Goal: Task Accomplishment & Management: Manage account settings

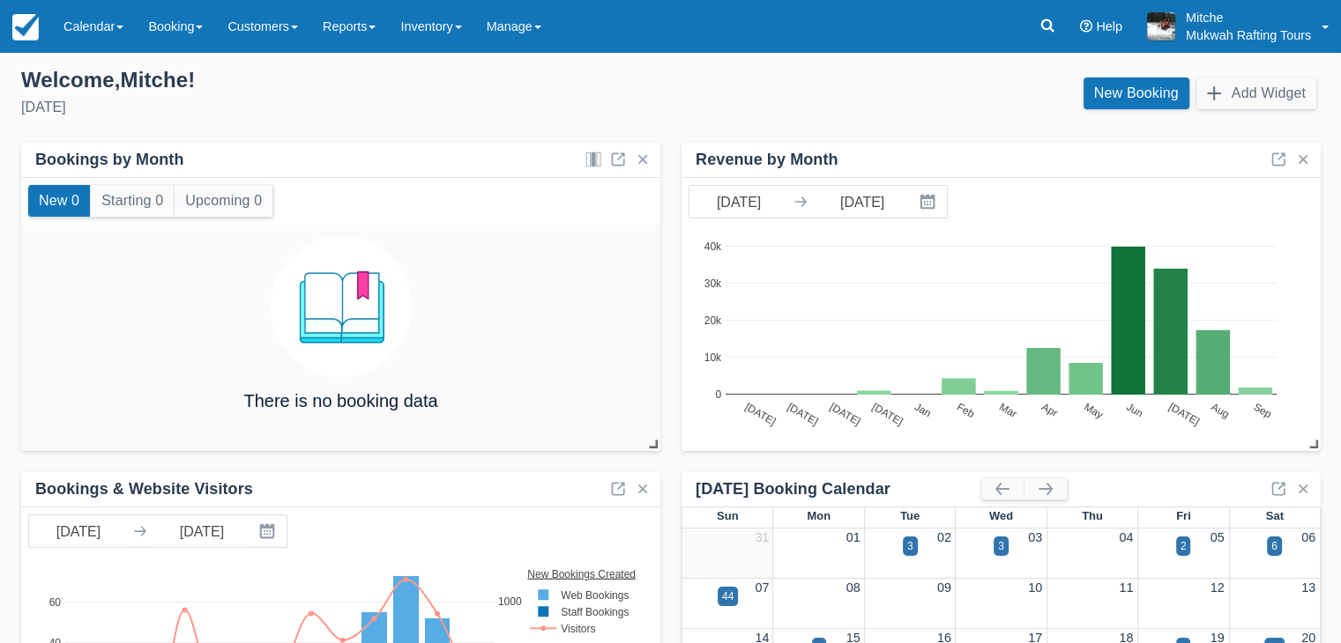
click at [808, 86] on div "New Booking Add Widget" at bounding box center [1003, 98] width 664 height 48
click at [469, 31] on link "Inventory" at bounding box center [431, 26] width 86 height 53
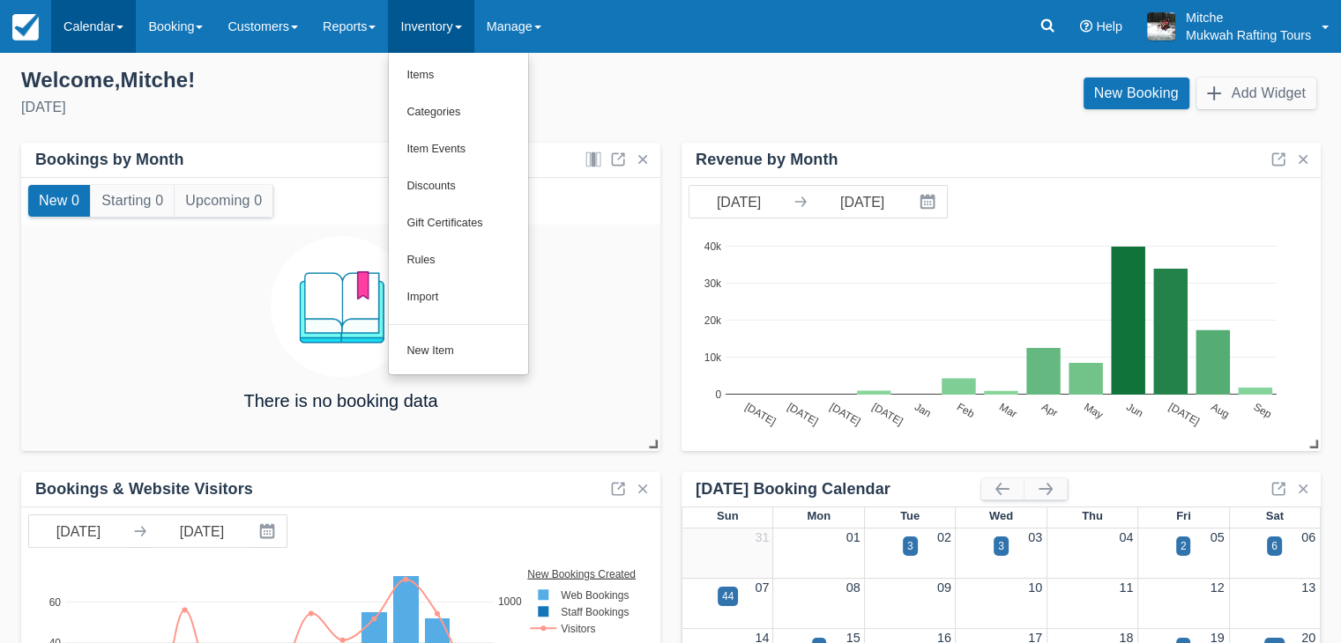
click at [102, 18] on link "Calendar" at bounding box center [93, 26] width 85 height 53
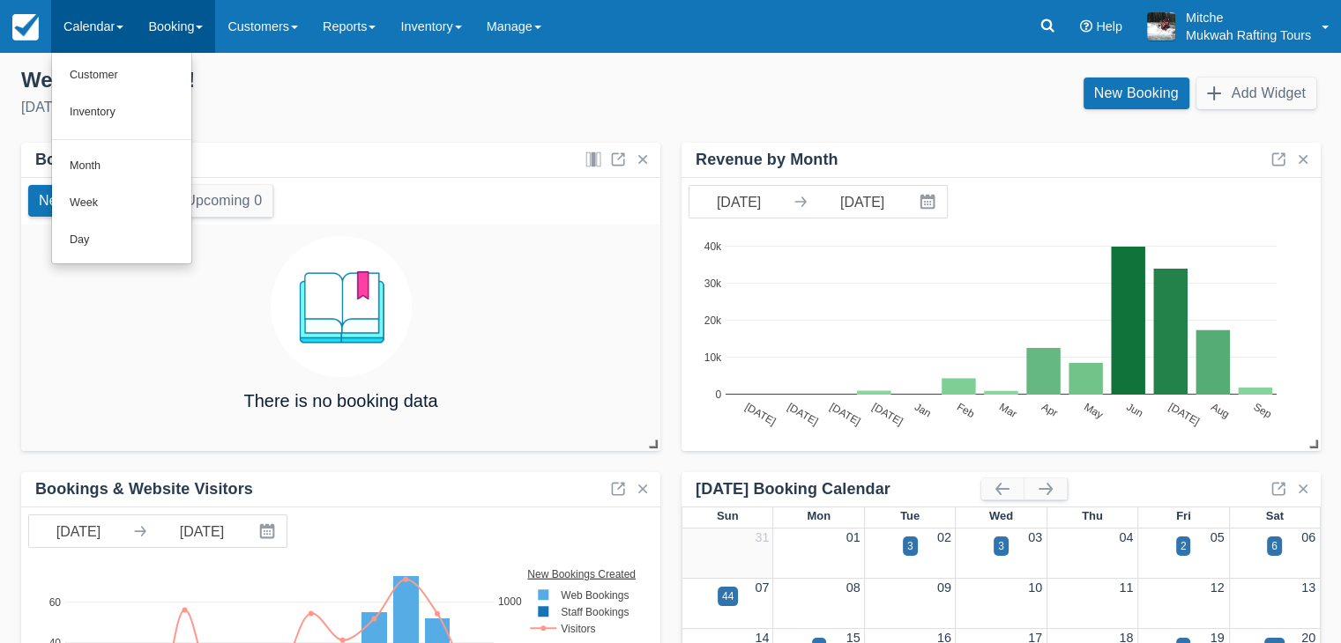
click at [168, 15] on link "Booking" at bounding box center [175, 26] width 79 height 53
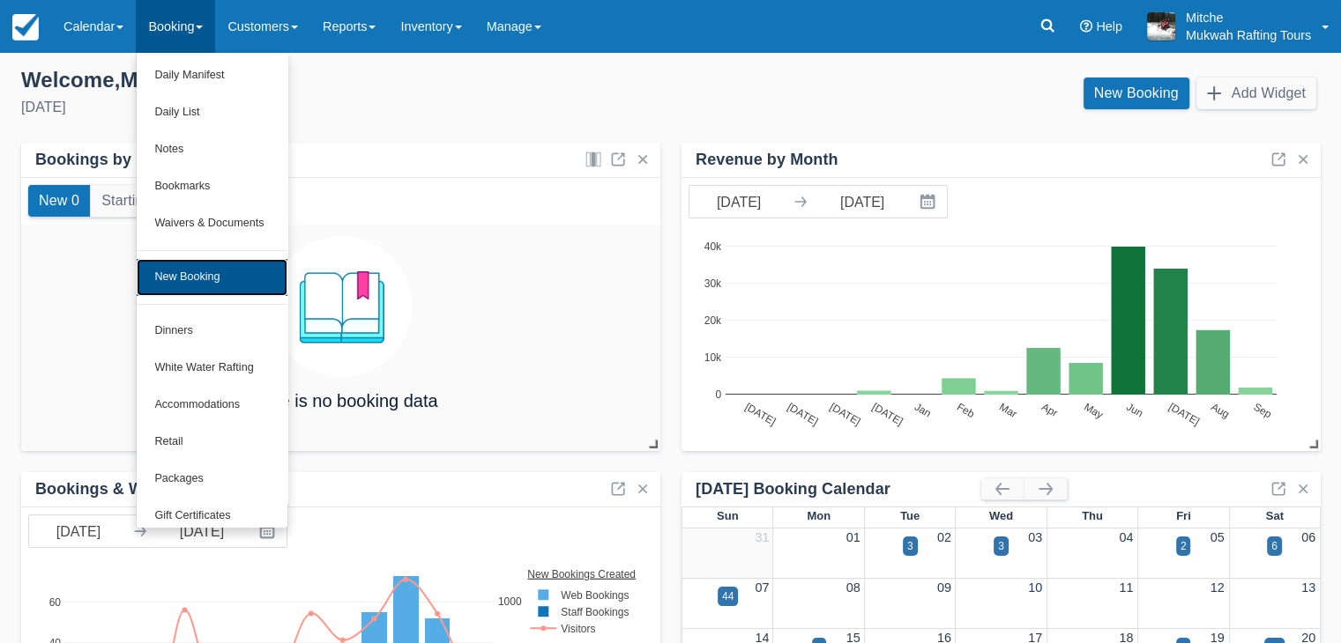
click at [213, 286] on link "New Booking" at bounding box center [212, 277] width 150 height 37
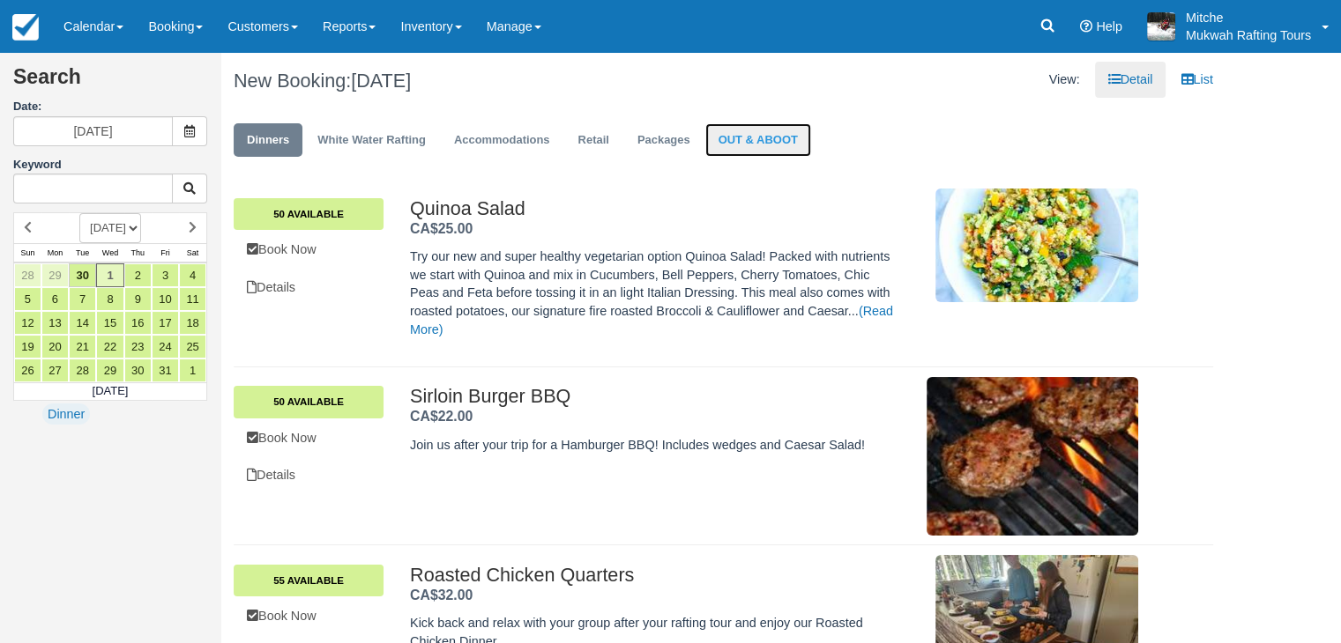
click at [712, 143] on link "OUT & ABOOT" at bounding box center [758, 140] width 106 height 34
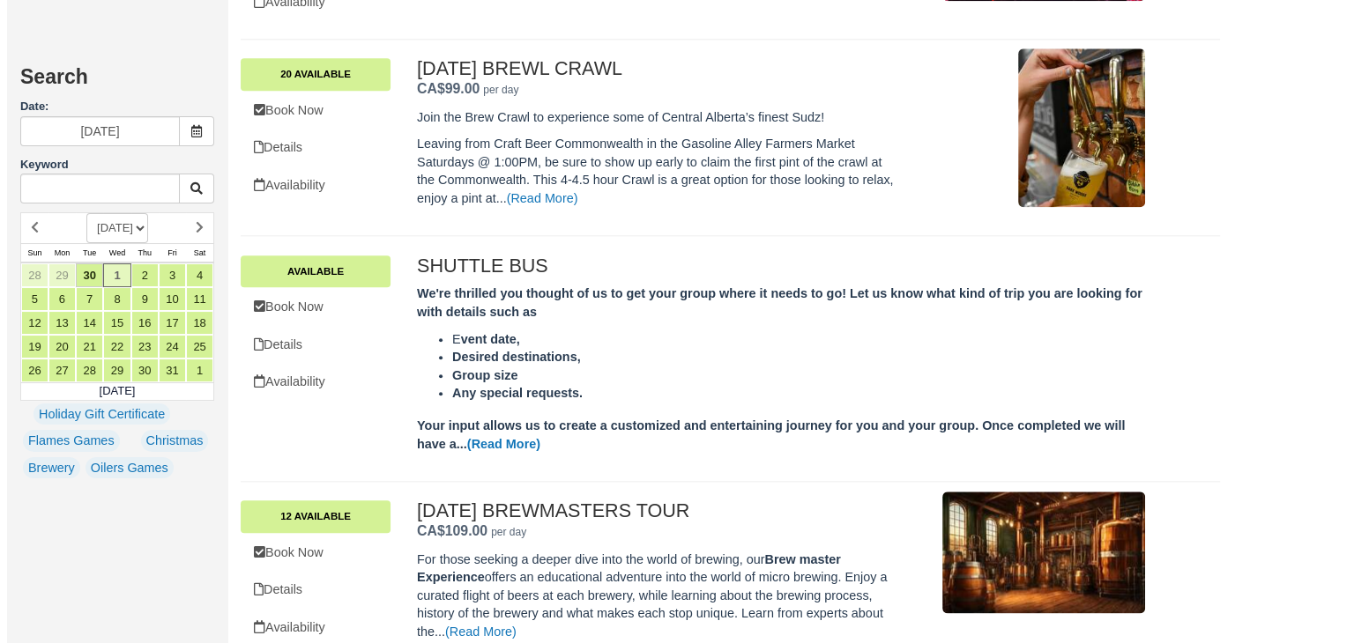
scroll to position [1984, 0]
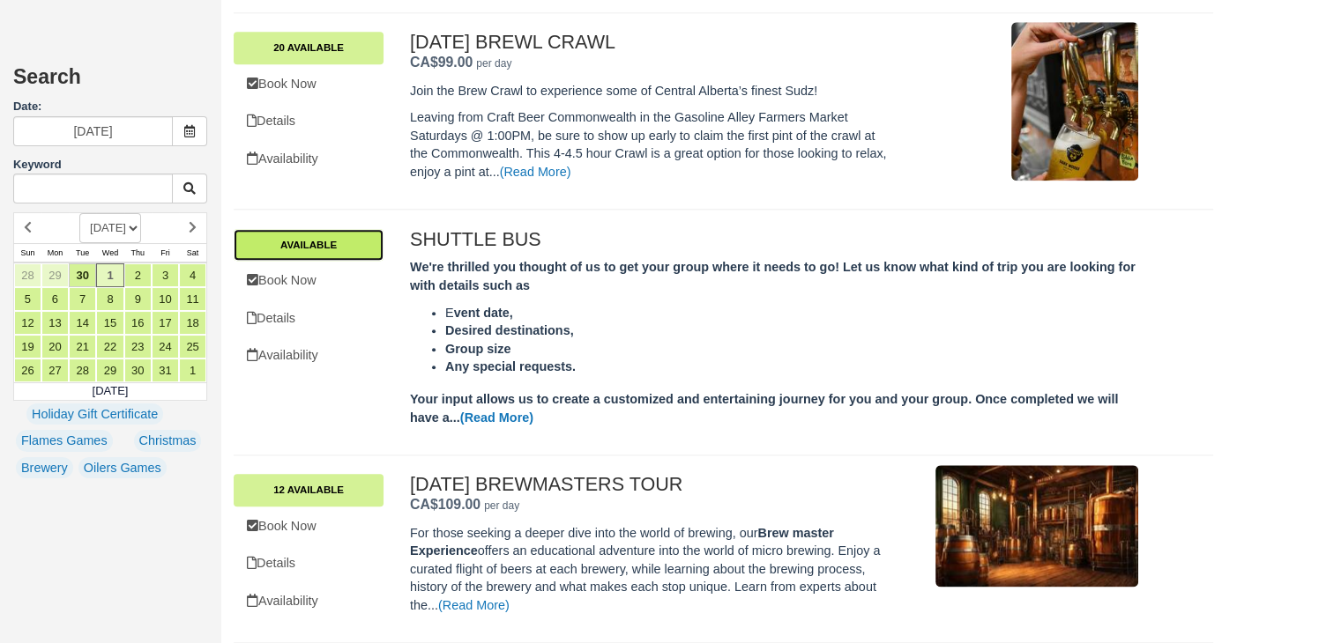
click at [318, 242] on link "Available" at bounding box center [309, 245] width 150 height 32
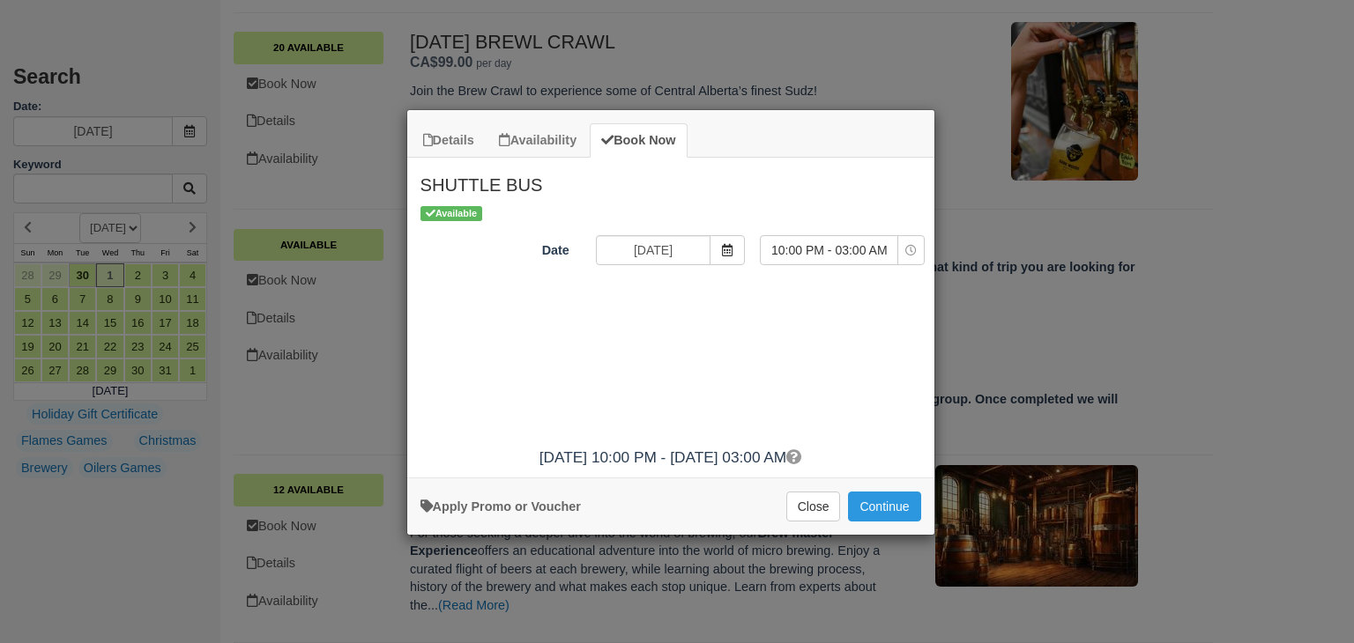
drag, startPoint x: 664, startPoint y: 286, endPoint x: 658, endPoint y: 253, distance: 34.1
click at [665, 286] on div "Available Date [DATE] Time Selector 10:00 PM - 03:00 AM 10:00 PM - 03:00 AM Not…" at bounding box center [670, 321] width 527 height 234
click at [661, 246] on input "10/01/25" at bounding box center [653, 250] width 115 height 30
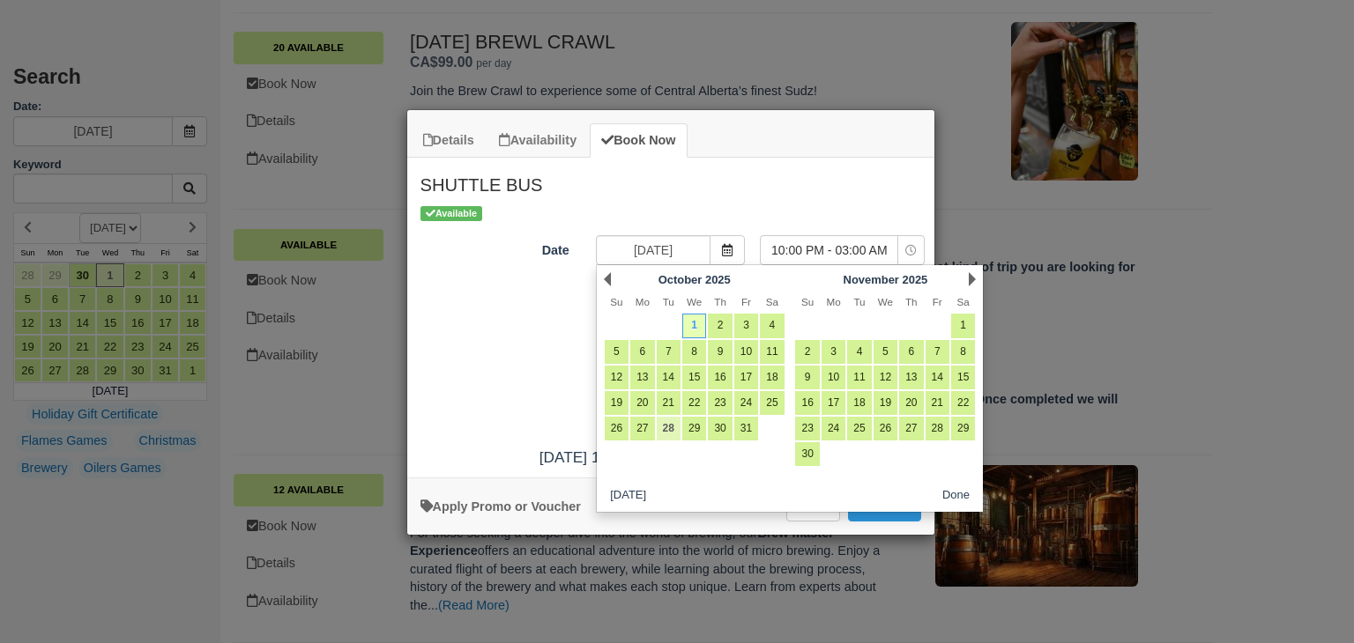
drag, startPoint x: 756, startPoint y: 357, endPoint x: 665, endPoint y: 438, distance: 122.4
click at [712, 448] on div "Prev October 2025 Su Mo Tu We Th Fr Sa 1 2 3 4 5 6 7 8 9 10 11 12 13 14 15 16 1…" at bounding box center [790, 388] width 389 height 249
click at [673, 378] on link "14" at bounding box center [669, 378] width 24 height 24
type input "10/14/25"
select select "0"
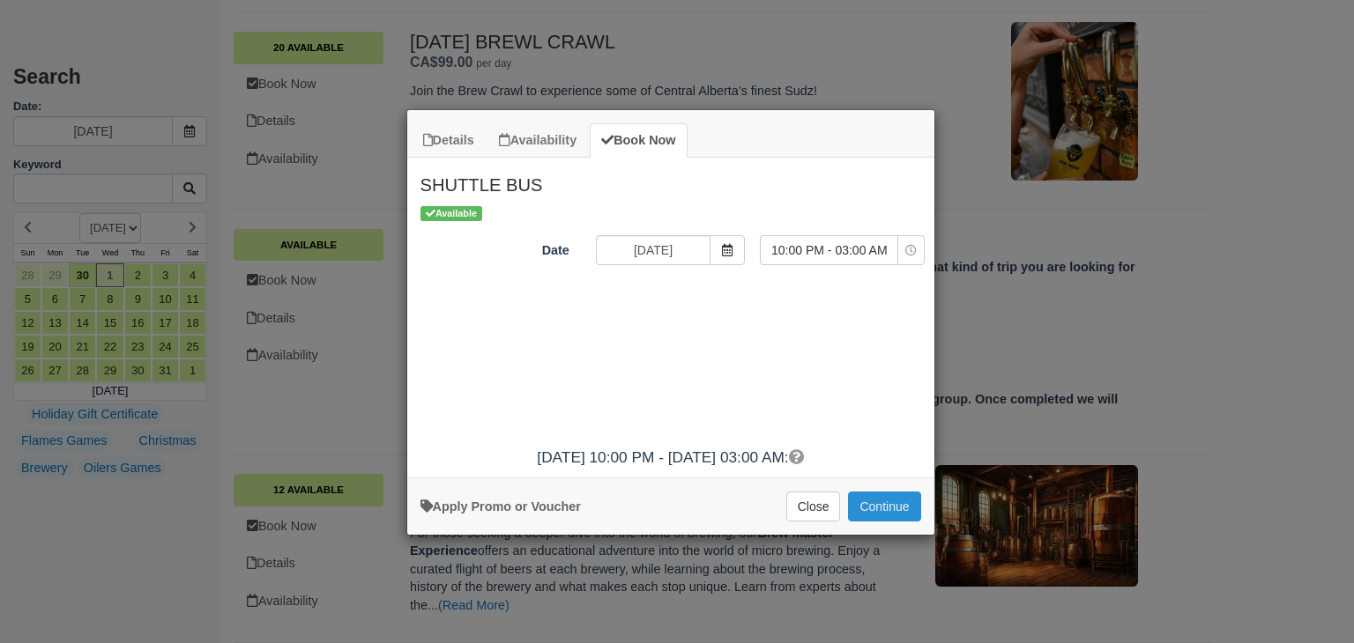
click at [888, 510] on button "Continue" at bounding box center [884, 507] width 72 height 30
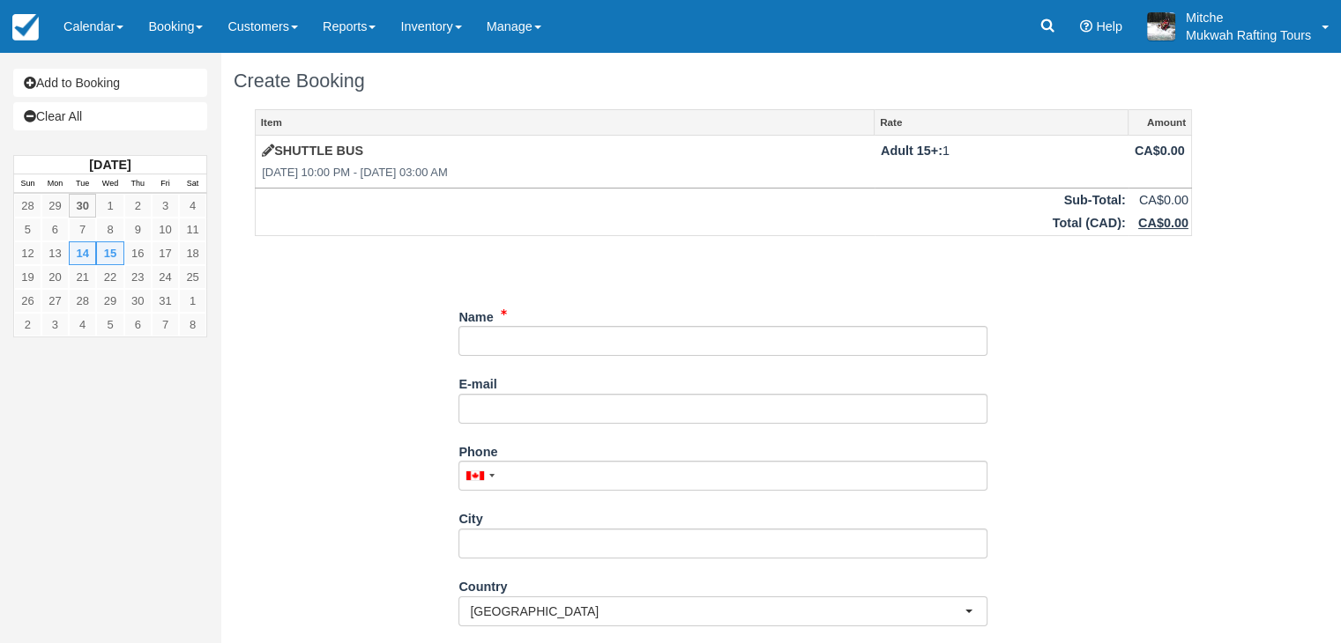
click at [643, 271] on div "Unsaved Changes" at bounding box center [723, 263] width 937 height 42
click at [586, 255] on div "Unsaved Changes" at bounding box center [723, 263] width 937 height 42
click at [495, 255] on div "Unsaved Changes" at bounding box center [723, 263] width 937 height 42
click at [441, 301] on div "Item Rate Amount SHUTTLE BUS Tue Oct 14, 2025 @ 10:00 PM - Wed Oct 15, 2025 @ 0…" at bounding box center [723, 484] width 979 height 751
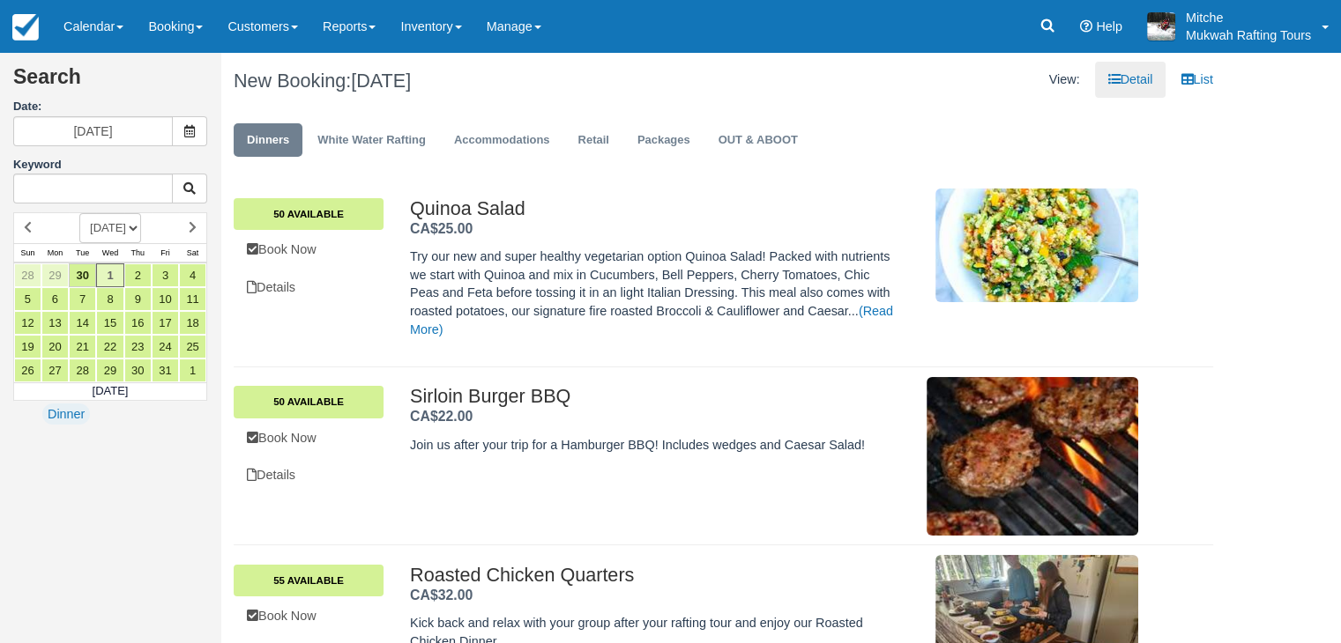
click at [867, 117] on div "Dinners White Water Rafting Accommodations Retail Packages OUT & ABOOT" at bounding box center [723, 144] width 1006 height 71
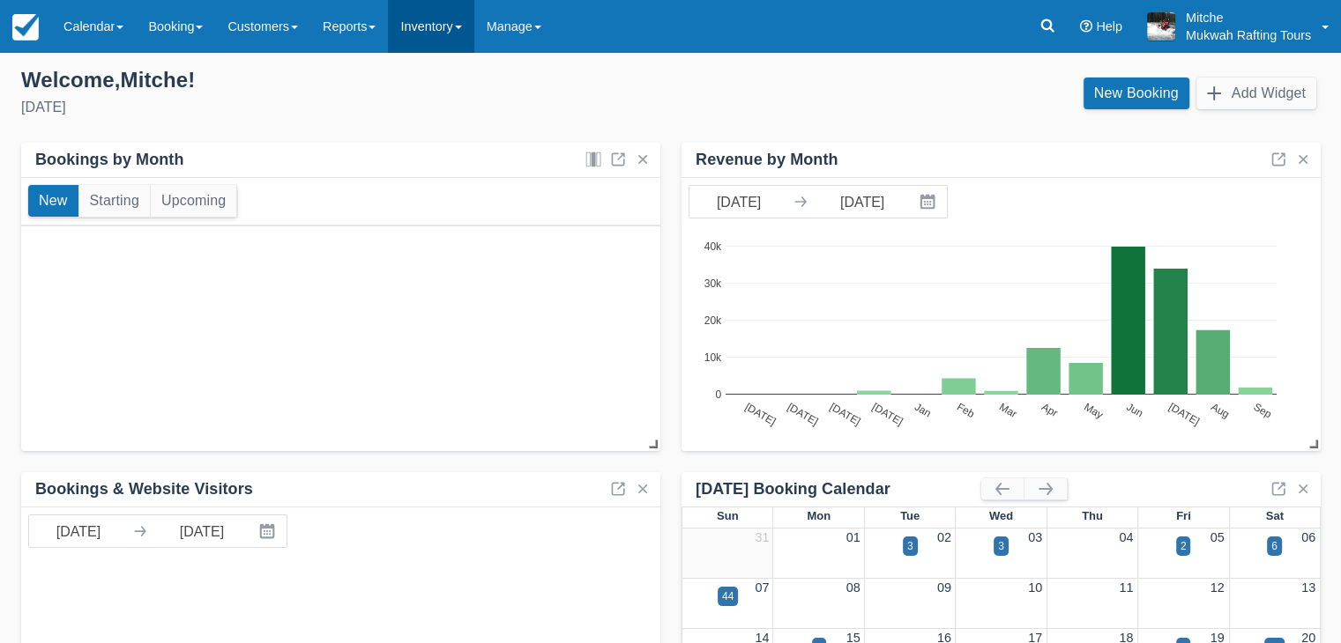
click at [463, 36] on link "Inventory" at bounding box center [431, 26] width 86 height 53
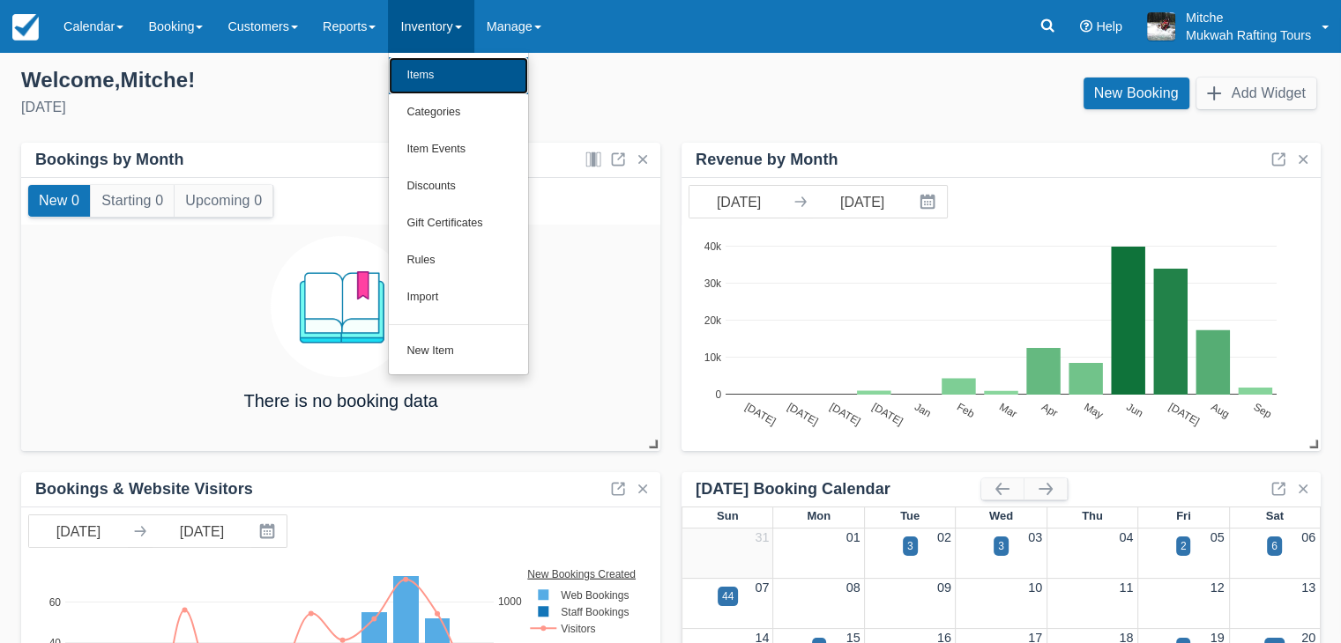
click at [472, 71] on link "Items" at bounding box center [458, 75] width 139 height 37
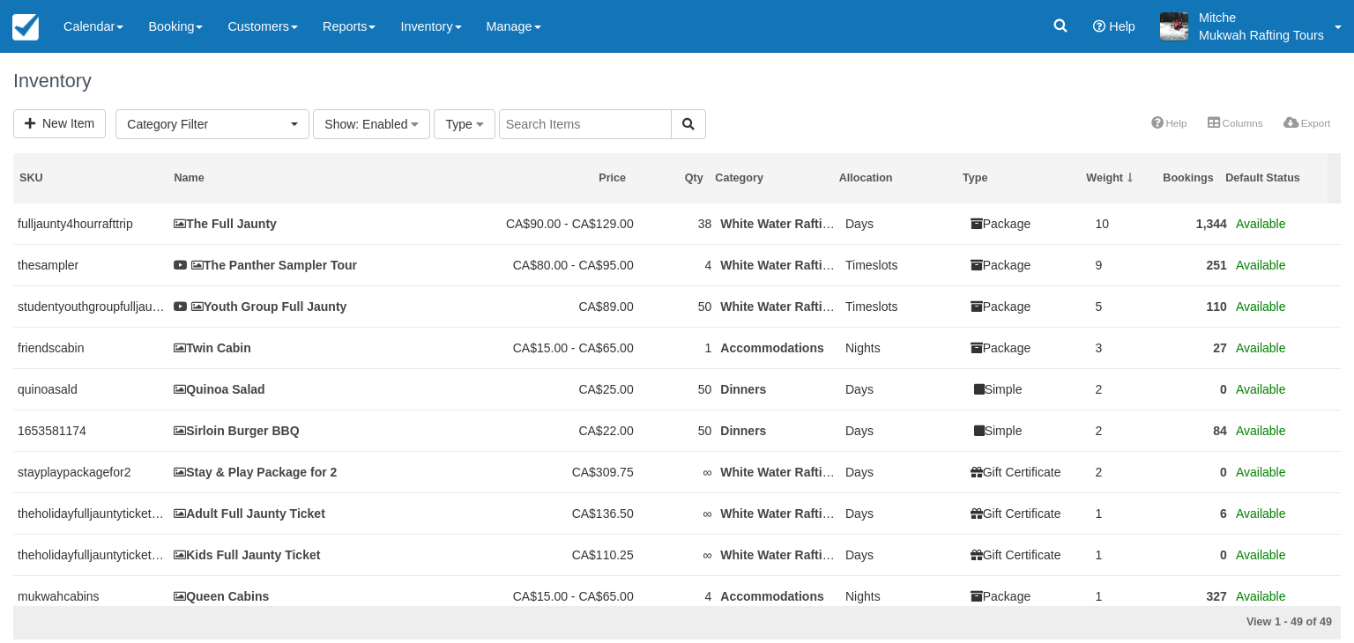
select select
click at [71, 129] on link "New Item" at bounding box center [59, 123] width 93 height 29
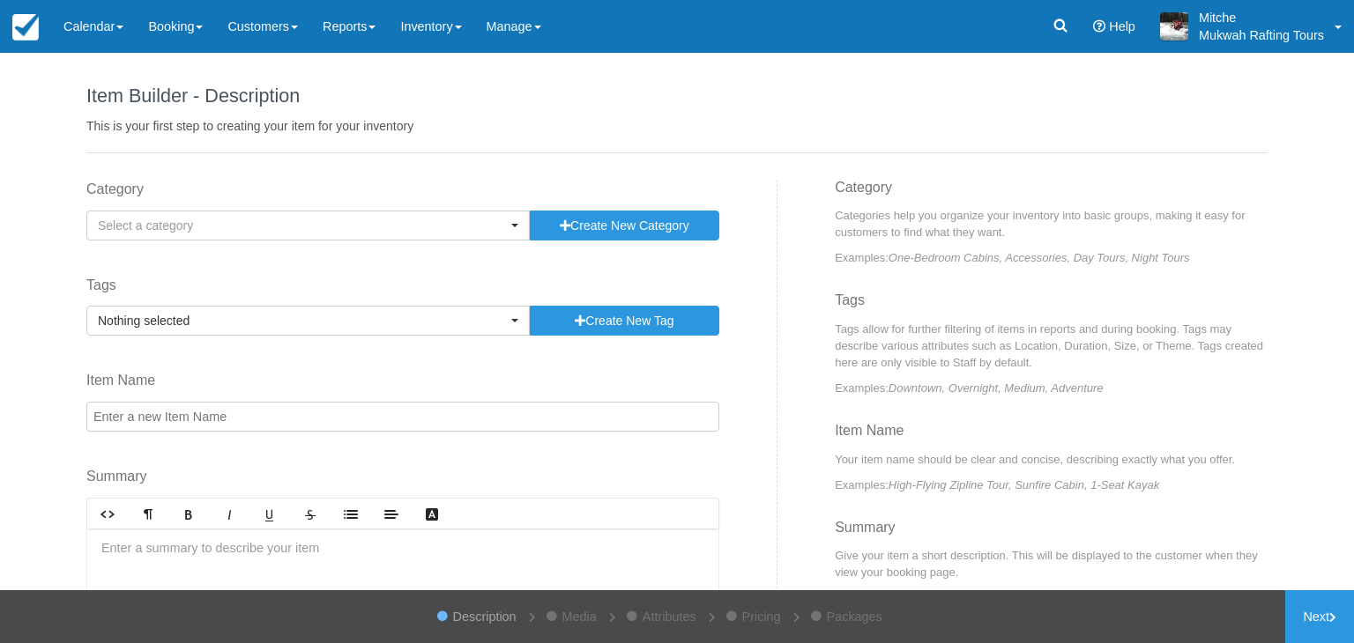
select select
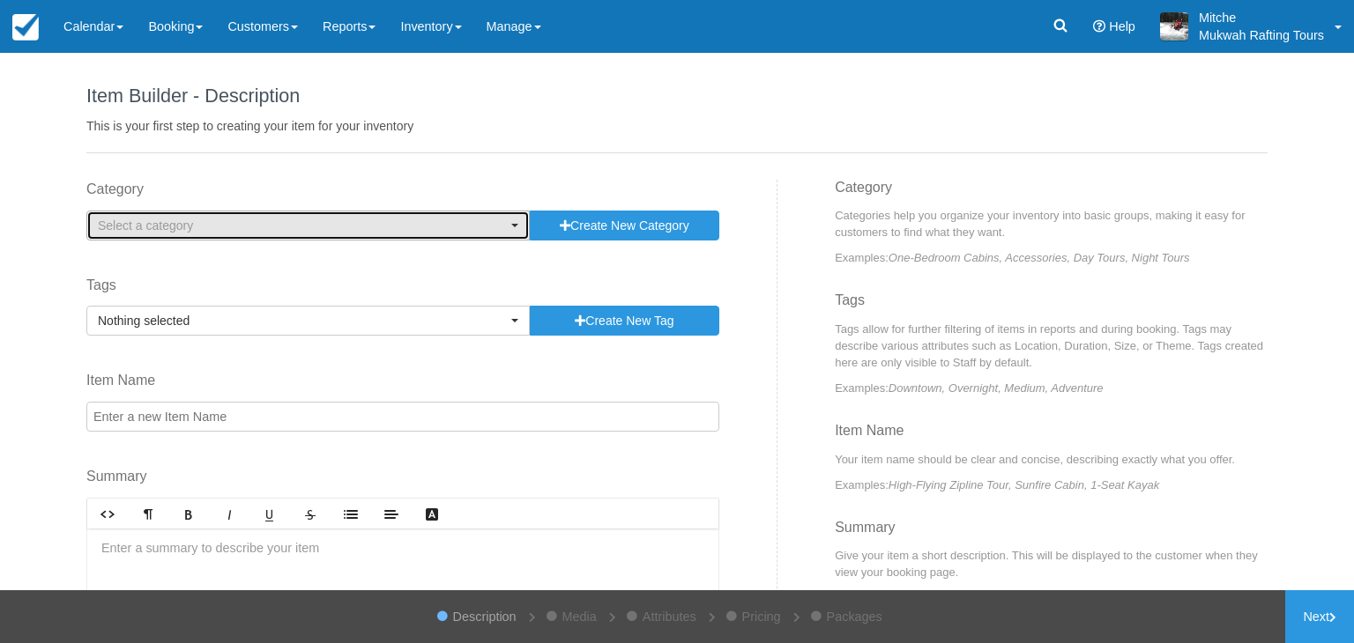
click at [327, 221] on span "Select a category" at bounding box center [302, 226] width 409 height 18
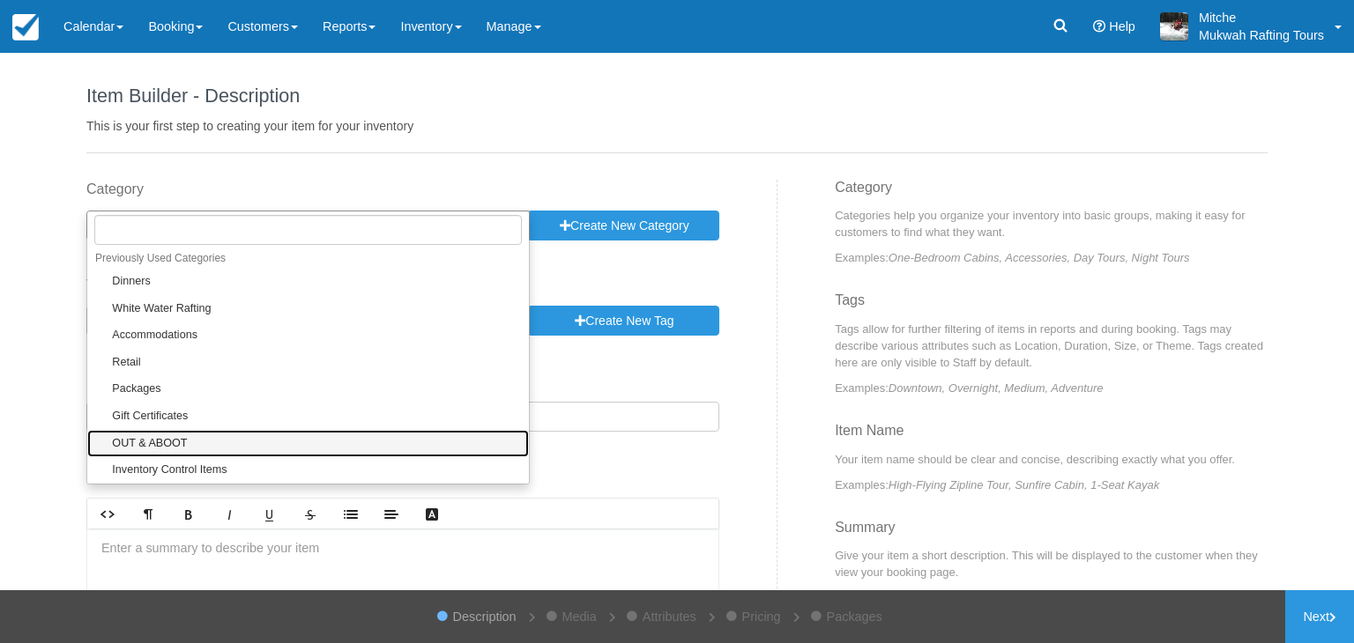
click at [182, 450] on link "OUT & ABOOT" at bounding box center [308, 443] width 442 height 27
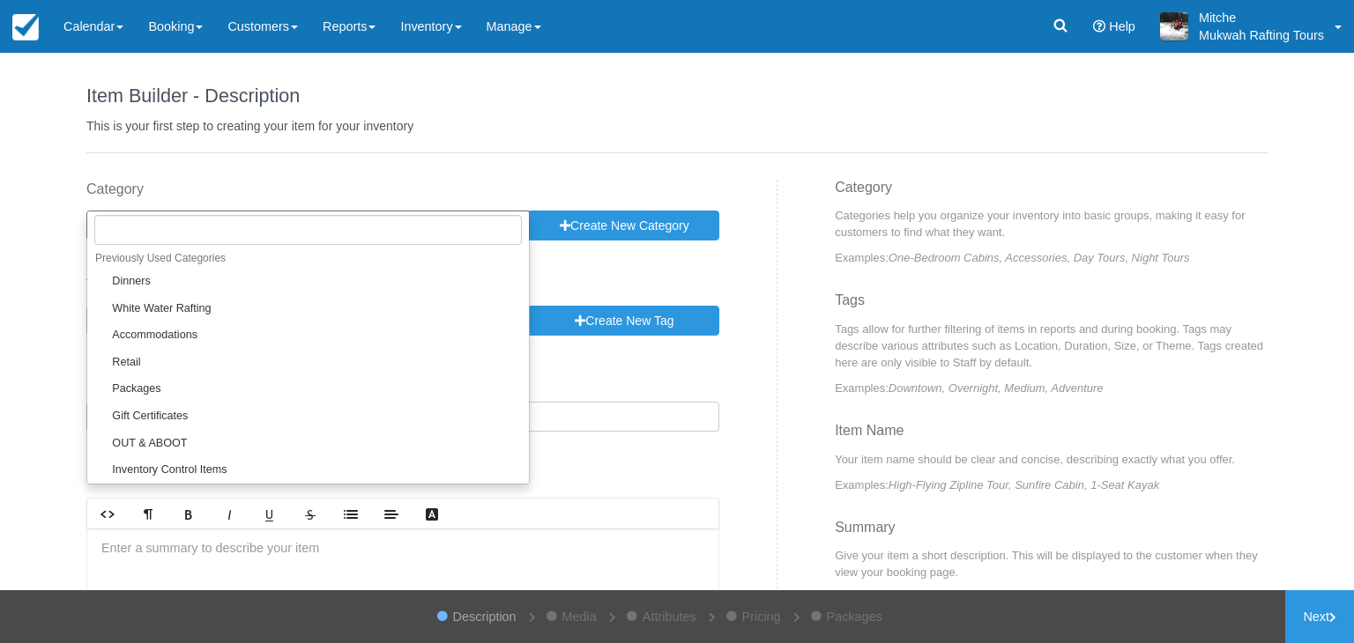
select select "8"
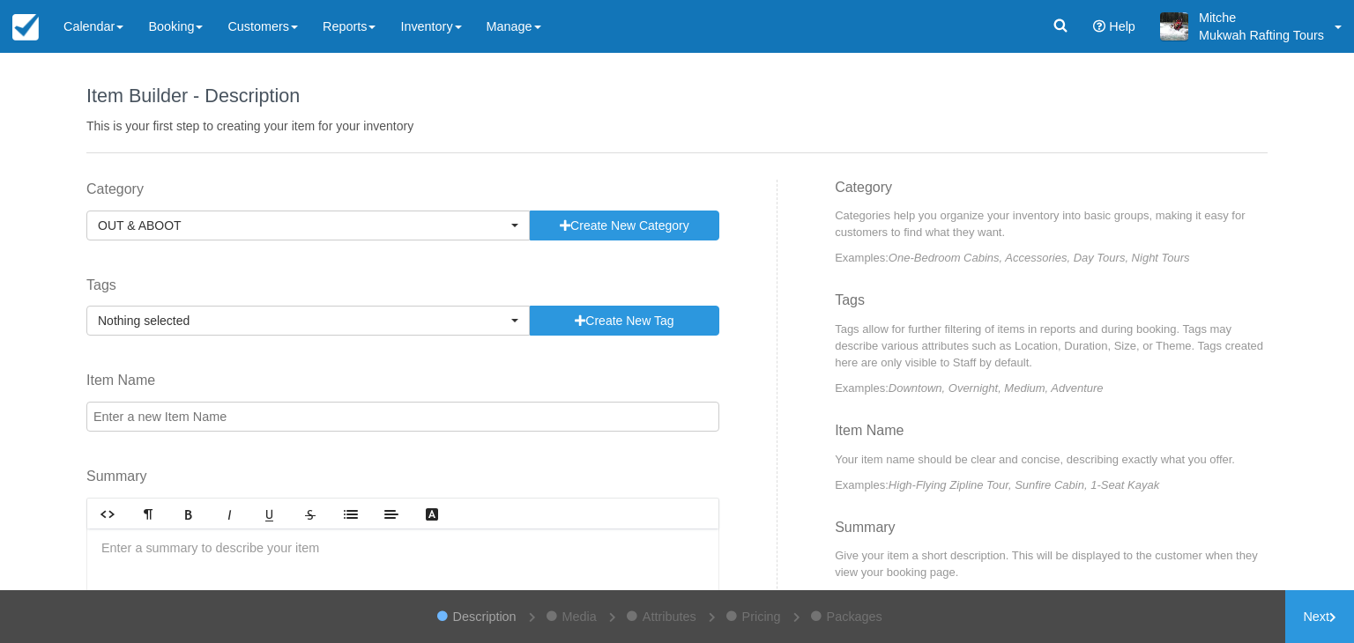
click at [182, 287] on label "Tags" at bounding box center [402, 286] width 633 height 20
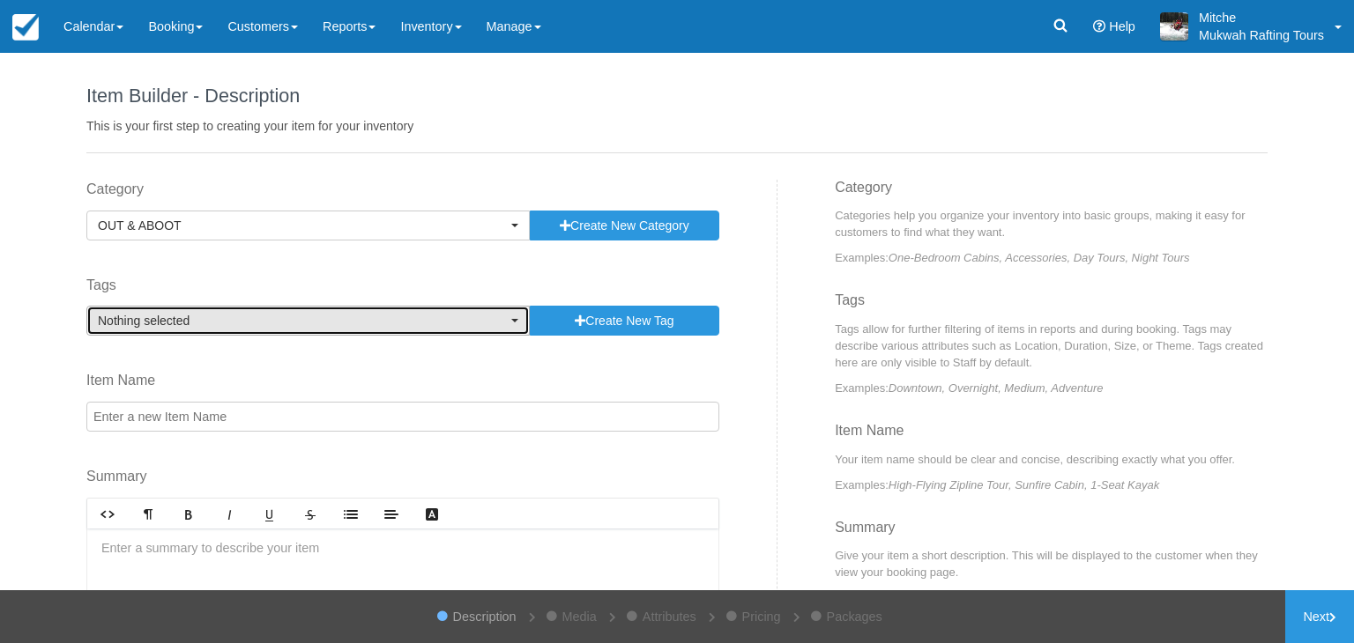
click at [183, 312] on span "Nothing selected" at bounding box center [302, 321] width 409 height 18
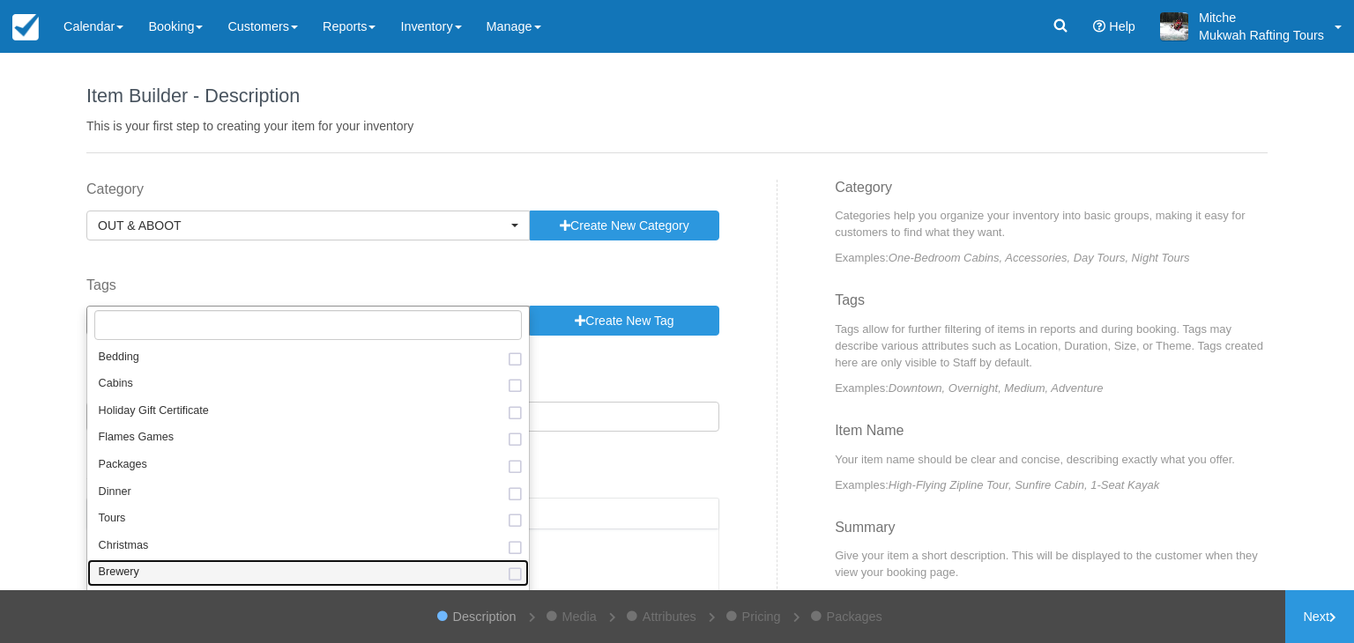
click at [245, 564] on link "Brewery" at bounding box center [308, 573] width 442 height 27
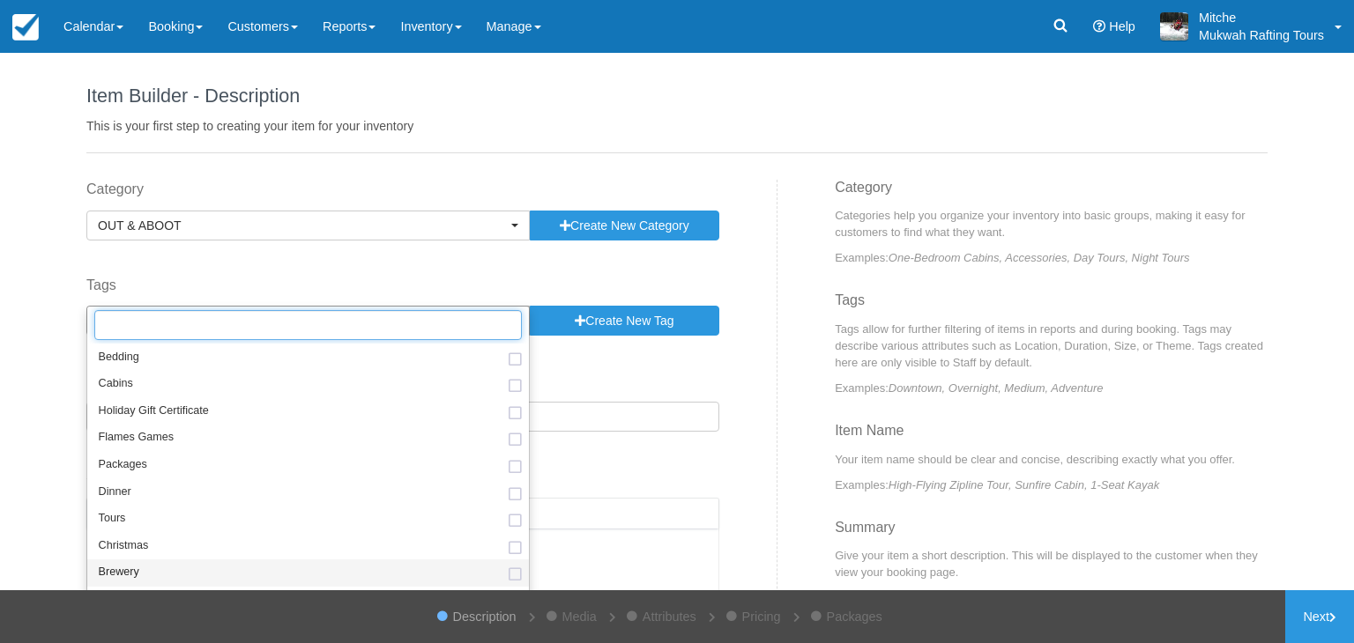
select select "9"
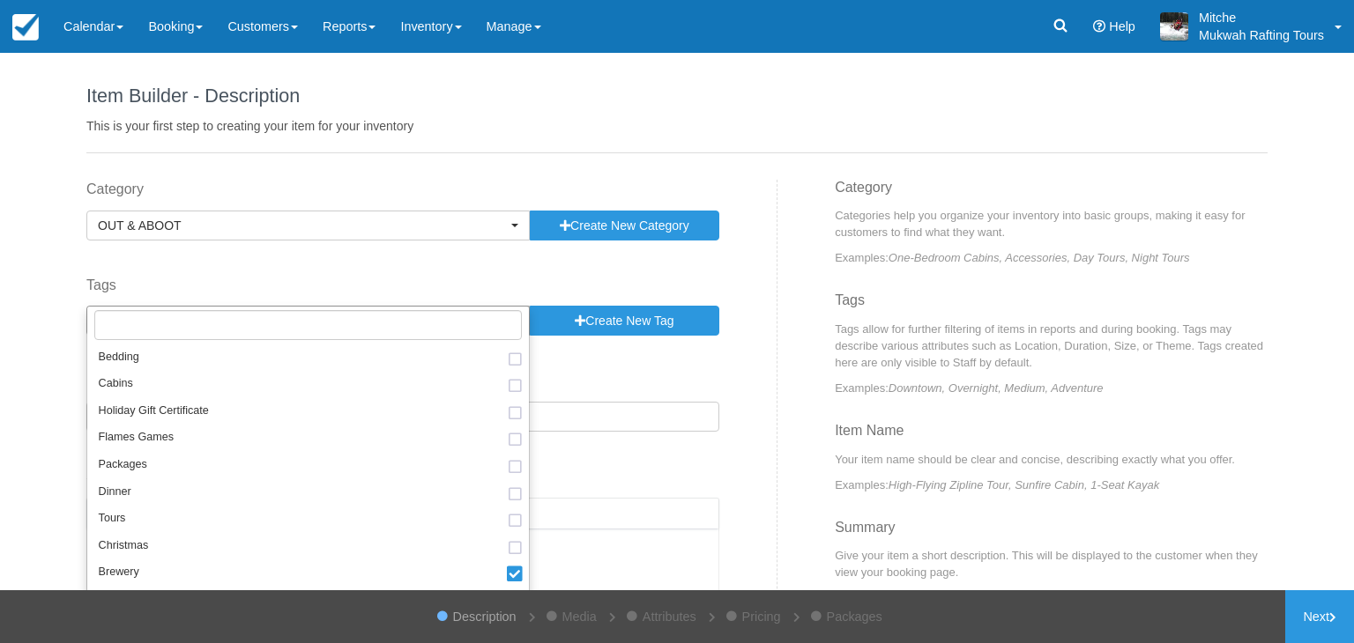
click at [740, 372] on div "Category OUT & ABOOT Previously Used Categories Select a category Dinners White…" at bounding box center [425, 462] width 704 height 564
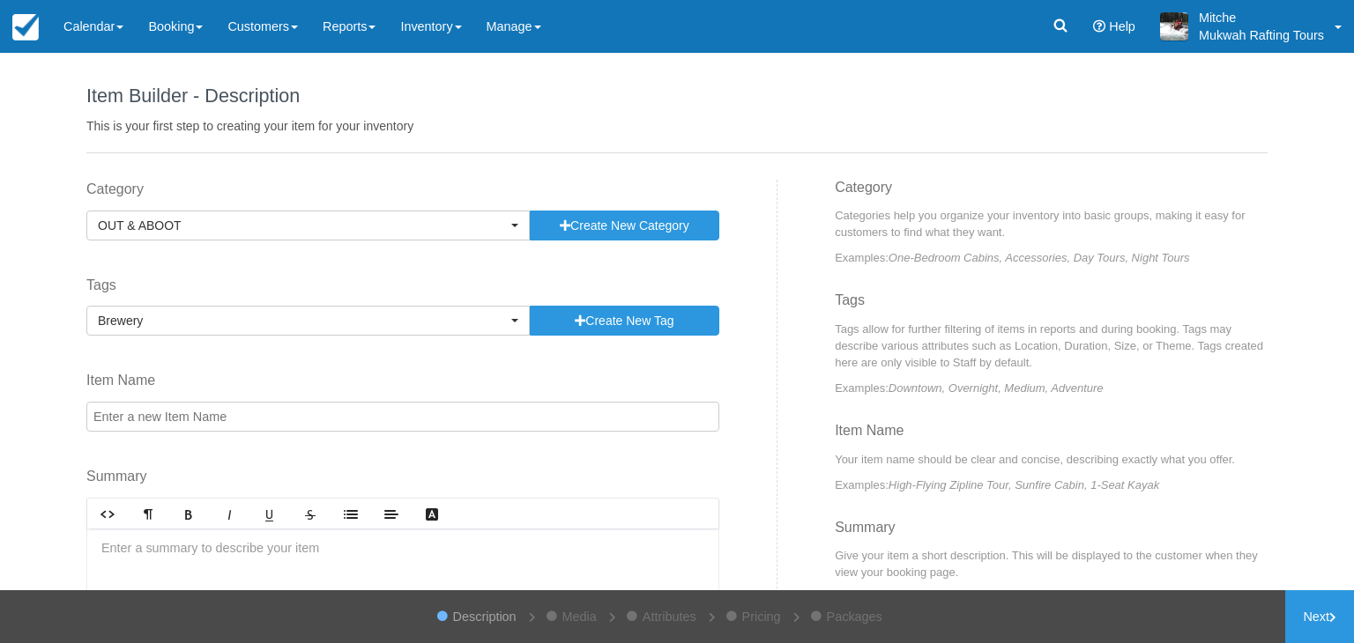
click at [427, 425] on input "Item Name" at bounding box center [402, 417] width 633 height 30
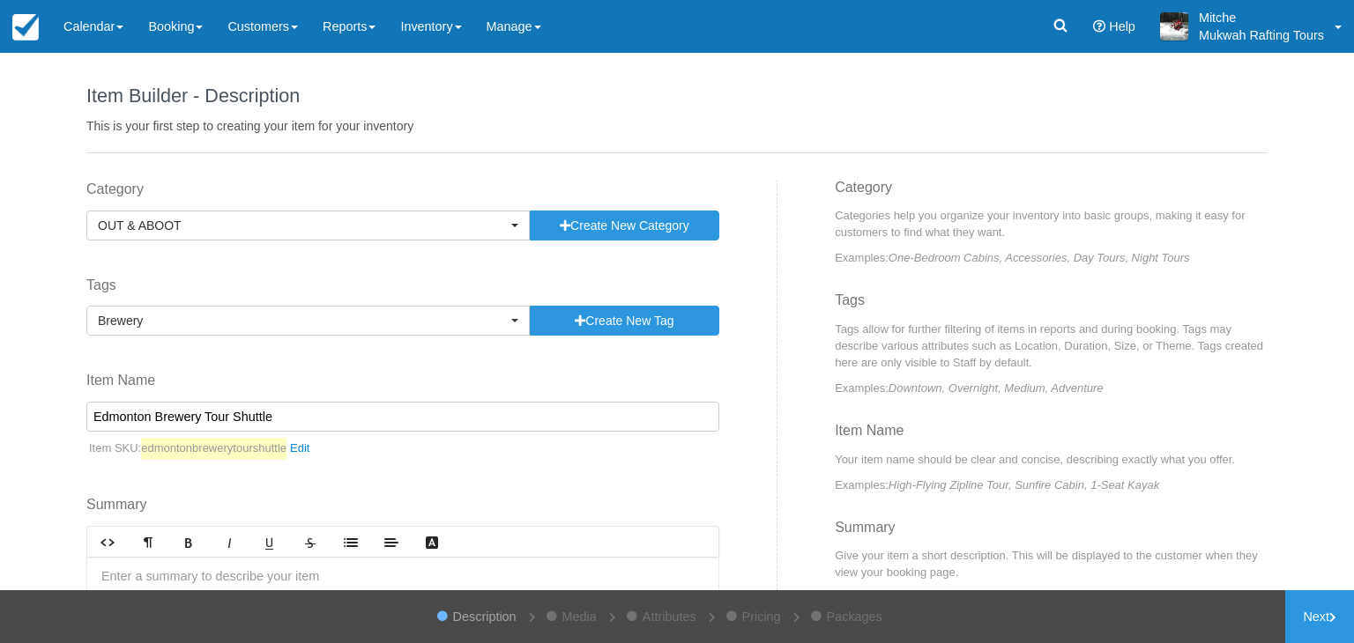
type input "Edmonton Brewery Tour Shuttle"
click at [35, 472] on div "Item Builder - Description This is your first step to creating your item for yo…" at bounding box center [677, 322] width 1354 height 538
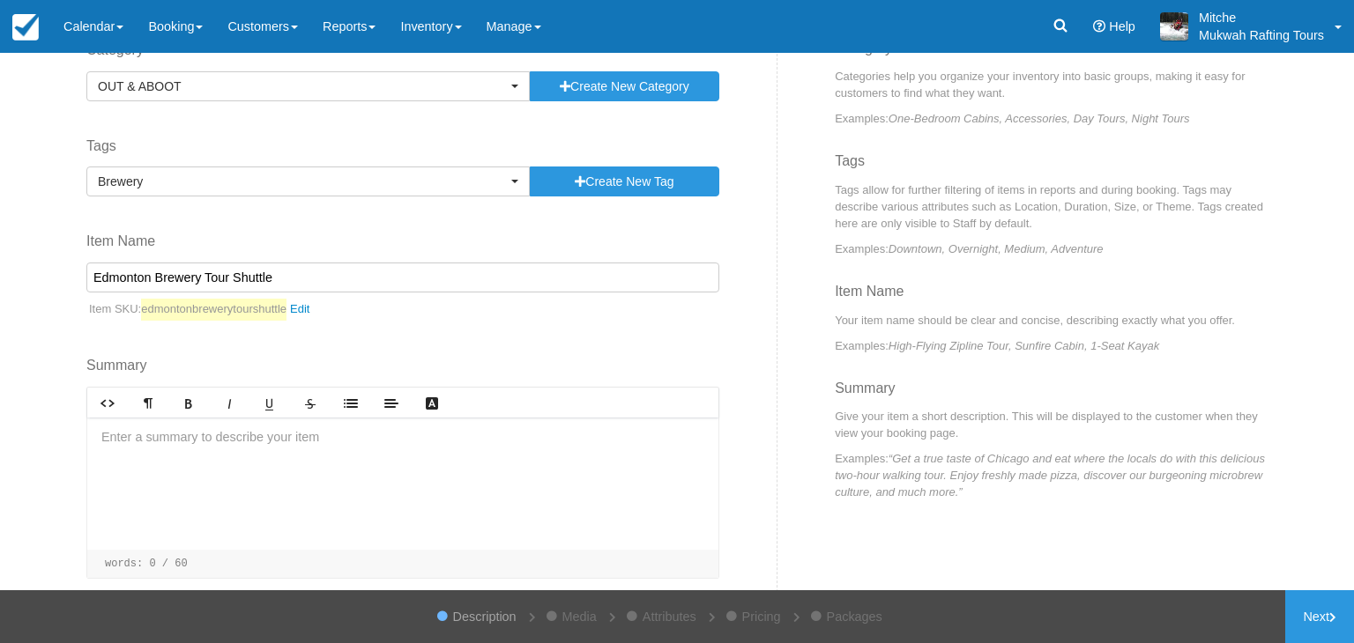
scroll to position [205, 0]
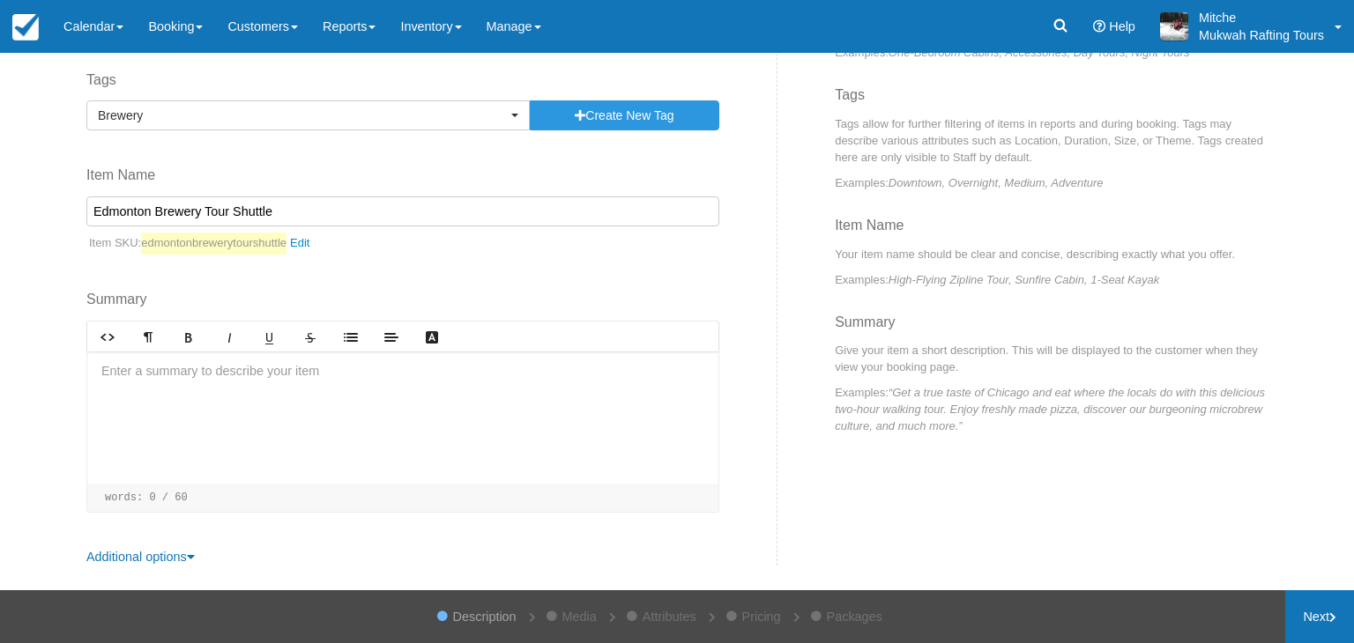
click at [1342, 604] on link "Next" at bounding box center [1319, 617] width 69 height 53
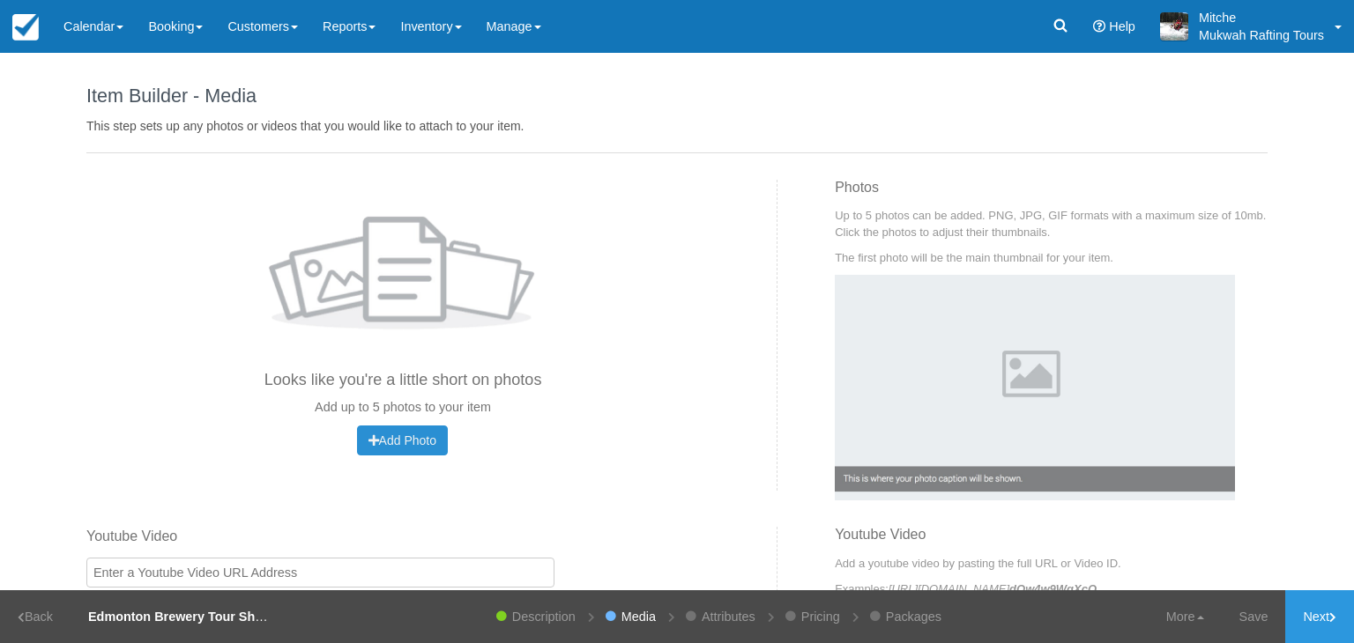
click at [402, 438] on span "Add Photo" at bounding box center [402, 441] width 68 height 14
click at [718, 621] on link "Attributes" at bounding box center [728, 617] width 71 height 53
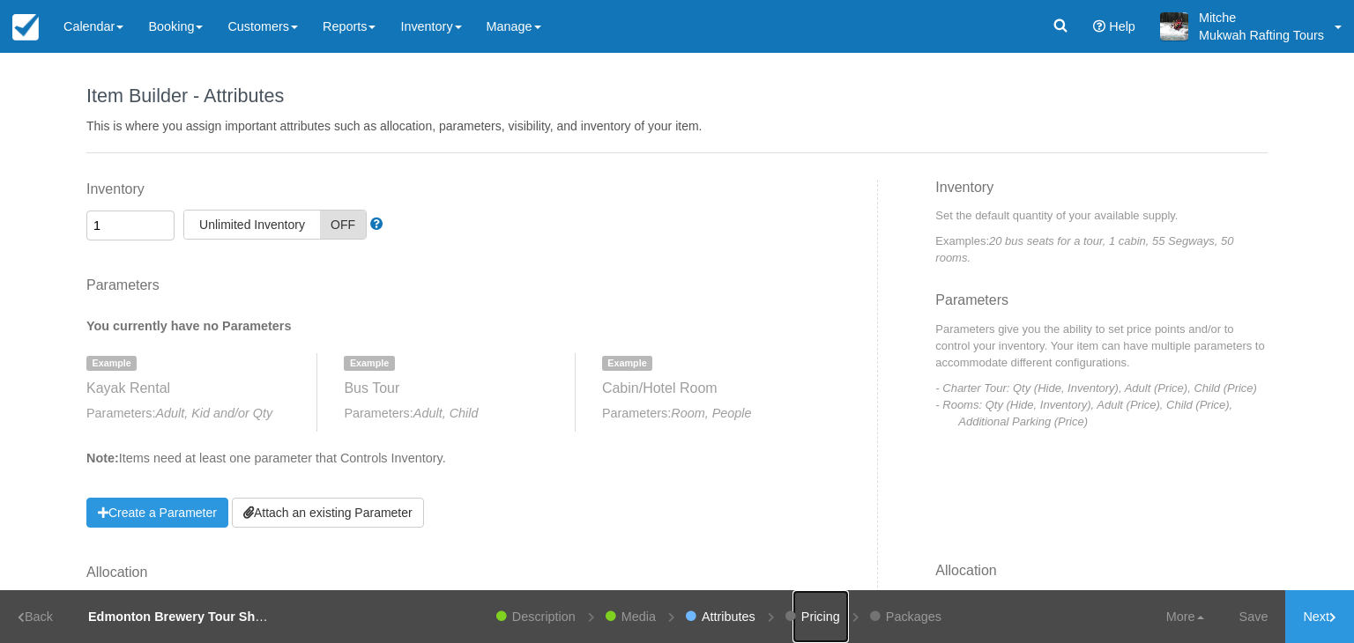
click at [827, 621] on link "Pricing" at bounding box center [820, 617] width 56 height 53
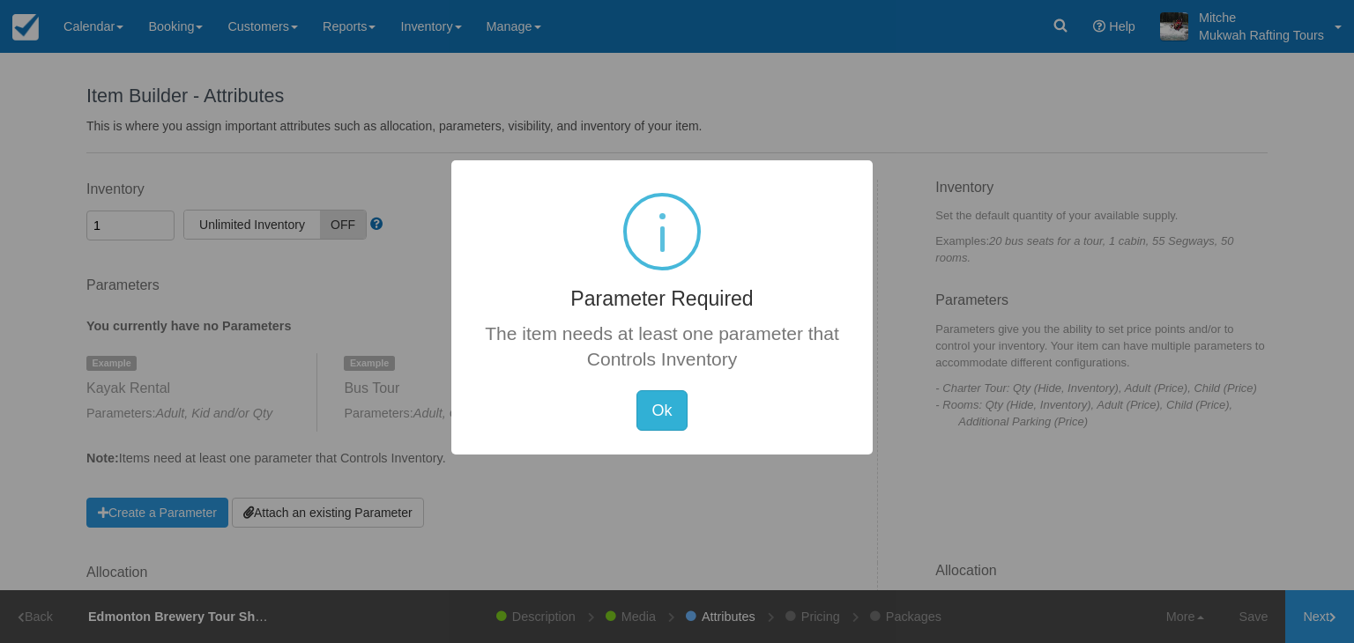
click at [663, 412] on button "Ok" at bounding box center [661, 410] width 50 height 41
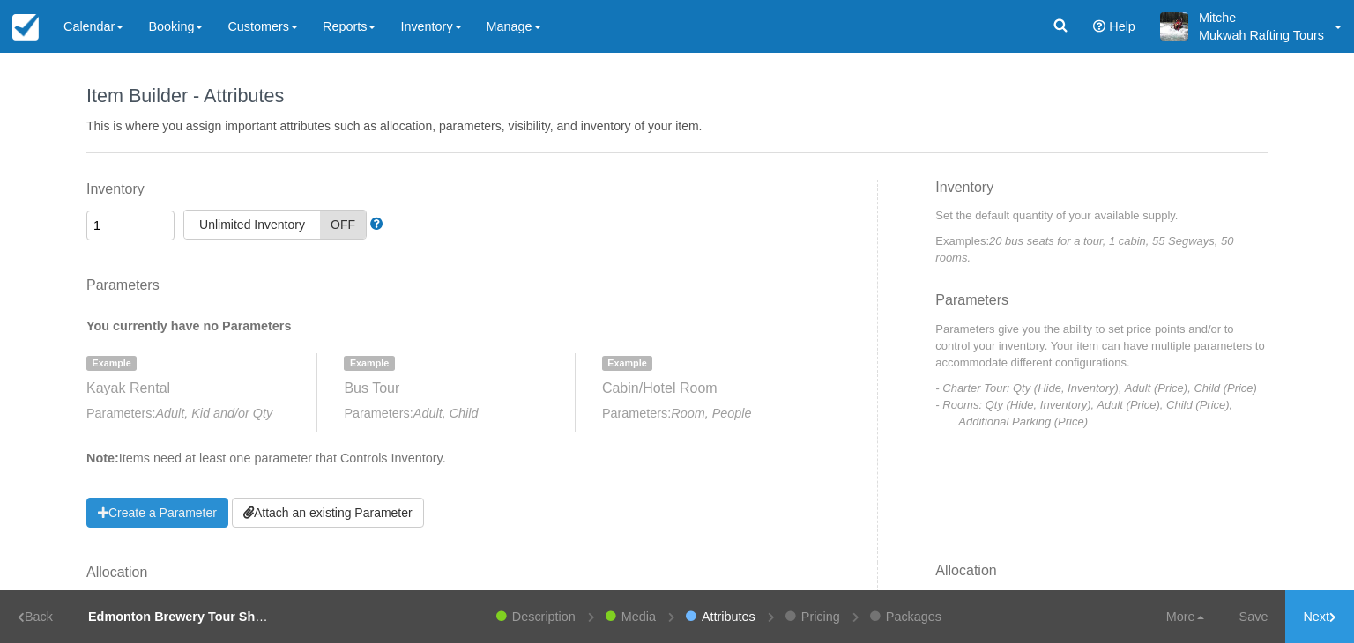
click at [181, 512] on link "Create a Parameter" at bounding box center [157, 513] width 142 height 30
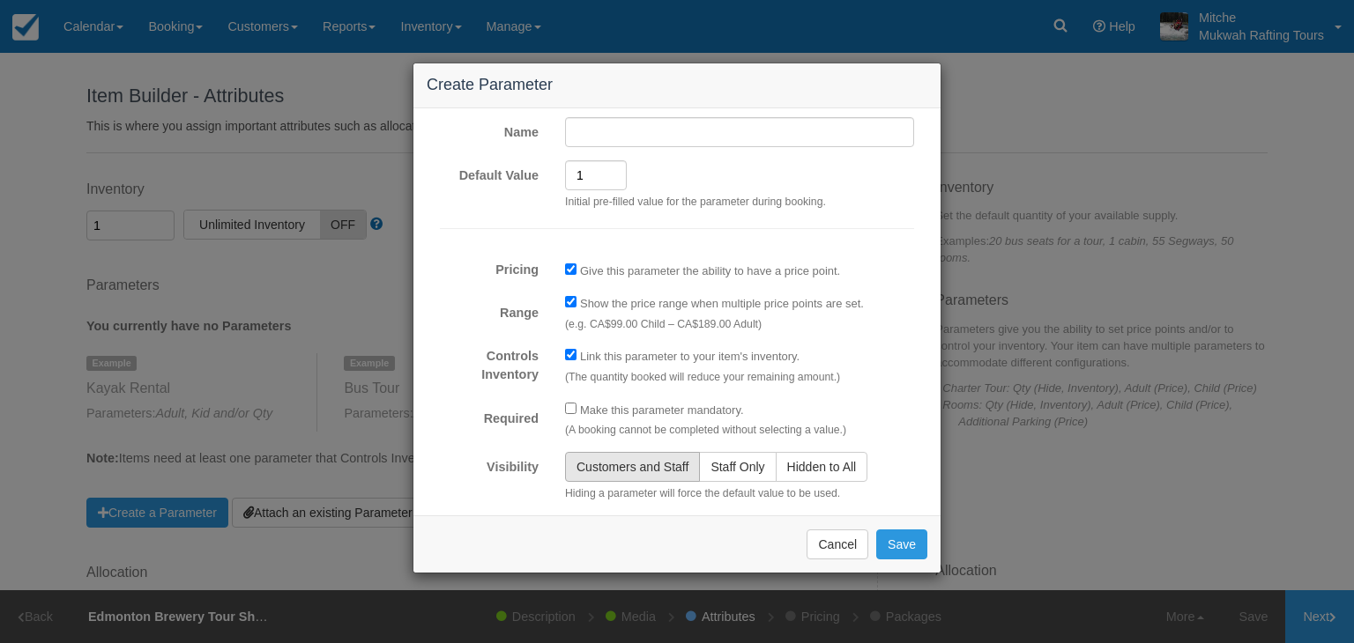
click at [621, 109] on div "Name Report ID:" at bounding box center [677, 127] width 501 height 39
click at [633, 133] on input "Name" at bounding box center [739, 132] width 349 height 30
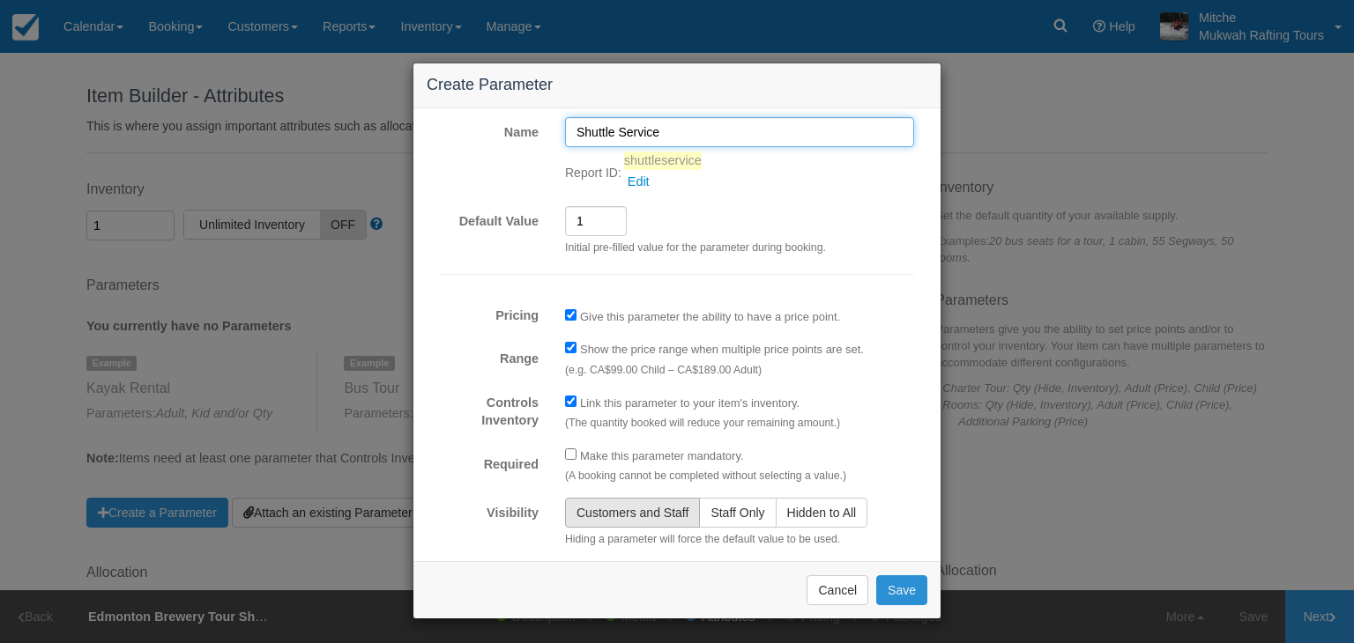
type input "Shuttle Service"
click at [897, 597] on button "Save" at bounding box center [901, 591] width 51 height 30
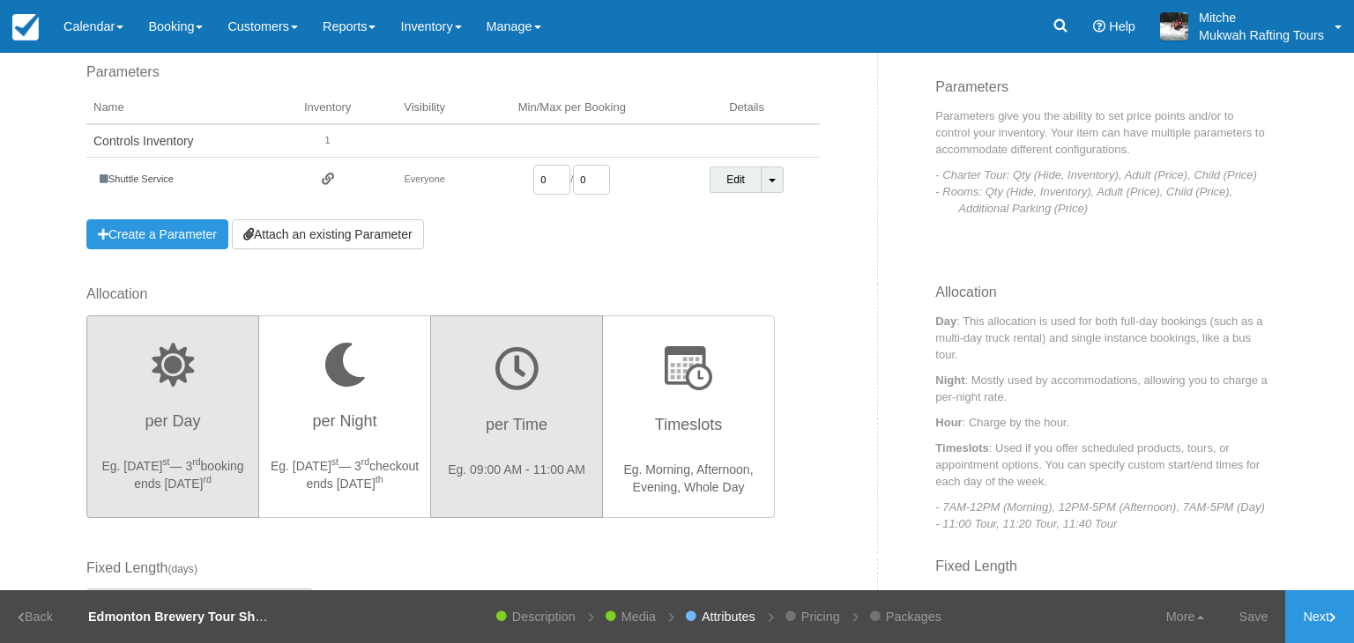
scroll to position [264, 0]
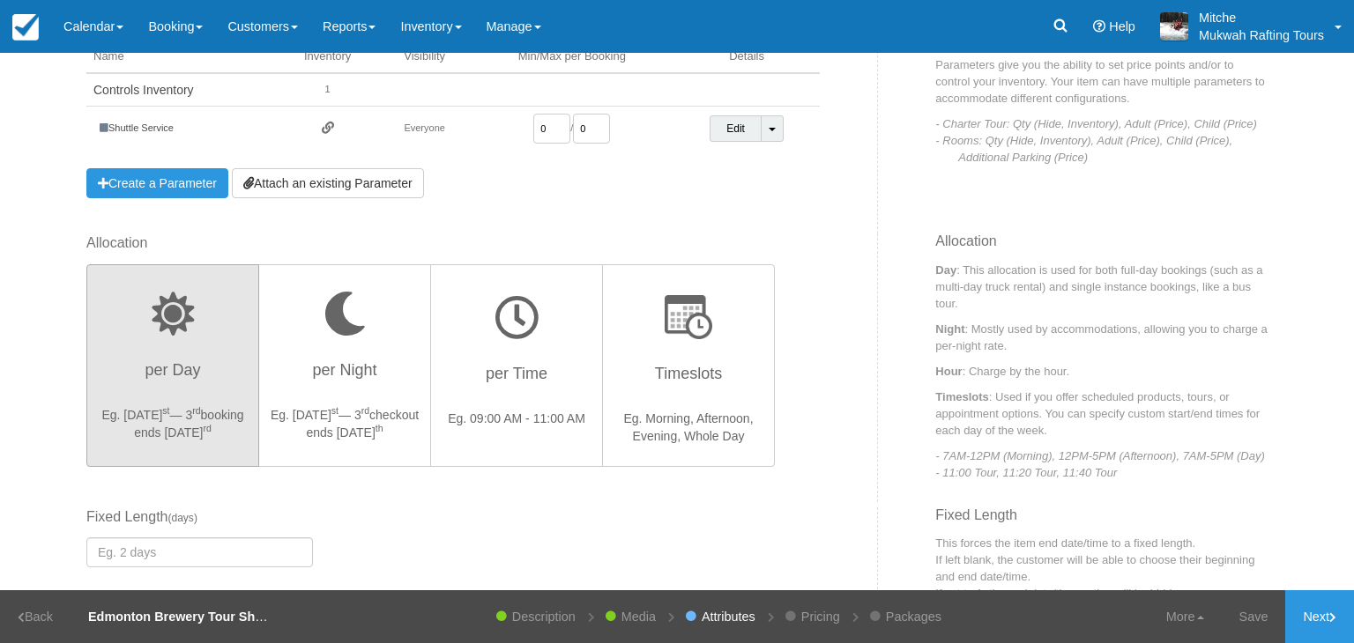
drag, startPoint x: 546, startPoint y: 126, endPoint x: 499, endPoint y: 128, distance: 47.6
click at [501, 128] on td "0 / 0" at bounding box center [572, 129] width 203 height 45
type input "1"
drag, startPoint x: 542, startPoint y: 130, endPoint x: 536, endPoint y: 141, distance: 13.0
click at [523, 131] on td "1 / 0" at bounding box center [572, 129] width 203 height 45
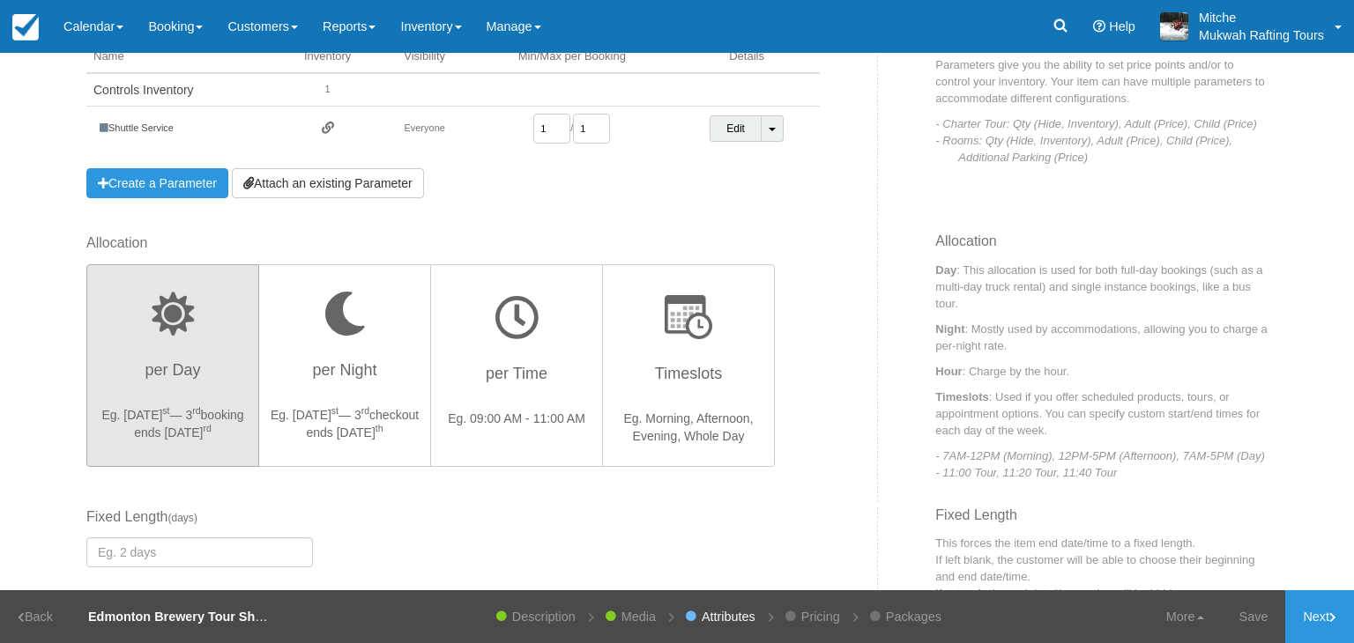
type input "1"
click at [608, 177] on div "Parameters You currently have no Parameters Example Kayak Rental Parameters: Ad…" at bounding box center [452, 104] width 733 height 187
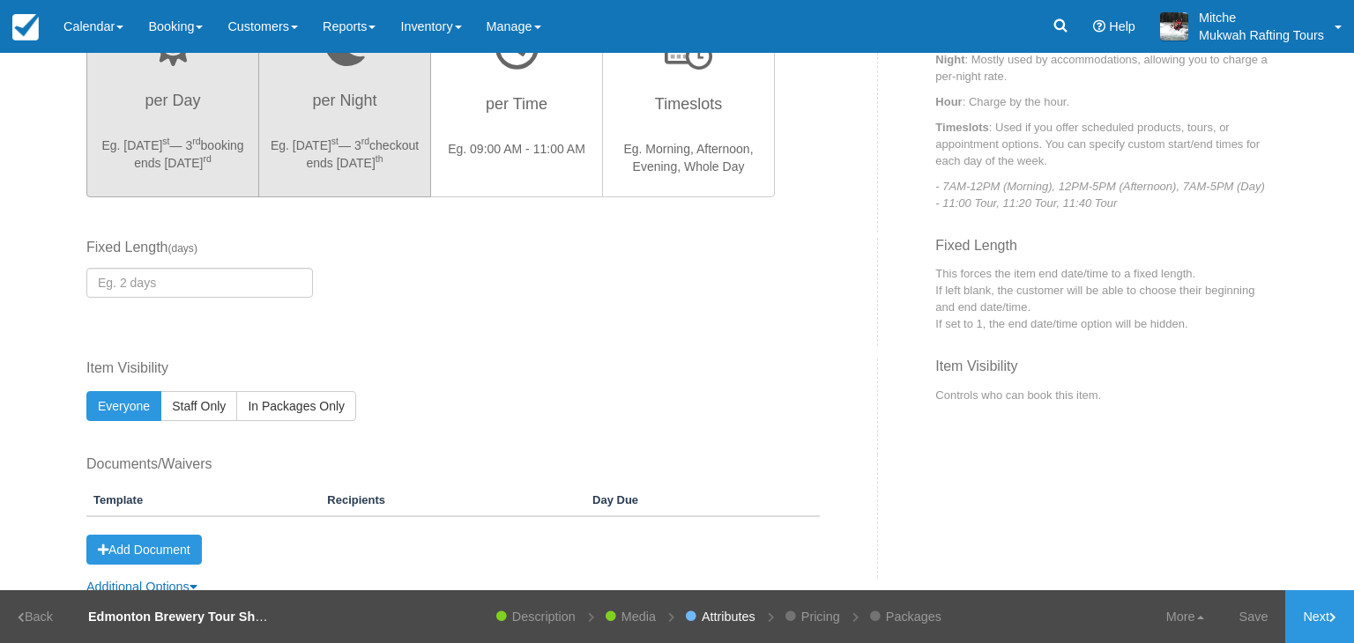
scroll to position [564, 0]
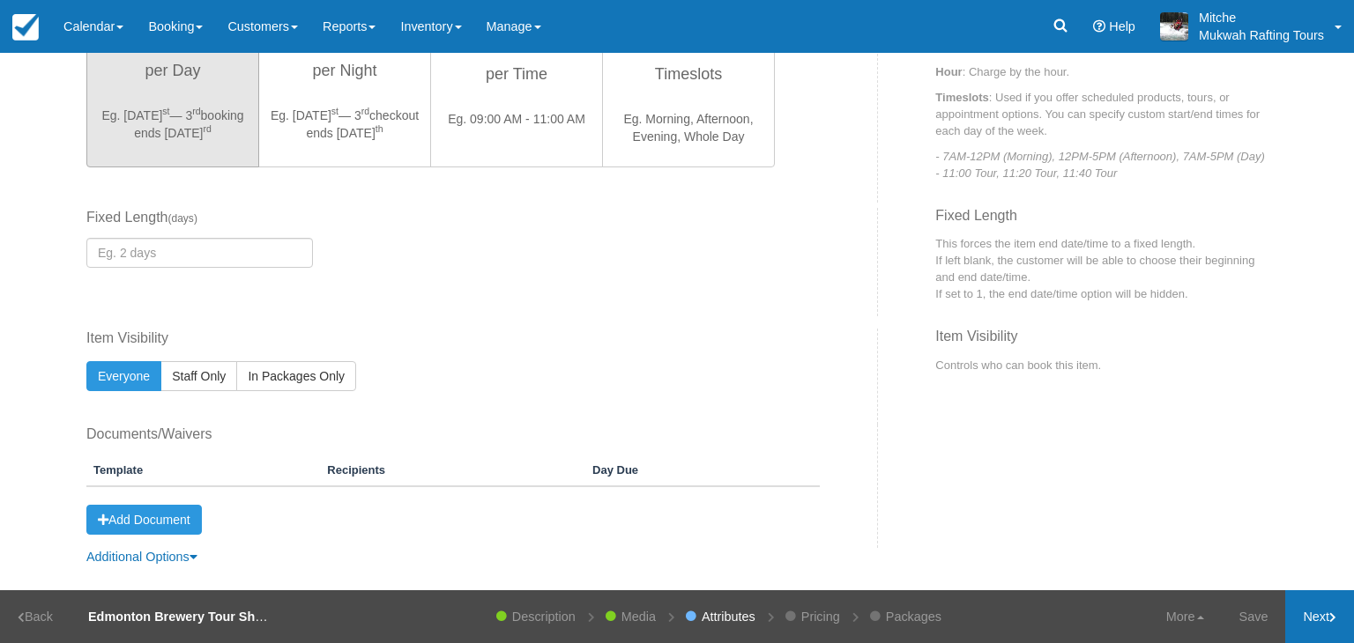
click at [1305, 621] on link "Next" at bounding box center [1319, 617] width 69 height 53
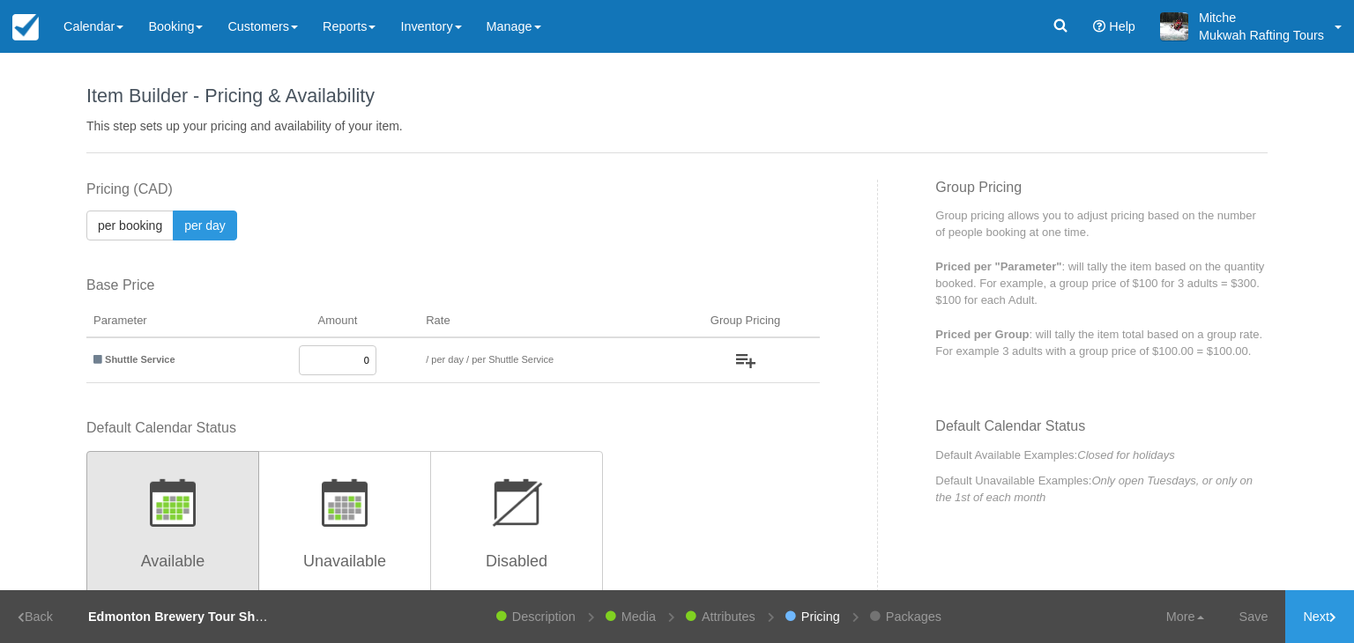
click at [446, 364] on tr "Shuttle Service 0 / per booking per day / per Shuttle Service" at bounding box center [452, 361] width 733 height 46
type input "750.00"
click at [668, 407] on div "This item is a Product Grouping Parent, which are priced based on their child i…" at bounding box center [475, 299] width 805 height 239
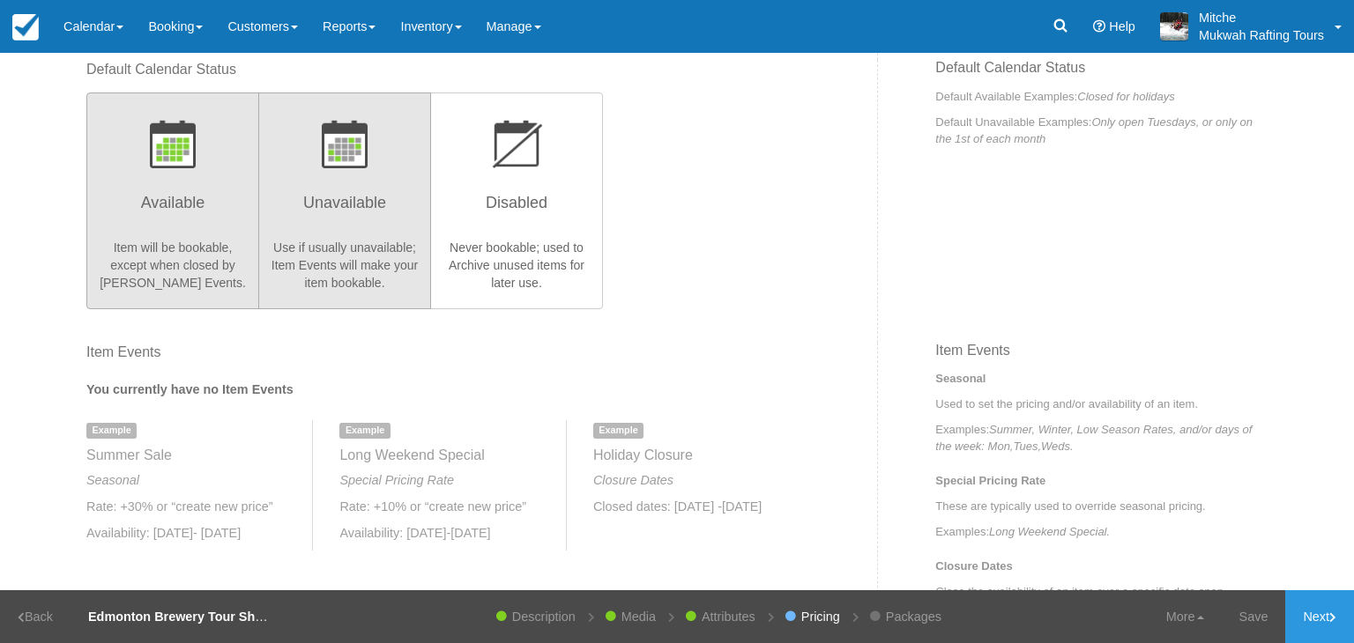
scroll to position [353, 0]
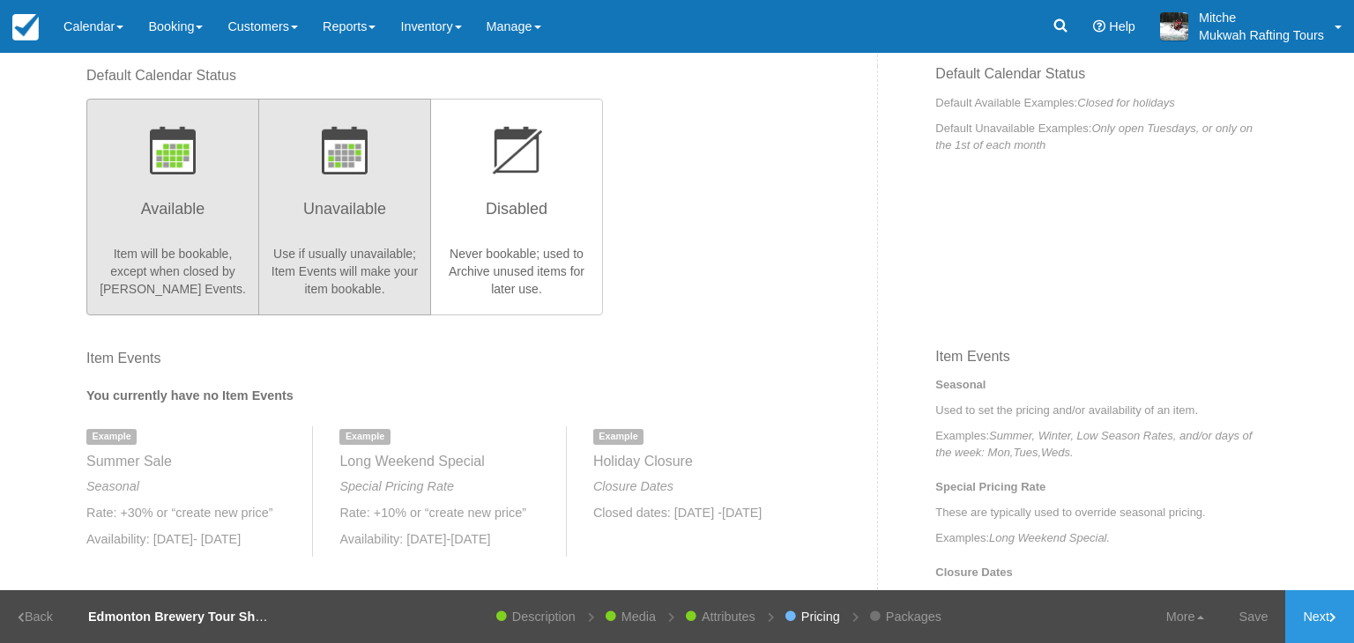
click at [328, 176] on button "Unavailable Use if usually unavailable; Item Events will make your item bookabl…" at bounding box center [344, 207] width 173 height 217
radio input "true"
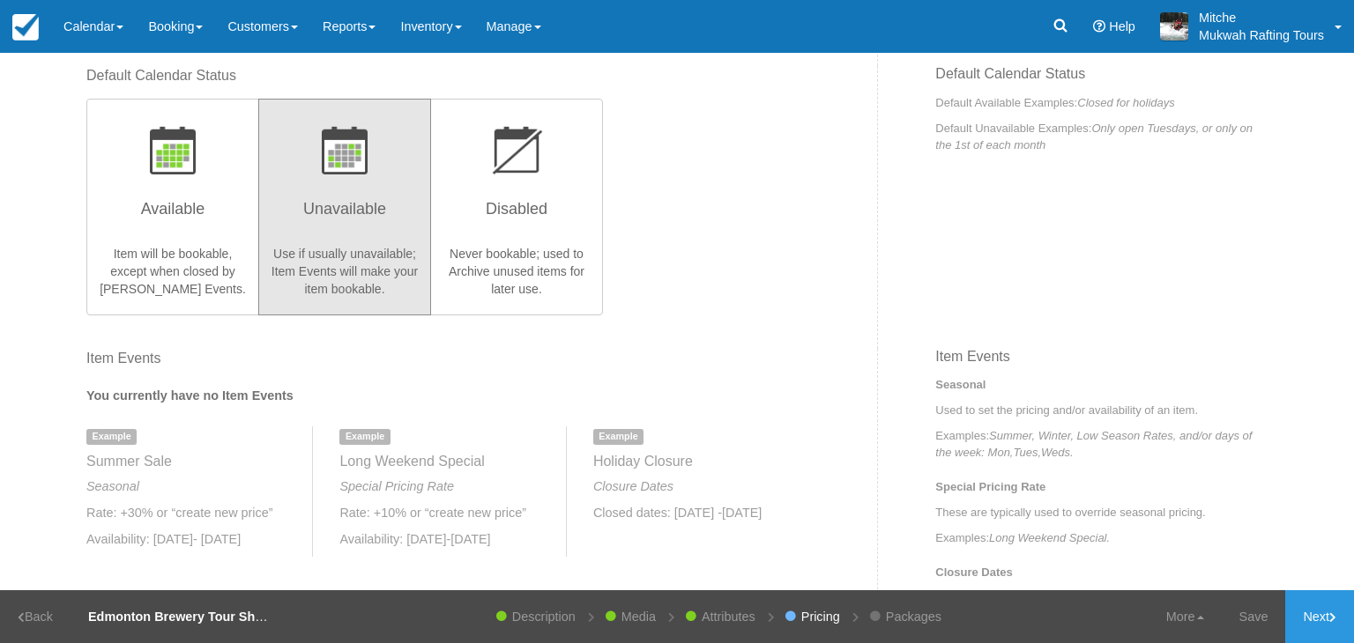
click at [895, 264] on div "This item is a Product Grouping Parent, which are priced based on their child i…" at bounding box center [677, 535] width 1208 height 1417
click at [1330, 622] on link "Next" at bounding box center [1319, 617] width 69 height 53
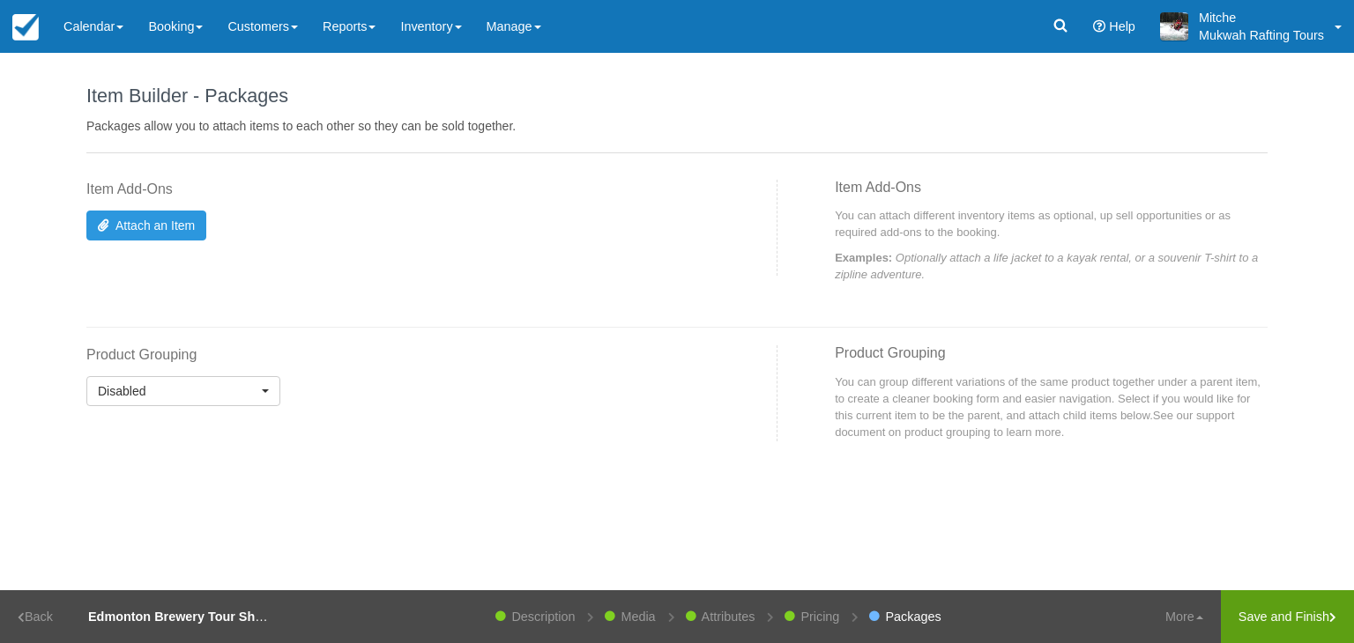
click at [1287, 621] on link "Save and Finish" at bounding box center [1287, 617] width 133 height 53
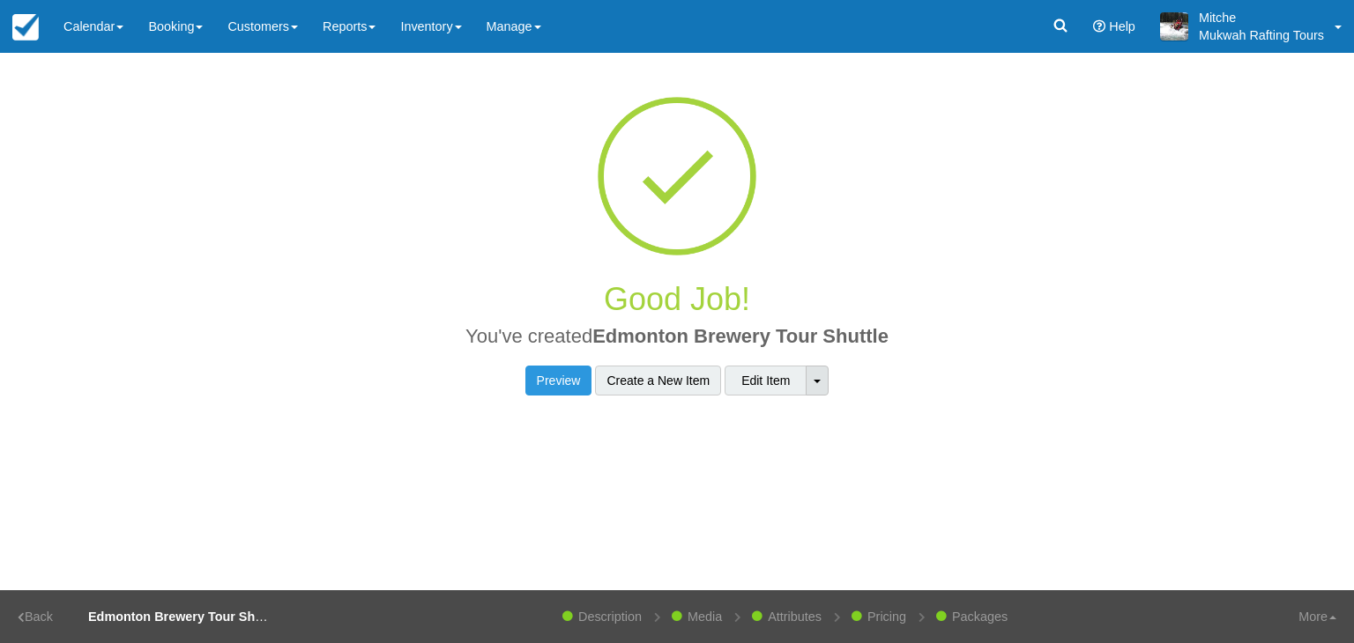
click at [811, 377] on link "Toggle Dropdown" at bounding box center [817, 381] width 23 height 30
click at [821, 481] on div "Item Builder - Description This is your first step to creating your item for yo…" at bounding box center [677, 322] width 1354 height 538
click at [543, 382] on link "Preview" at bounding box center [558, 381] width 67 height 30
click at [762, 393] on link "Edit Item" at bounding box center [766, 381] width 82 height 30
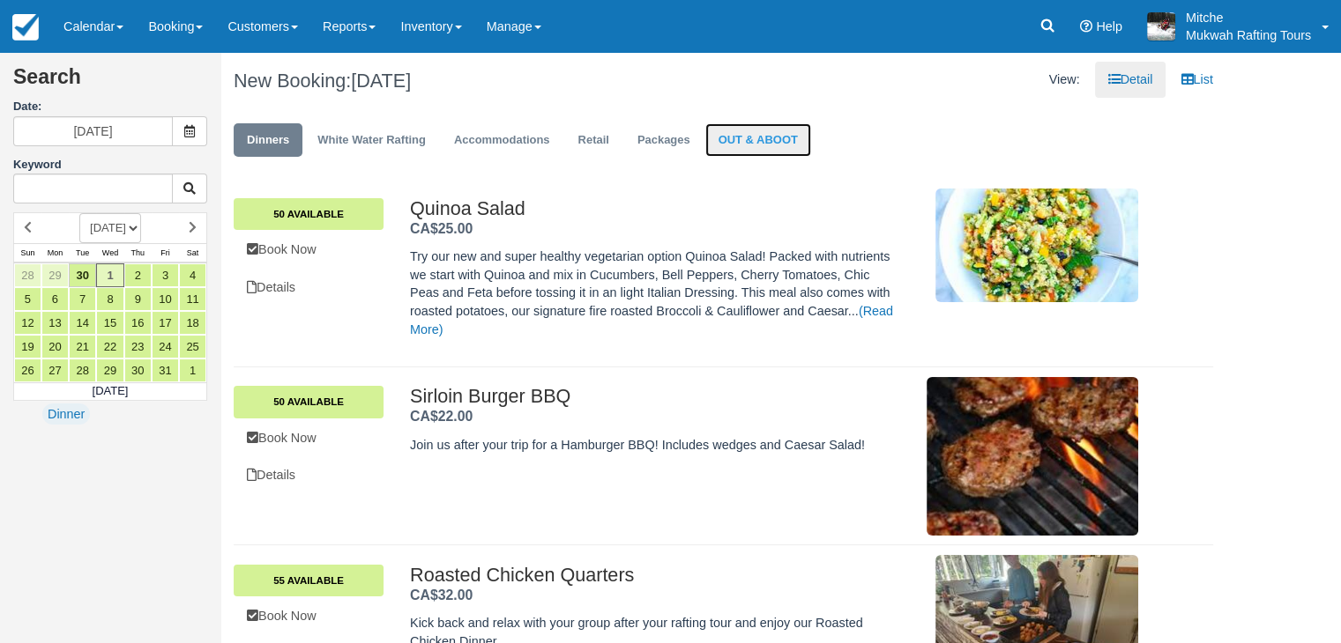
click at [773, 124] on link "OUT & ABOOT" at bounding box center [758, 140] width 106 height 34
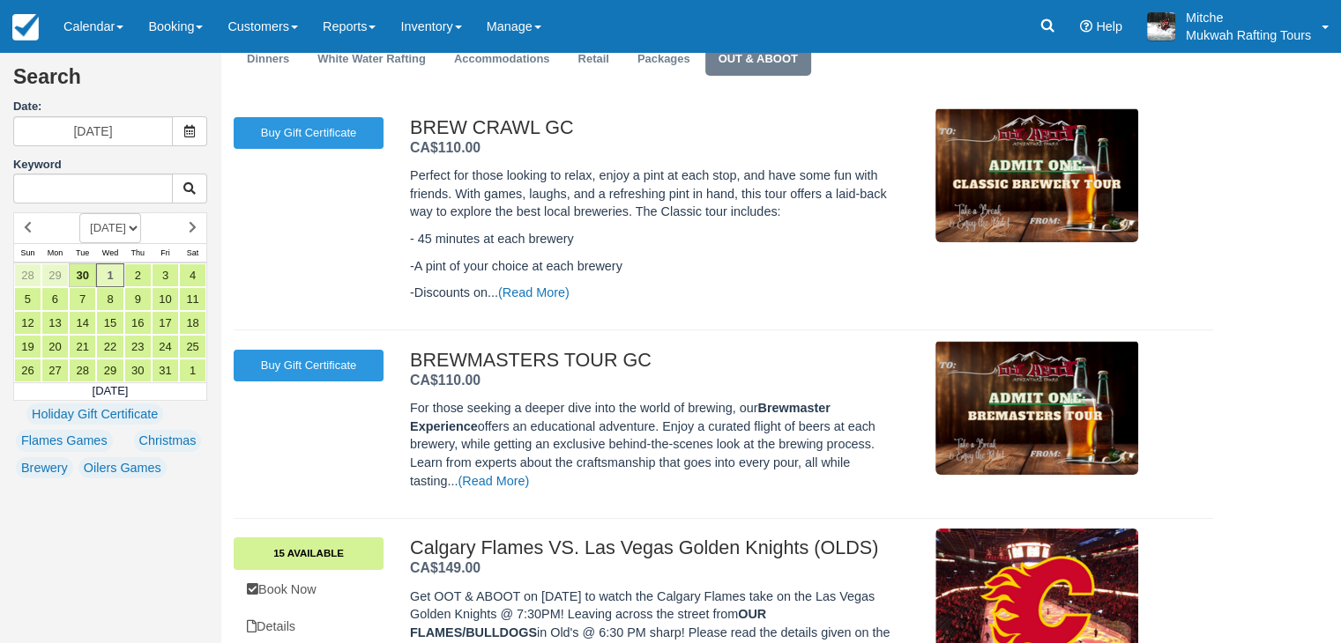
scroll to position [88, 0]
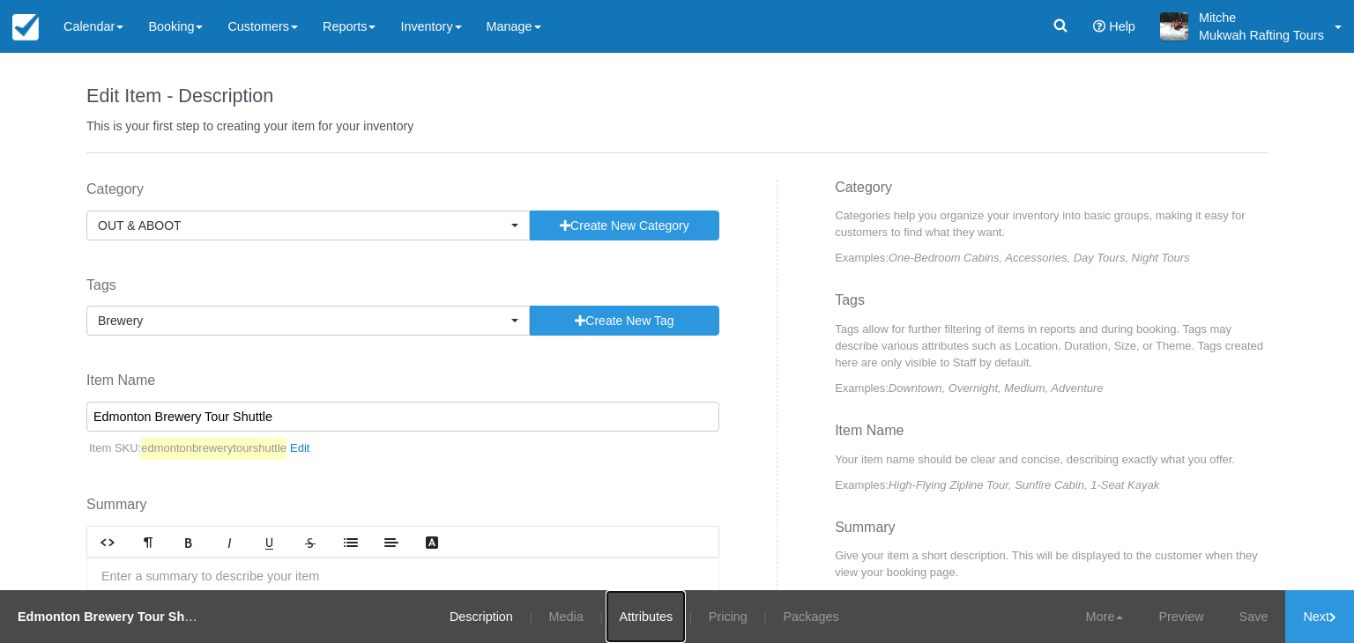
click at [651, 619] on link "Attributes" at bounding box center [646, 617] width 80 height 53
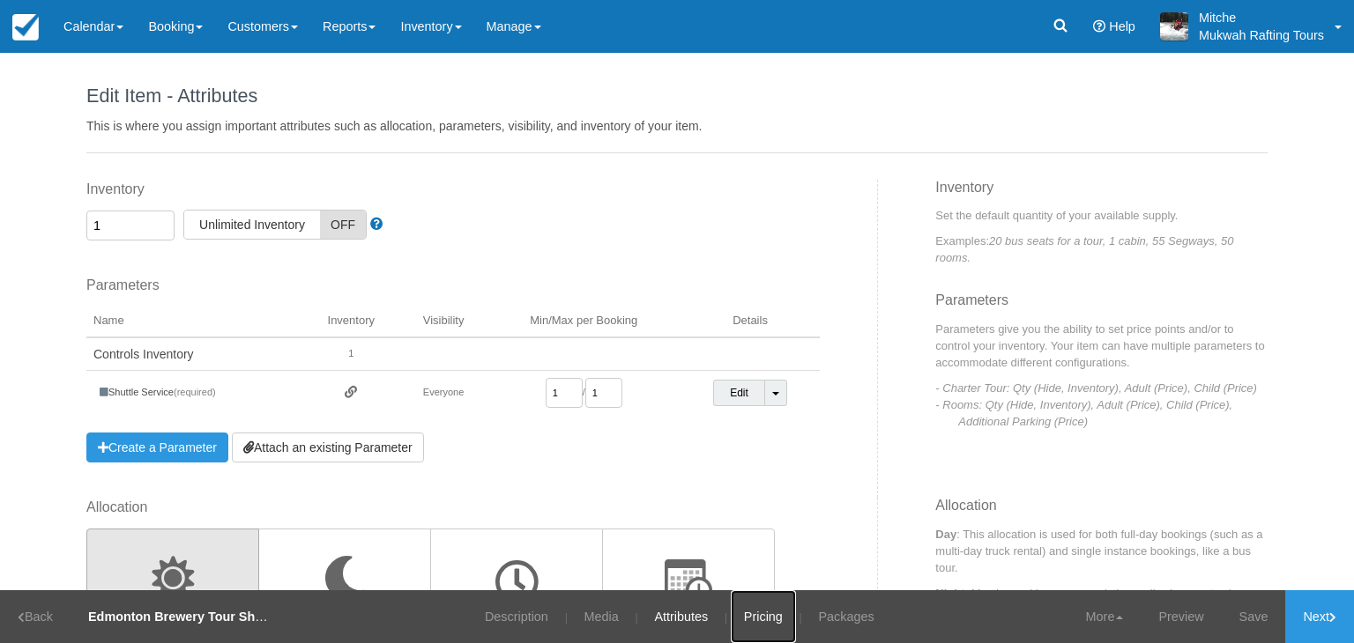
click at [765, 618] on link "Pricing" at bounding box center [763, 617] width 65 height 53
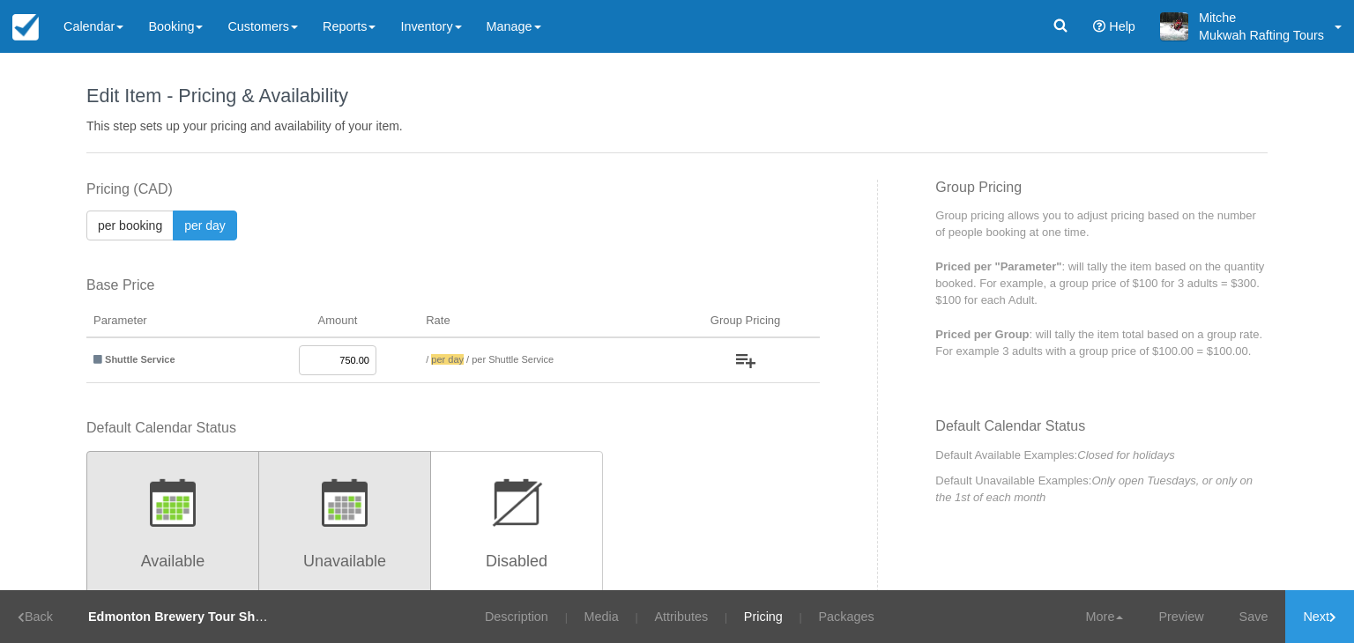
click at [197, 510] on p "button" at bounding box center [173, 503] width 150 height 48
radio input "true"
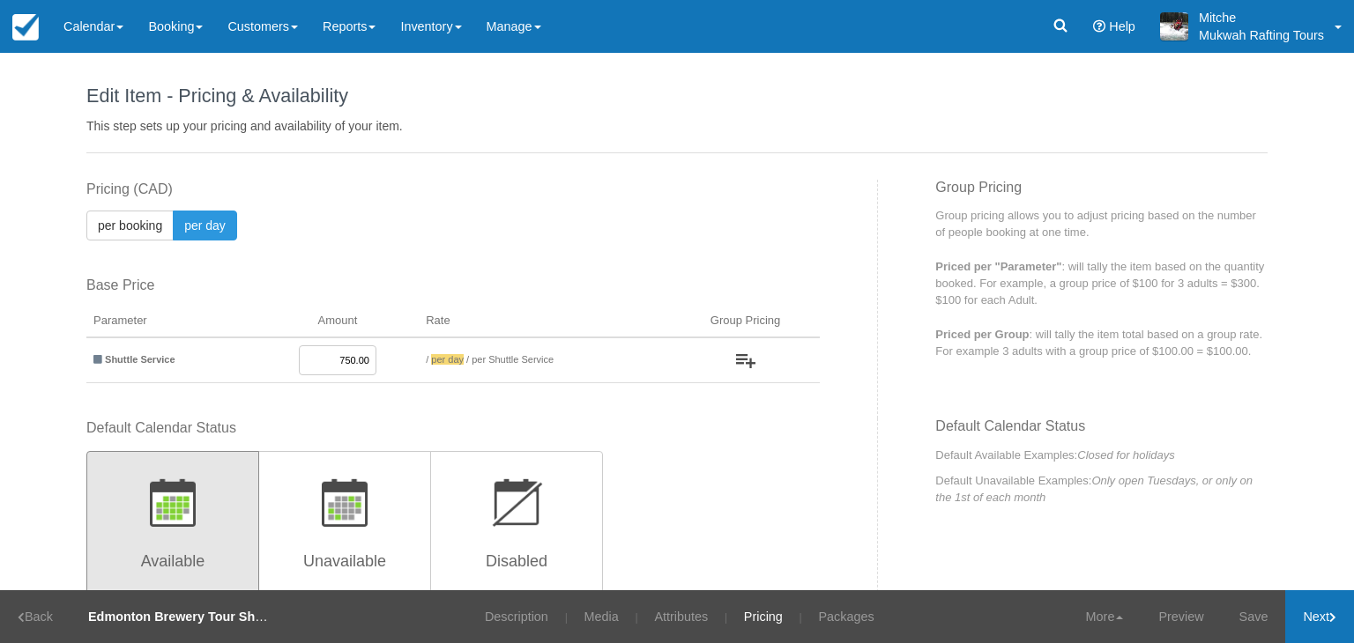
click at [1317, 611] on link "Next" at bounding box center [1319, 617] width 69 height 53
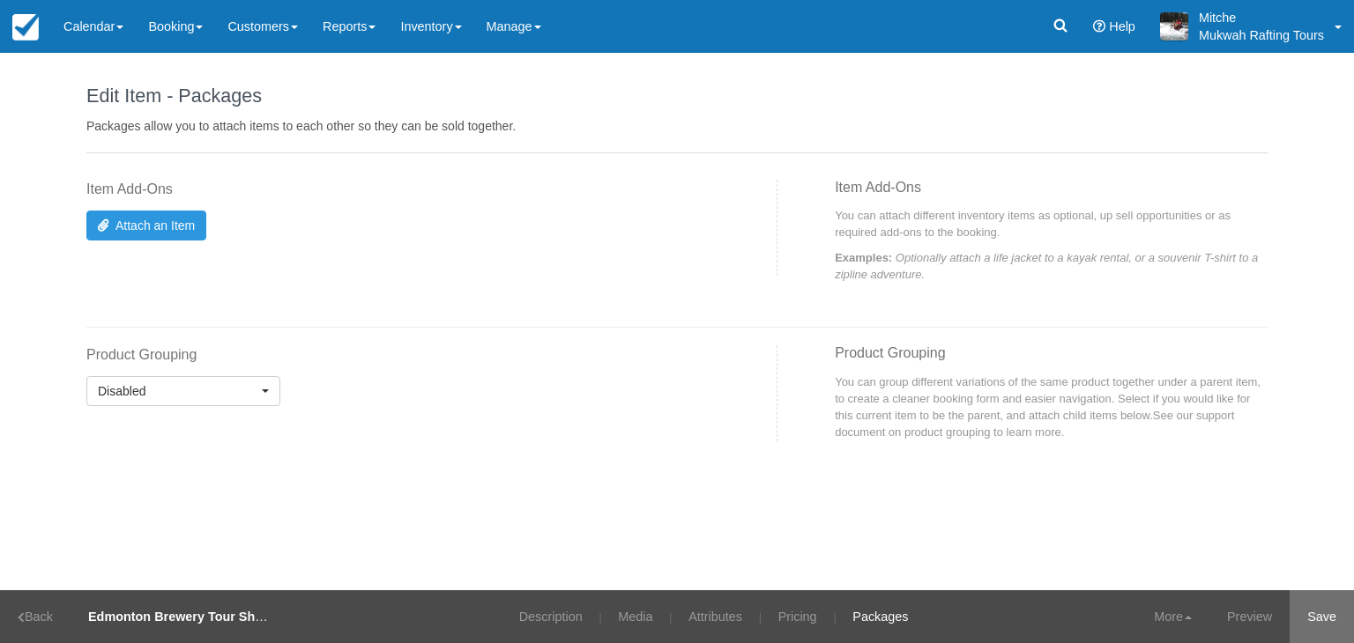
click at [1322, 611] on link "Save" at bounding box center [1322, 617] width 64 height 53
click at [733, 418] on div "Product Grouping Disabled Disabled Parent Specify a Group Type Disabled Parent …" at bounding box center [425, 394] width 704 height 96
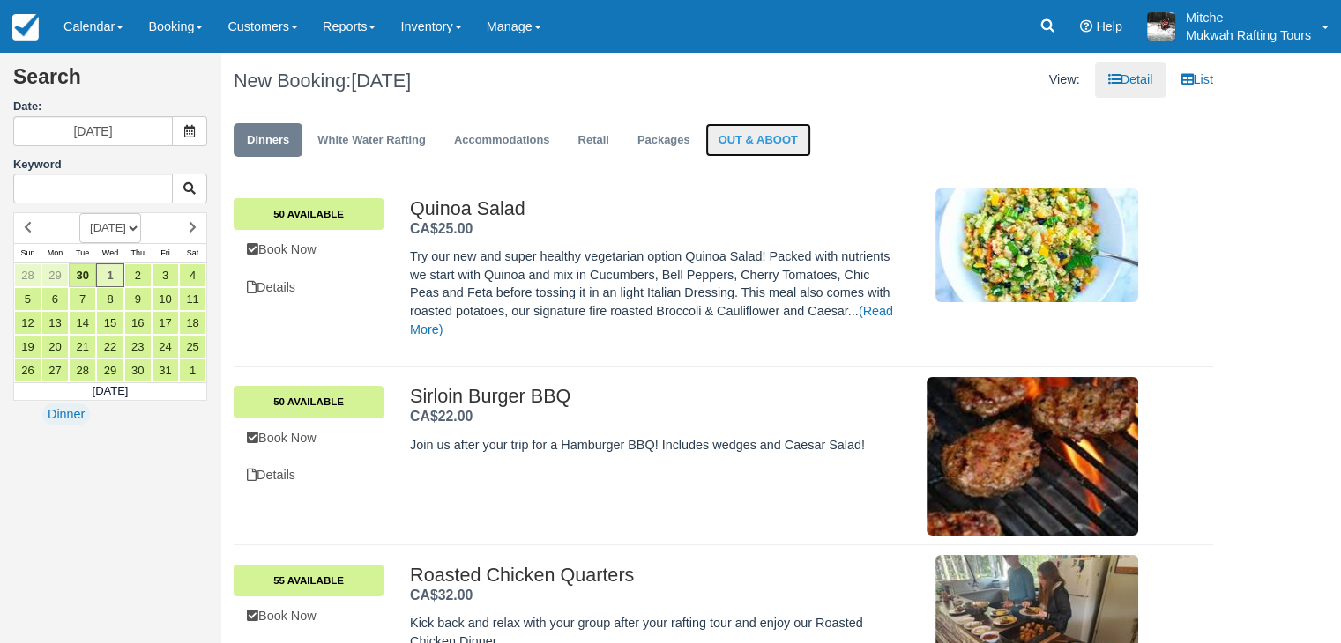
click at [784, 130] on link "OUT & ABOOT" at bounding box center [758, 140] width 106 height 34
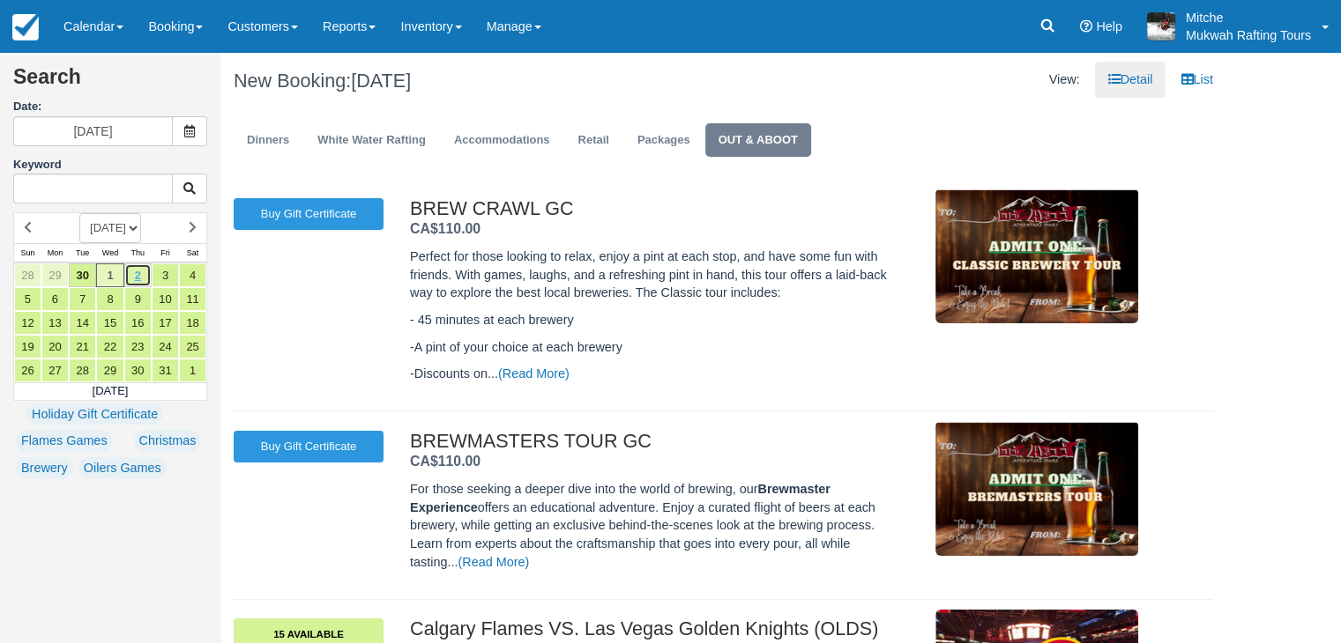
click at [128, 280] on link "2" at bounding box center [137, 276] width 27 height 24
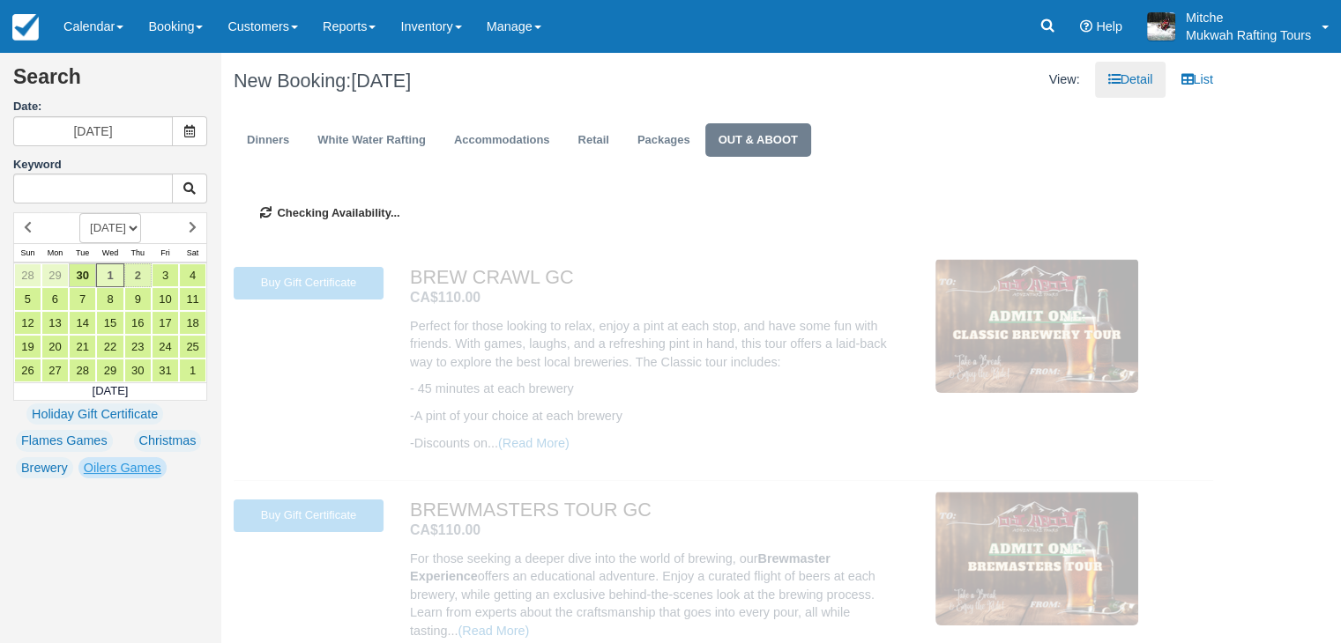
type input "[DATE]"
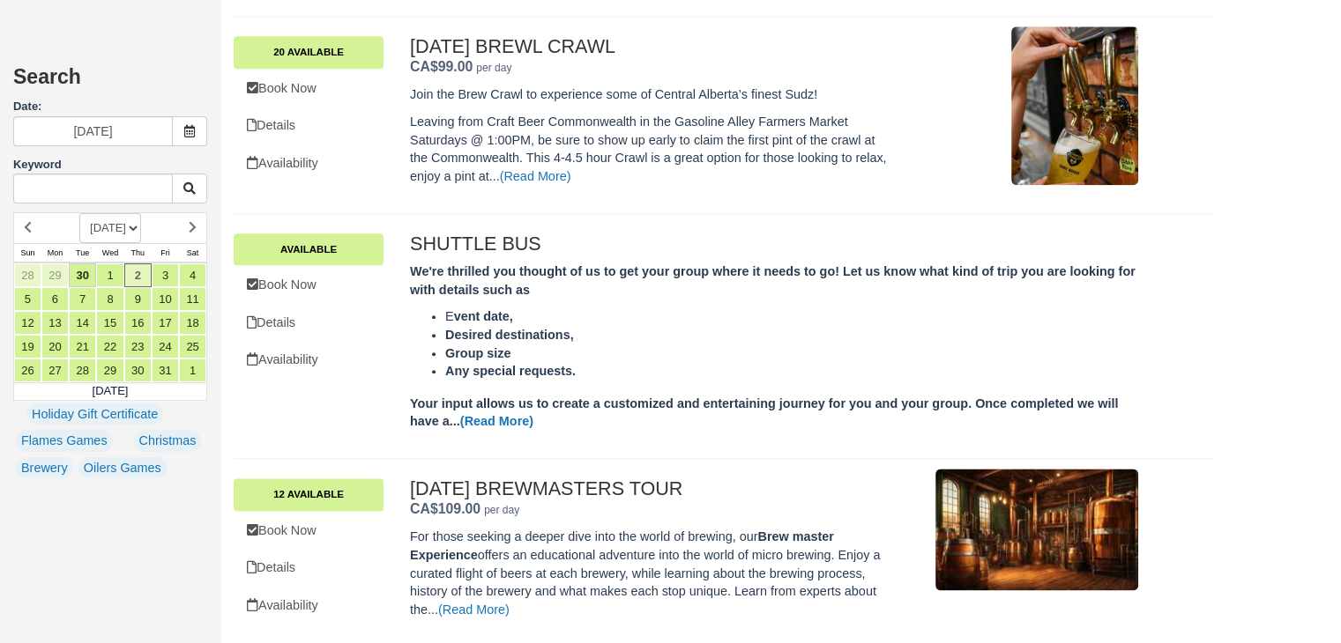
scroll to position [2130, 0]
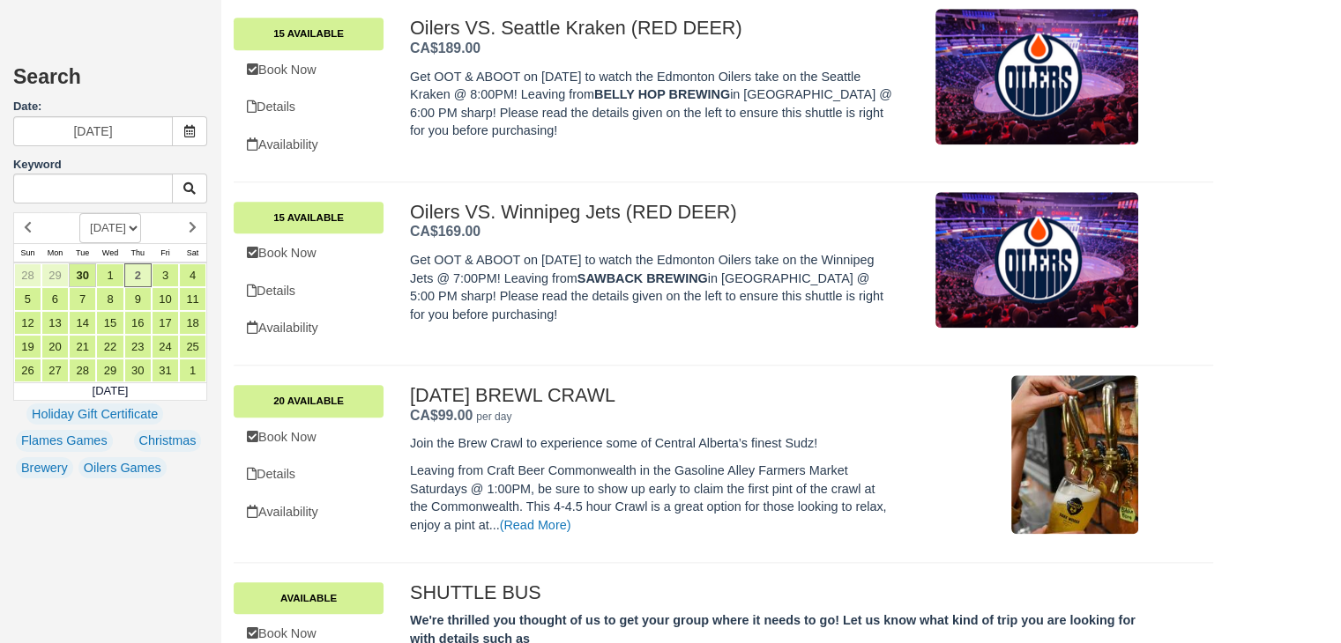
click at [516, 417] on div "[DATE] BREWL CRAWL . CA$99.00 per day ." at bounding box center [652, 405] width 485 height 41
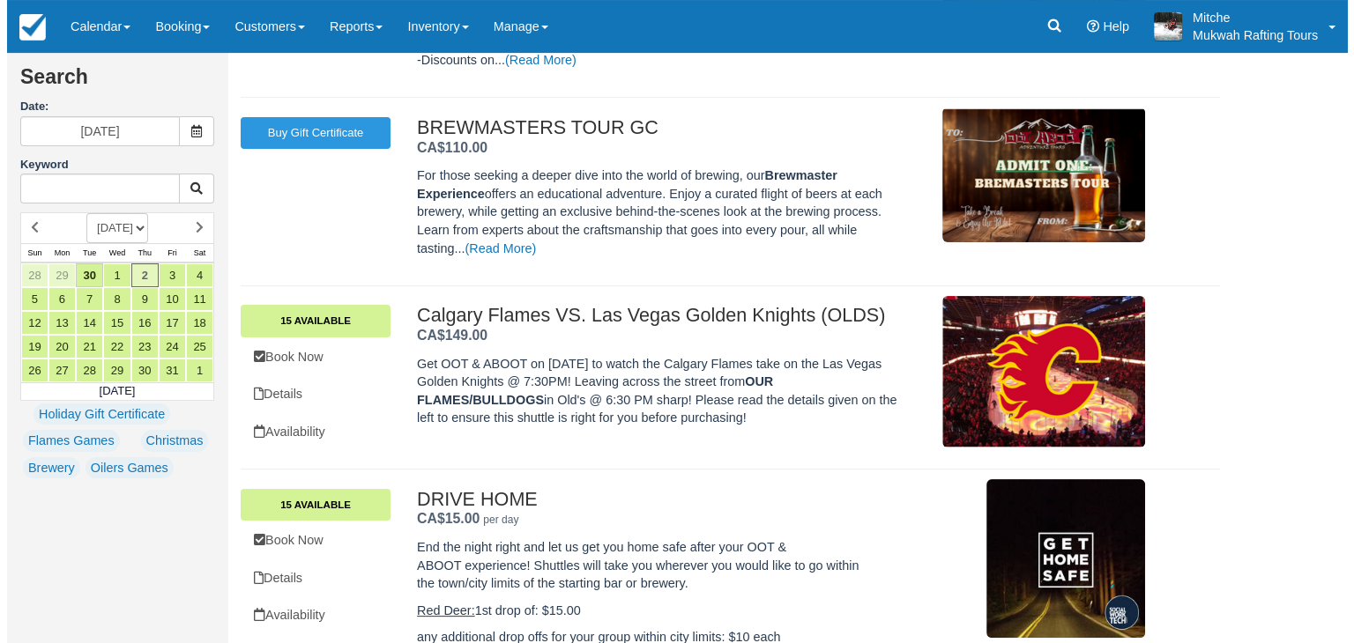
scroll to position [0, 0]
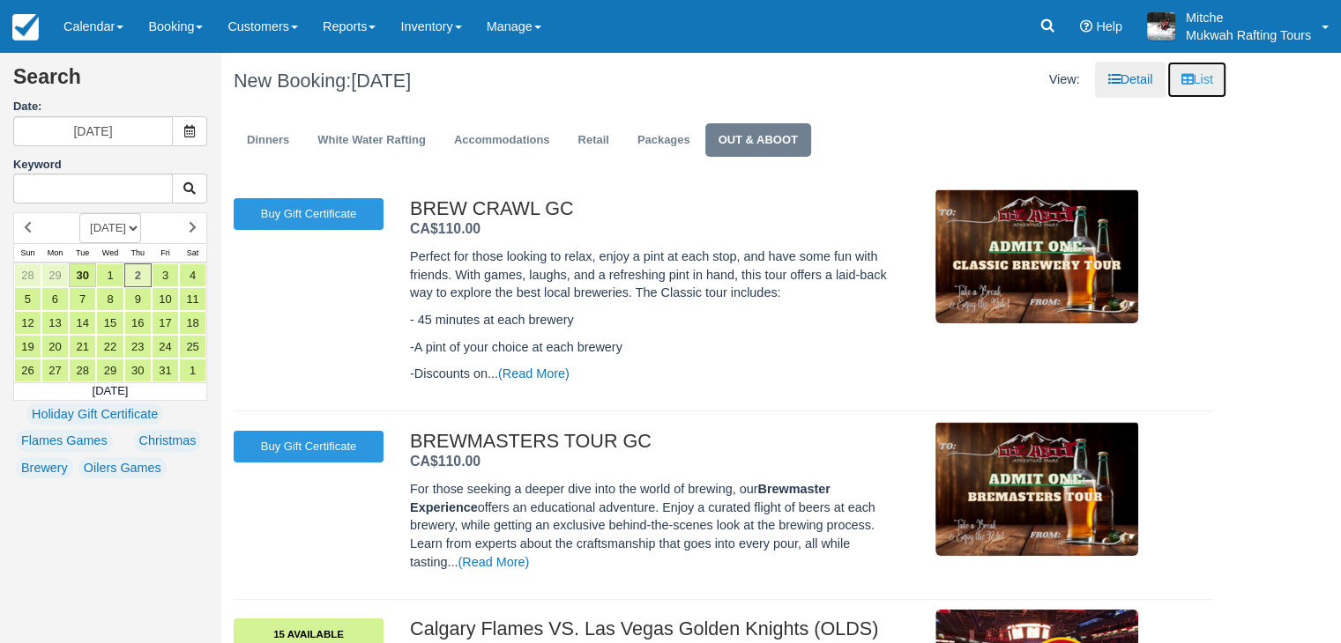
click at [1208, 84] on link "List" at bounding box center [1196, 80] width 58 height 36
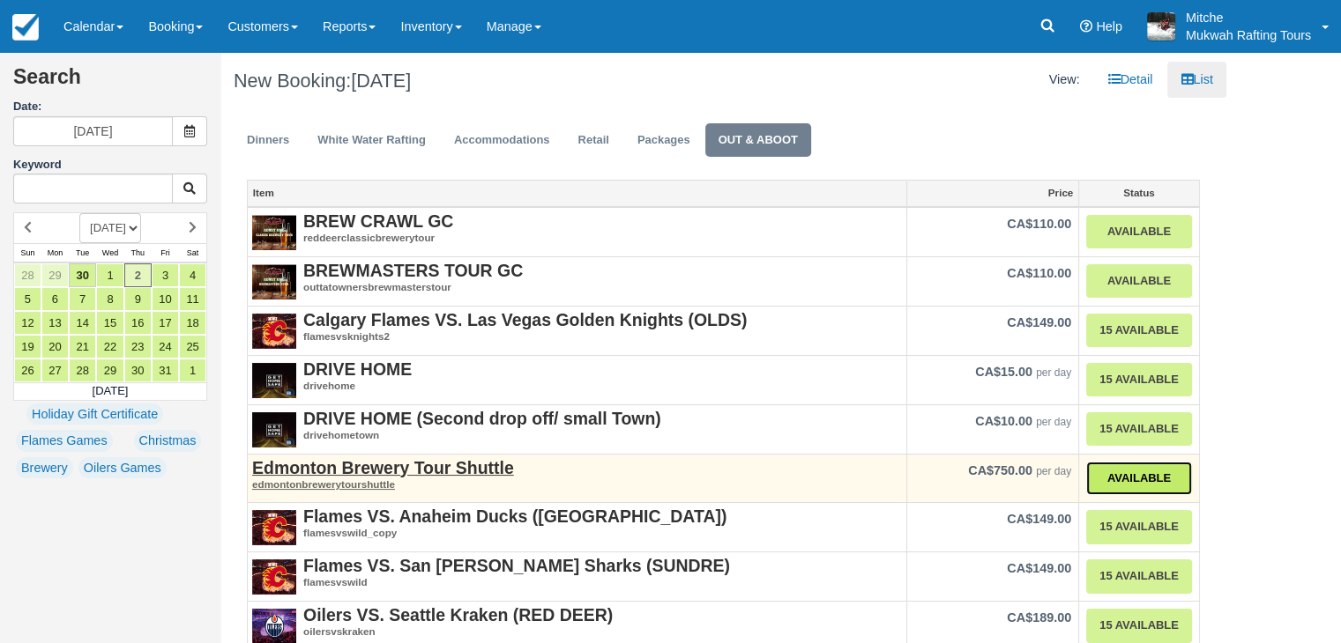
click at [1128, 473] on link "Available" at bounding box center [1139, 479] width 106 height 34
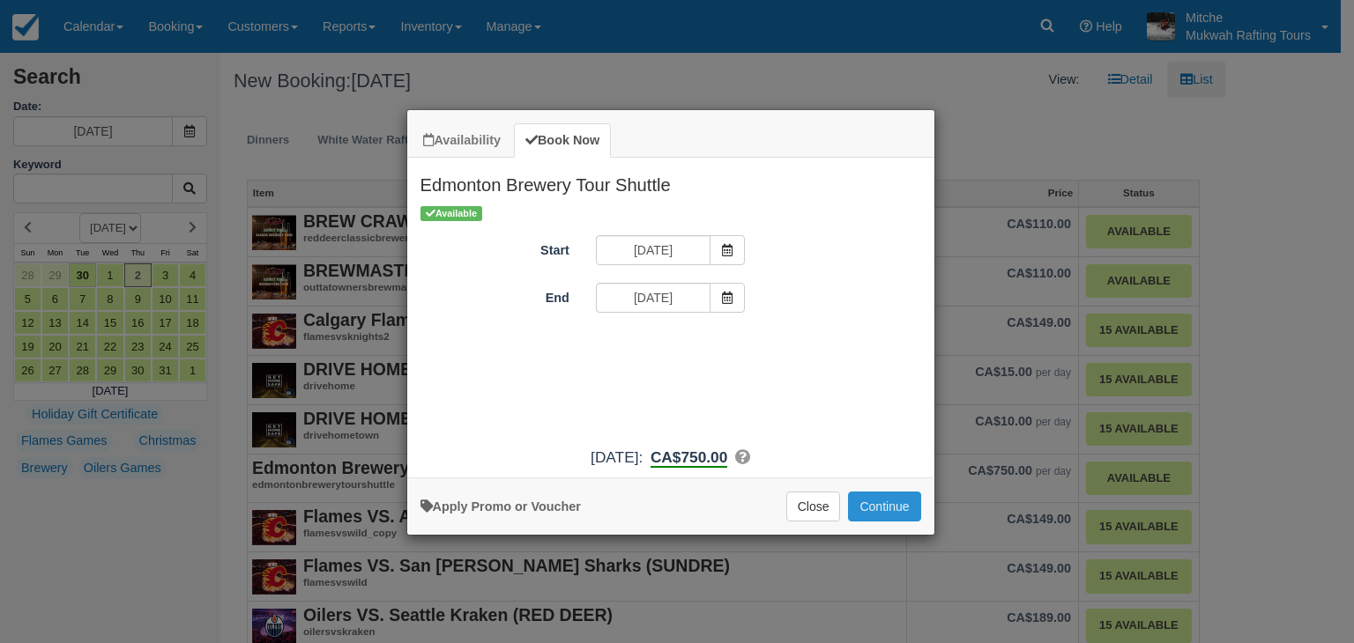
click at [888, 504] on button "Continue" at bounding box center [884, 507] width 72 height 30
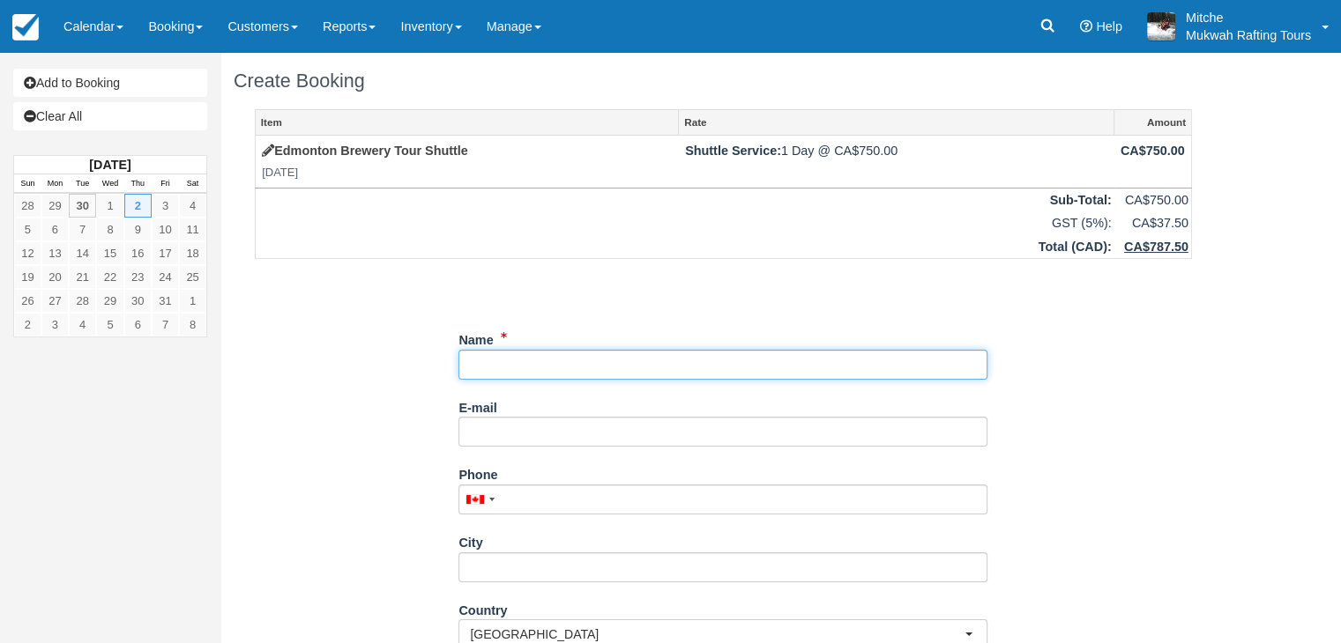
click at [665, 371] on input "Name" at bounding box center [722, 365] width 529 height 30
type input "Snake Lake Brewing"
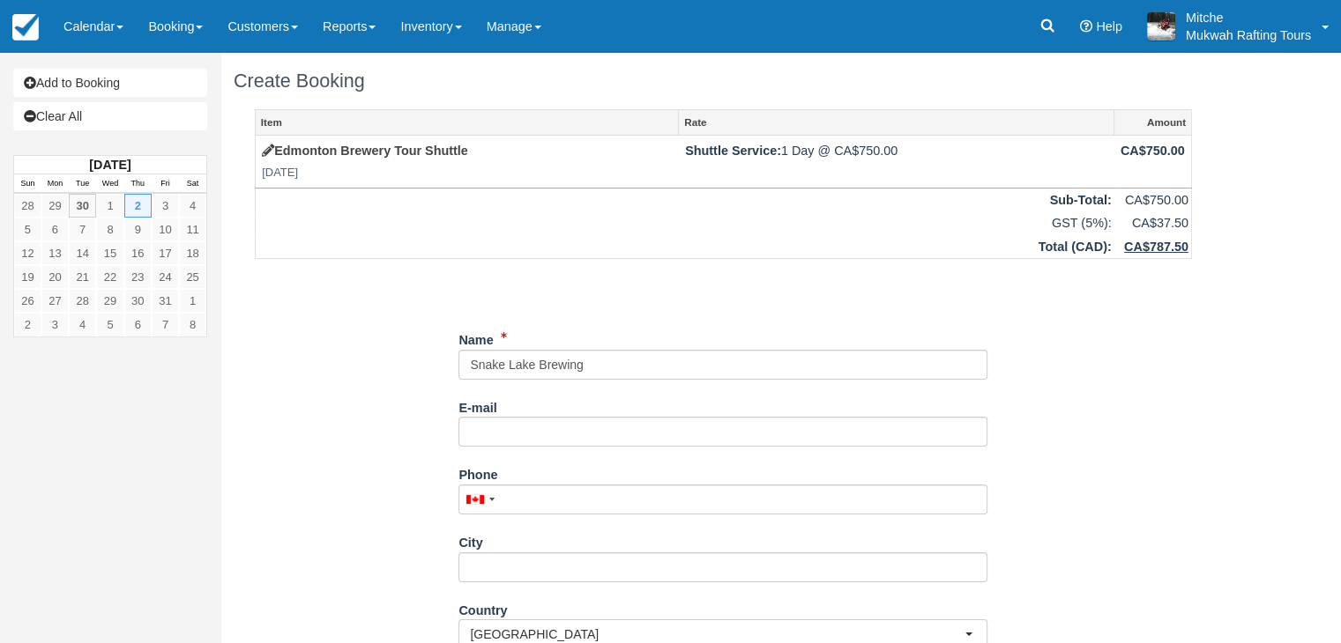
click at [646, 447] on div "E-mail Did you mean ?" at bounding box center [722, 427] width 529 height 68
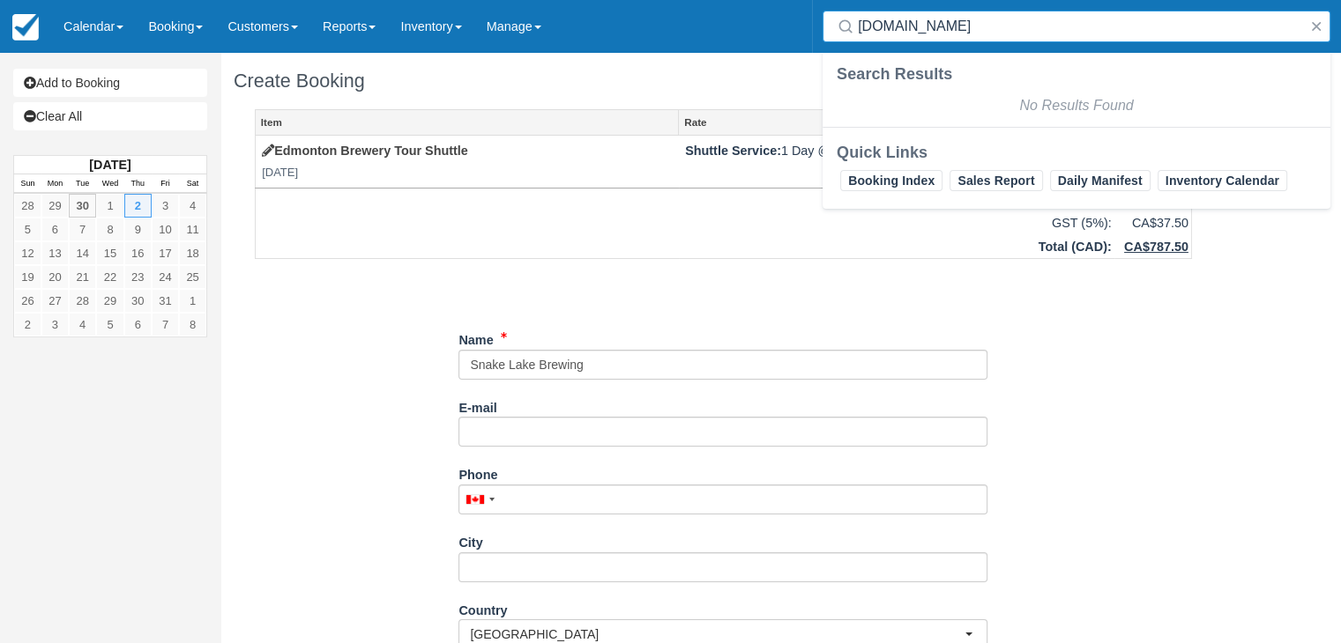
type input "nakelake.beer"
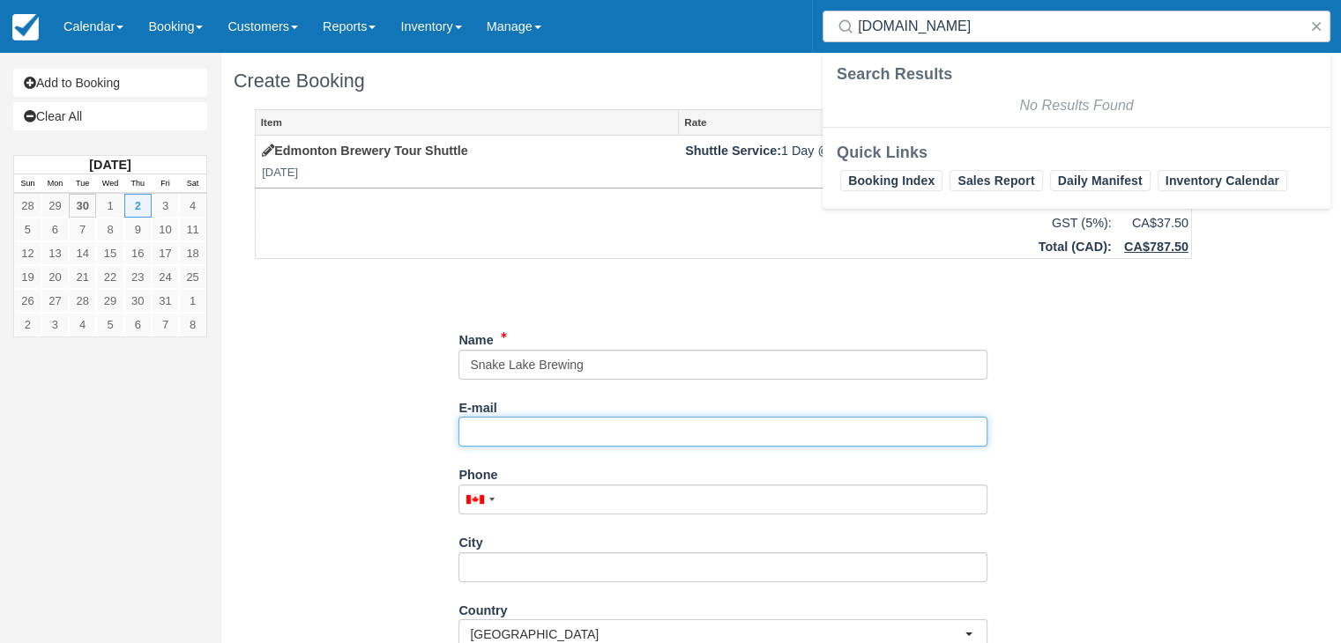
click at [638, 422] on input "E-mail" at bounding box center [722, 432] width 529 height 30
type input "[PERSON_NAME][EMAIL_ADDRESS][DOMAIN_NAME]"
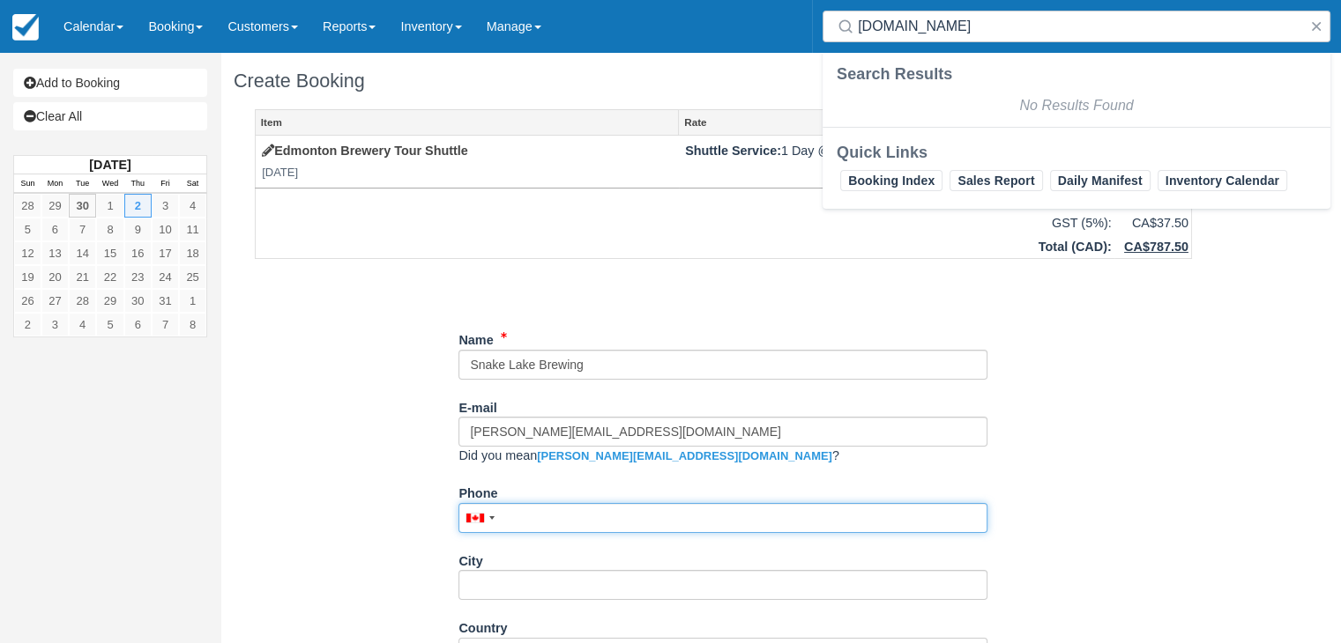
click at [607, 492] on div "Phone United States +1 Canada +1 United Kingdom +44 Afghanistan (‫افغانستان‬‎) …" at bounding box center [722, 506] width 529 height 55
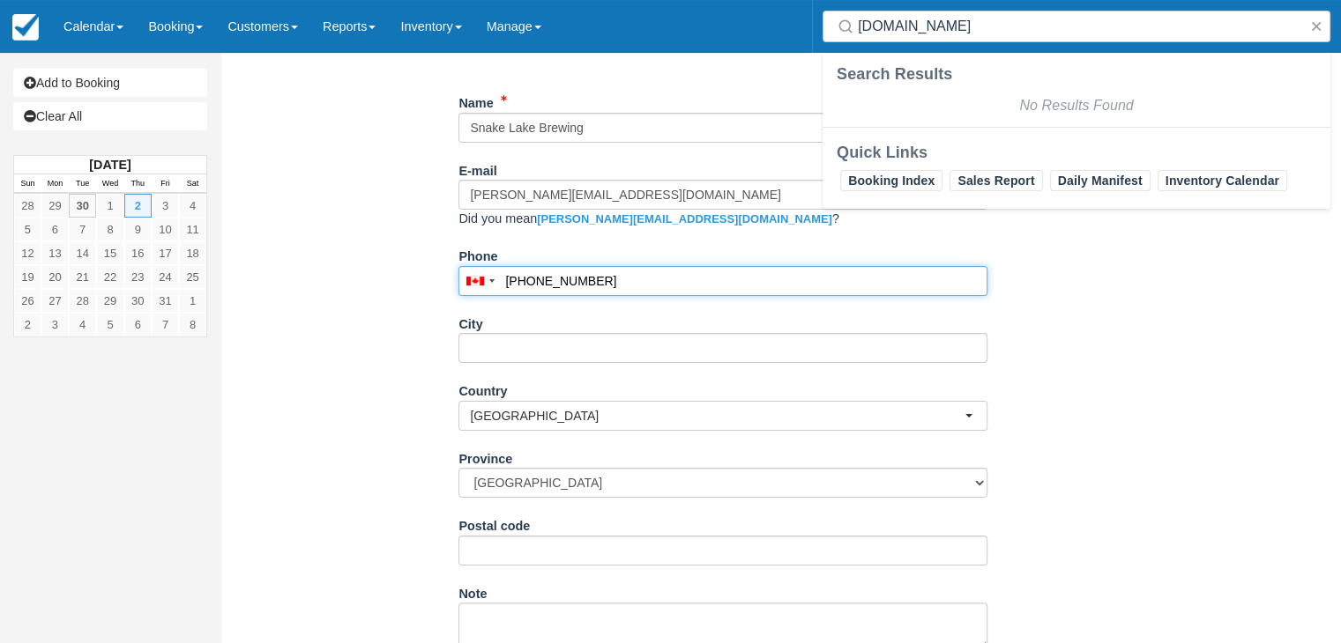
scroll to position [264, 0]
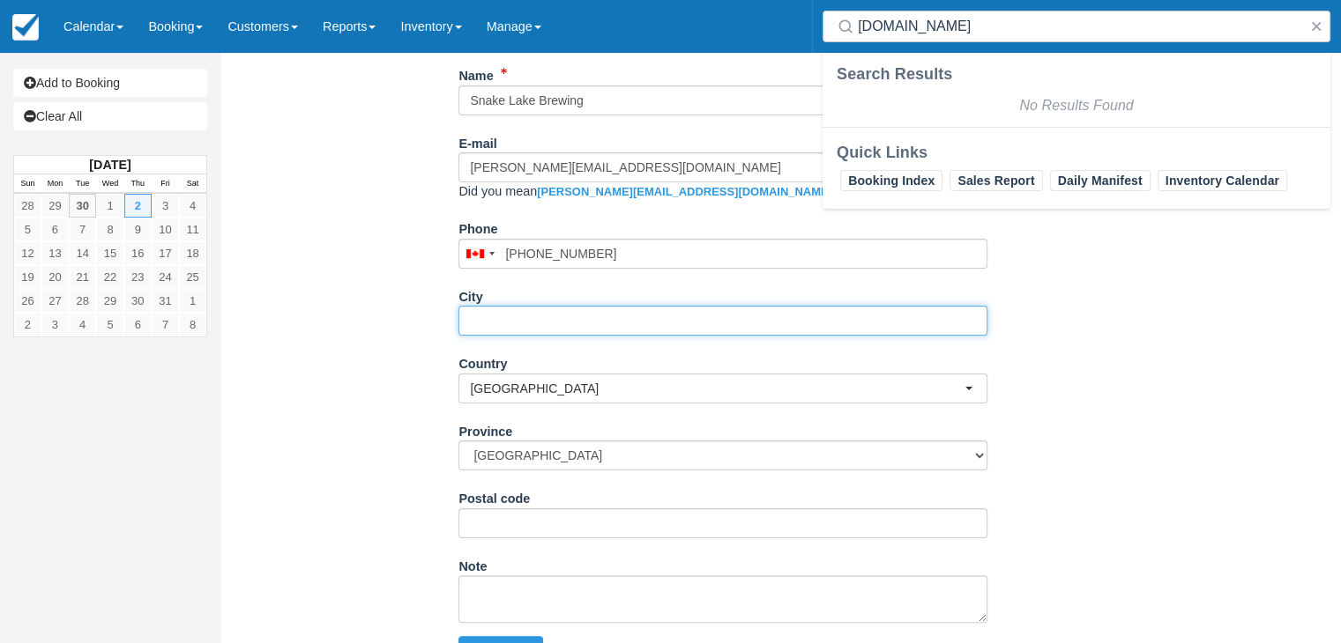
type input "(403) 598-6839"
click at [586, 311] on input "City" at bounding box center [722, 321] width 529 height 30
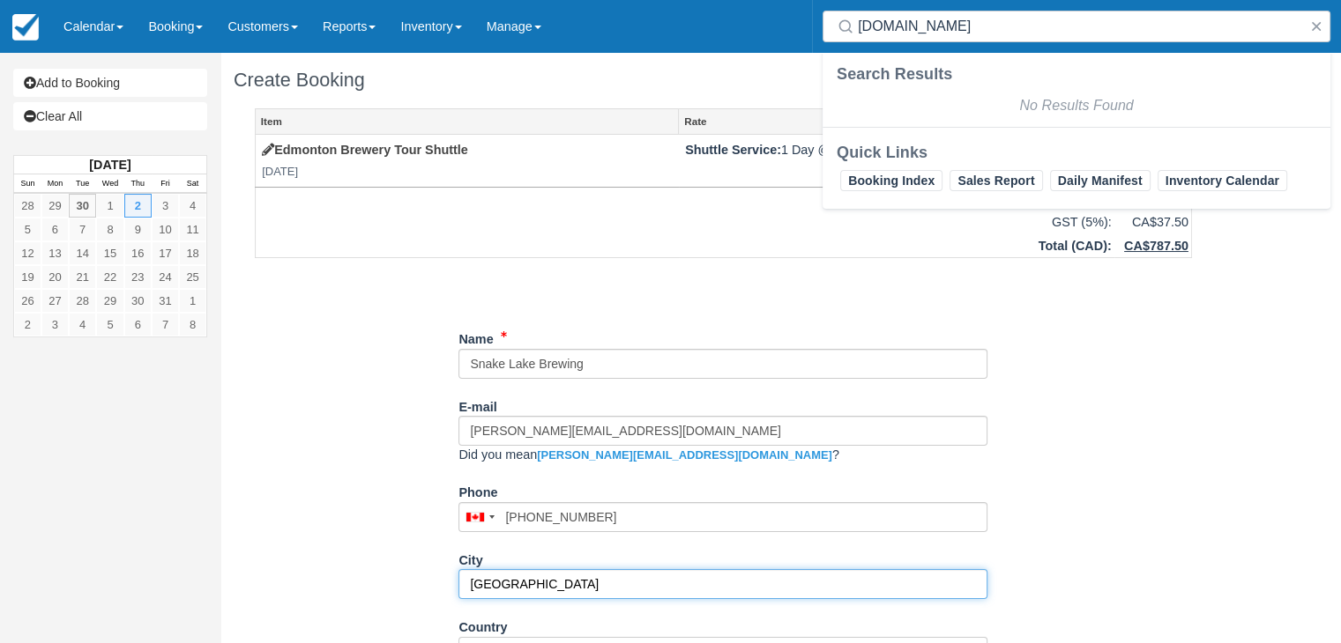
scroll to position [0, 0]
type input "Sylvan Lake"
click at [368, 390] on div "Item Rate Amount Edmonton Brewery Tour Shuttle Thu Oct 2, 2025 Shuttle Service:…" at bounding box center [723, 505] width 979 height 792
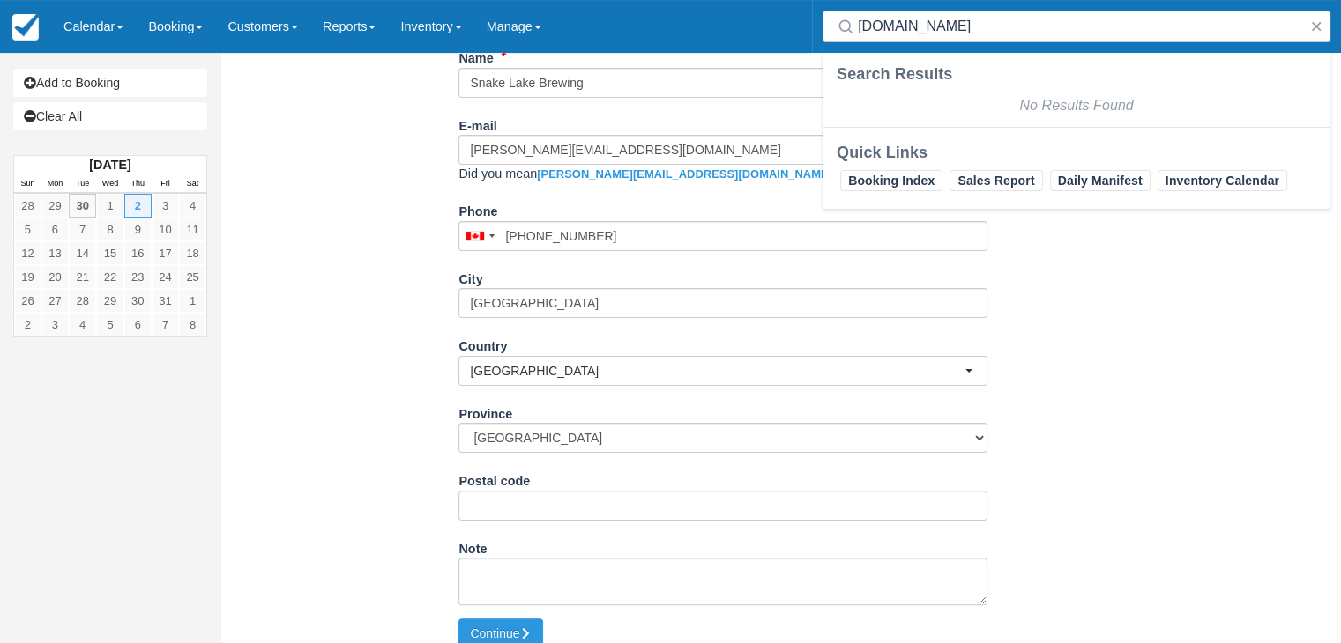
scroll to position [300, 0]
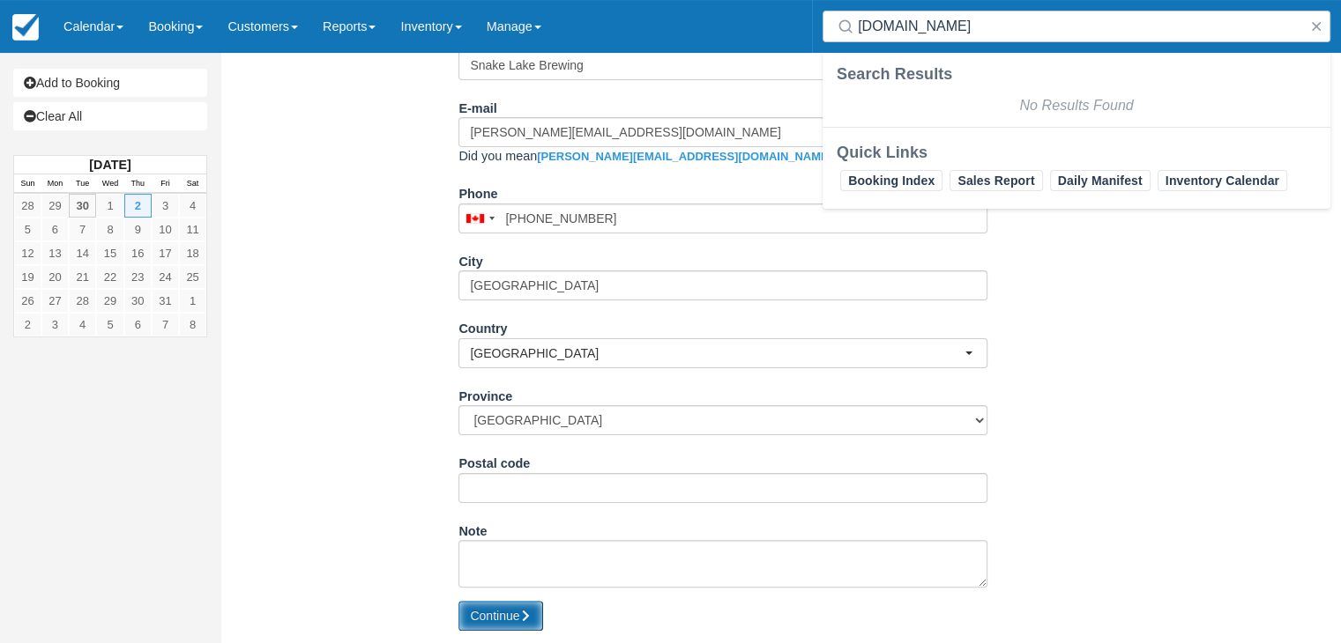
click at [505, 614] on button "Continue" at bounding box center [500, 616] width 85 height 30
type input "+14035986839"
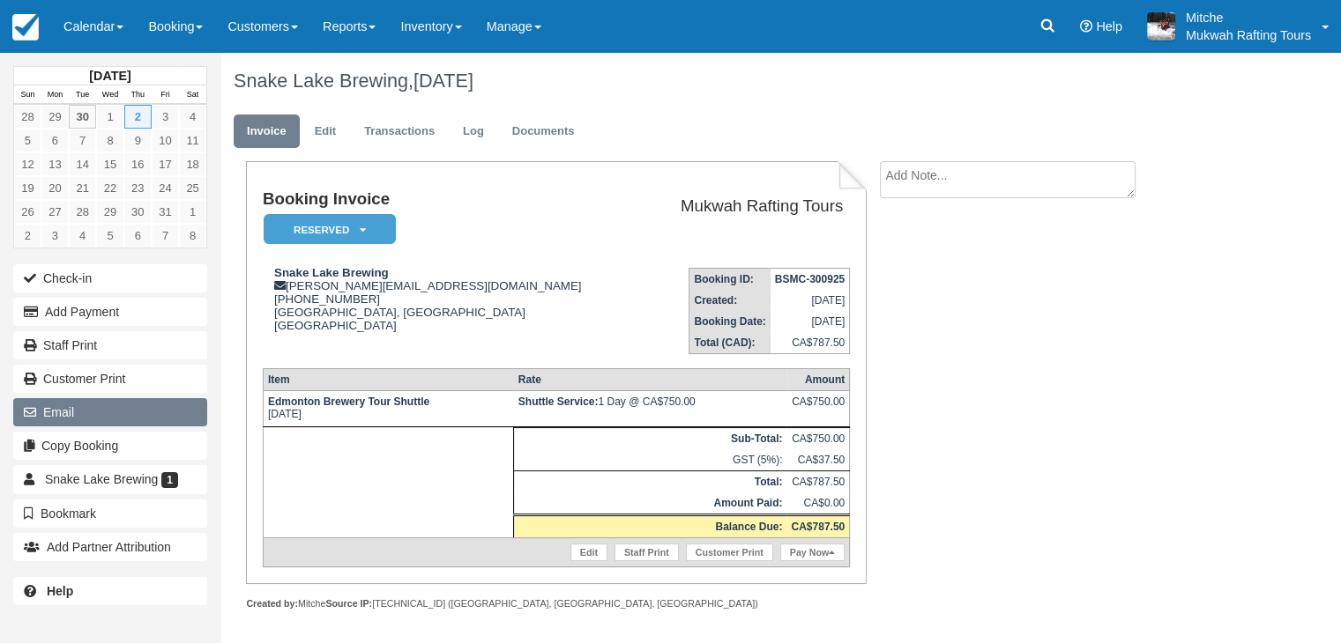
click at [92, 413] on button "Email" at bounding box center [110, 412] width 194 height 28
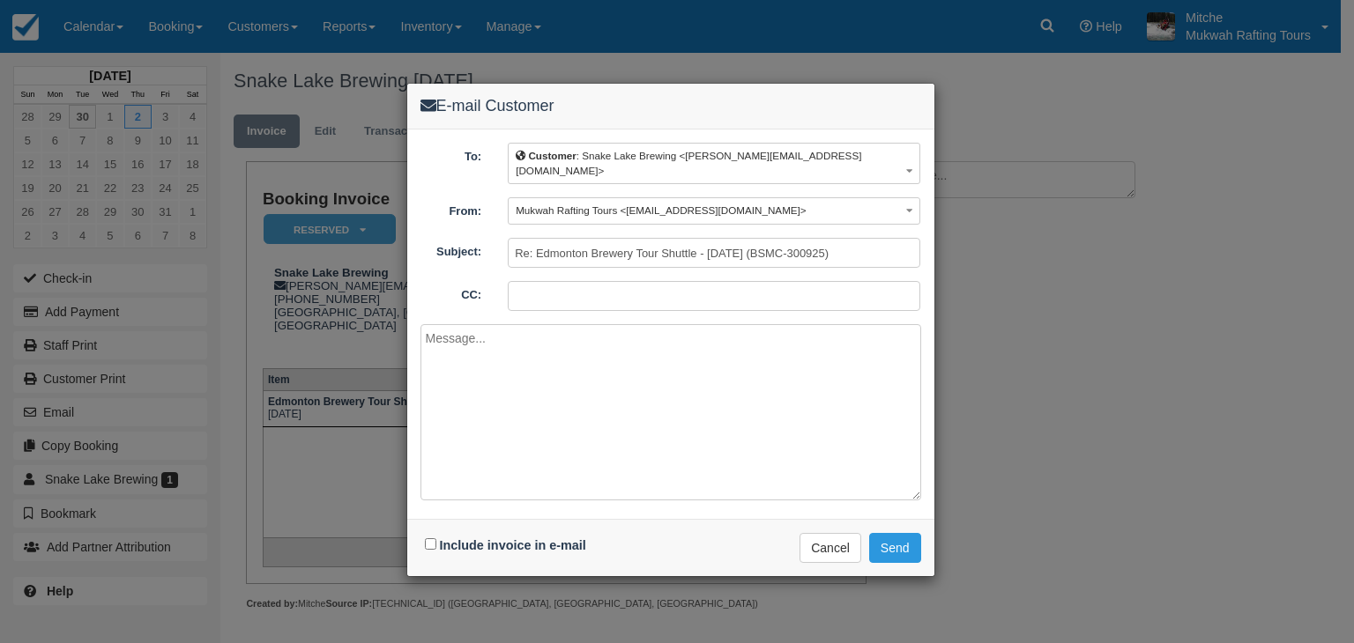
click at [783, 535] on div "Include invoice in e-mail Delivering e-mail ... Cancel Send" at bounding box center [670, 547] width 527 height 57
click at [822, 537] on button "Cancel" at bounding box center [830, 548] width 62 height 30
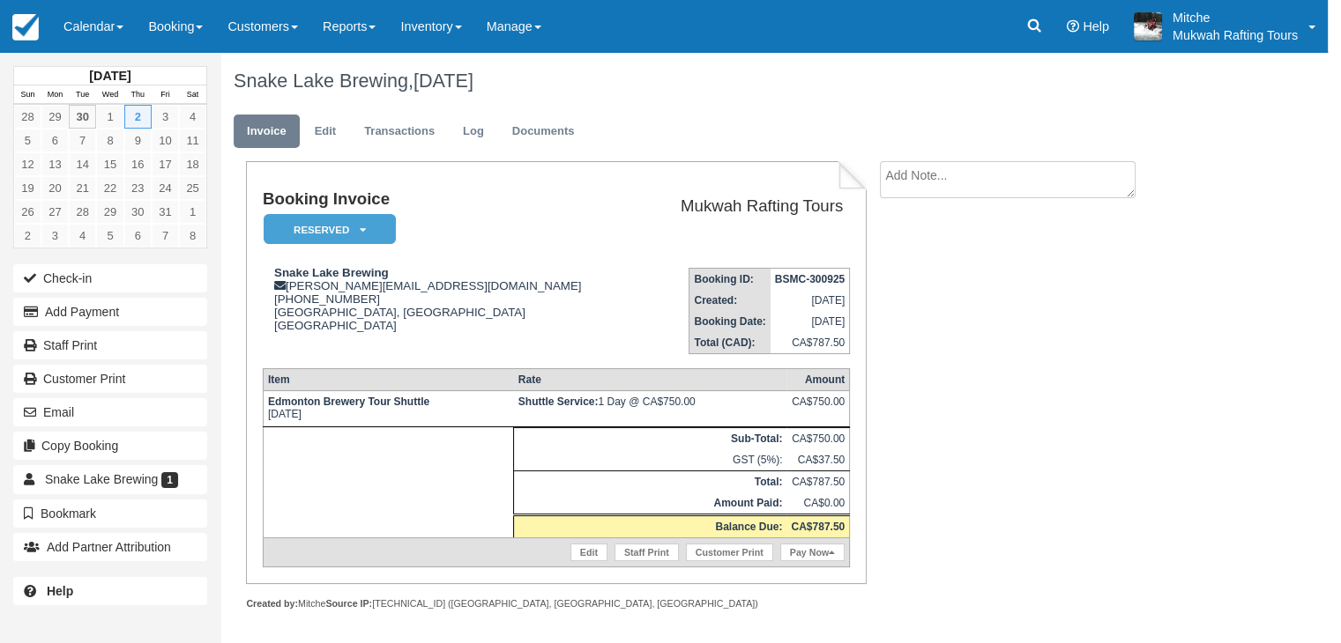
click at [1097, 468] on div "Booking Invoice Reserved   Pending Deposit Paid Waiting Cancelled Void Paid in …" at bounding box center [705, 404] width 970 height 487
click at [370, 219] on em "Reserved" at bounding box center [330, 229] width 132 height 31
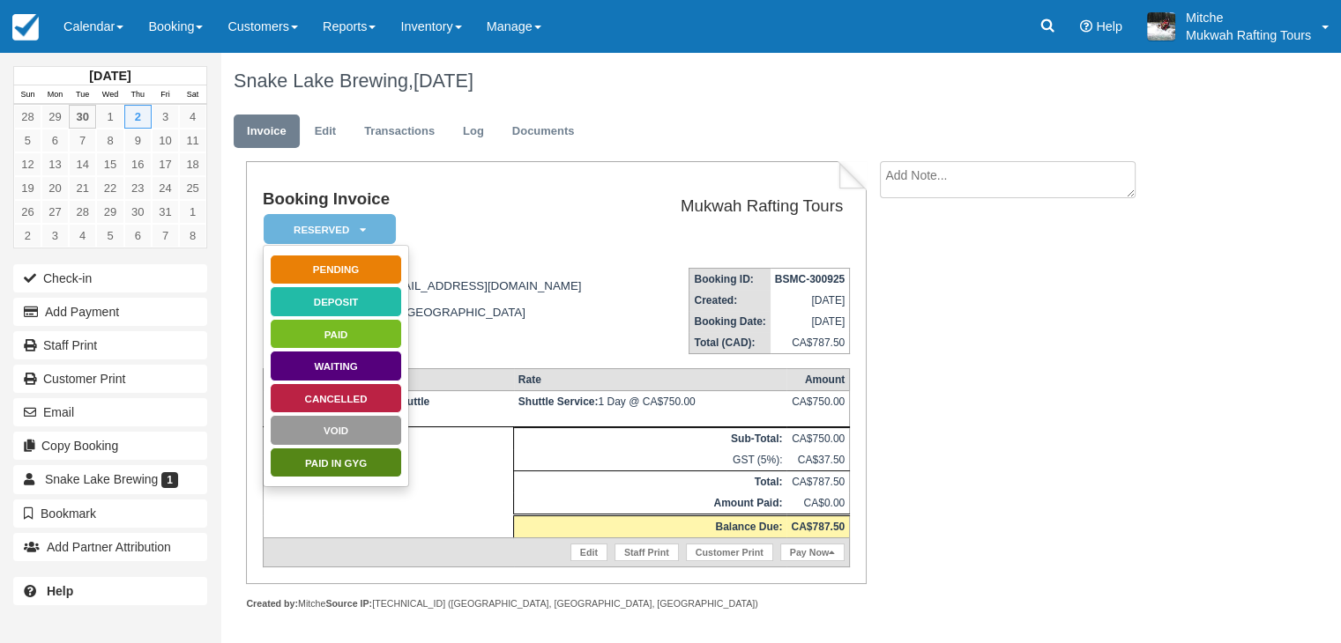
click at [985, 425] on div "Booking Invoice Reserved   Pending Deposit Paid Waiting Cancelled Void Paid in …" at bounding box center [705, 404] width 970 height 487
drag, startPoint x: 78, startPoint y: 407, endPoint x: 747, endPoint y: 505, distance: 677.0
click at [745, 507] on div "October 2025 Sun Mon Tue Wed Thu Fri Sat 28 29 30 1 2 3 4 5 6 7 8 9 10 11 12 13…" at bounding box center [670, 348] width 1341 height 591
click at [1079, 406] on div "Booking Invoice Reserved   Pending Deposit Paid Waiting Cancelled Void Paid in …" at bounding box center [705, 404] width 970 height 487
click at [516, 262] on td "Snake Lake Brewing craig@snakelake.beer 1 (403) 598-6839 Sylvan Lake, Alberta C…" at bounding box center [452, 304] width 378 height 100
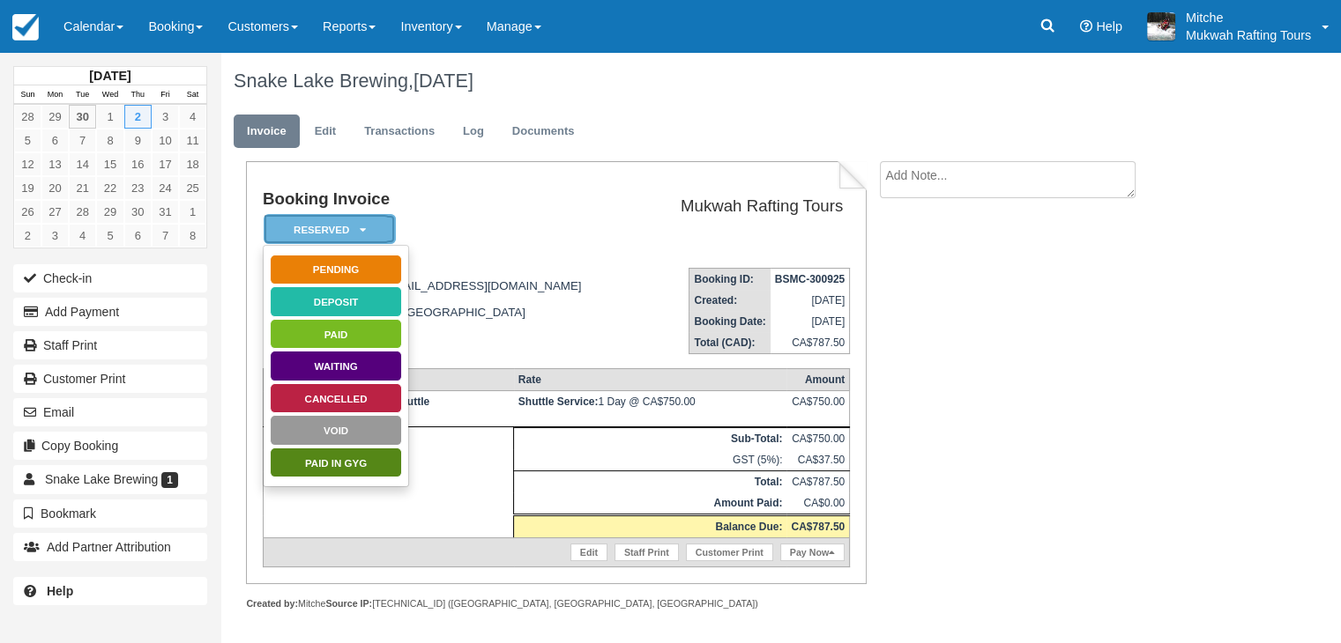
click at [351, 232] on em "Reserved" at bounding box center [330, 229] width 132 height 31
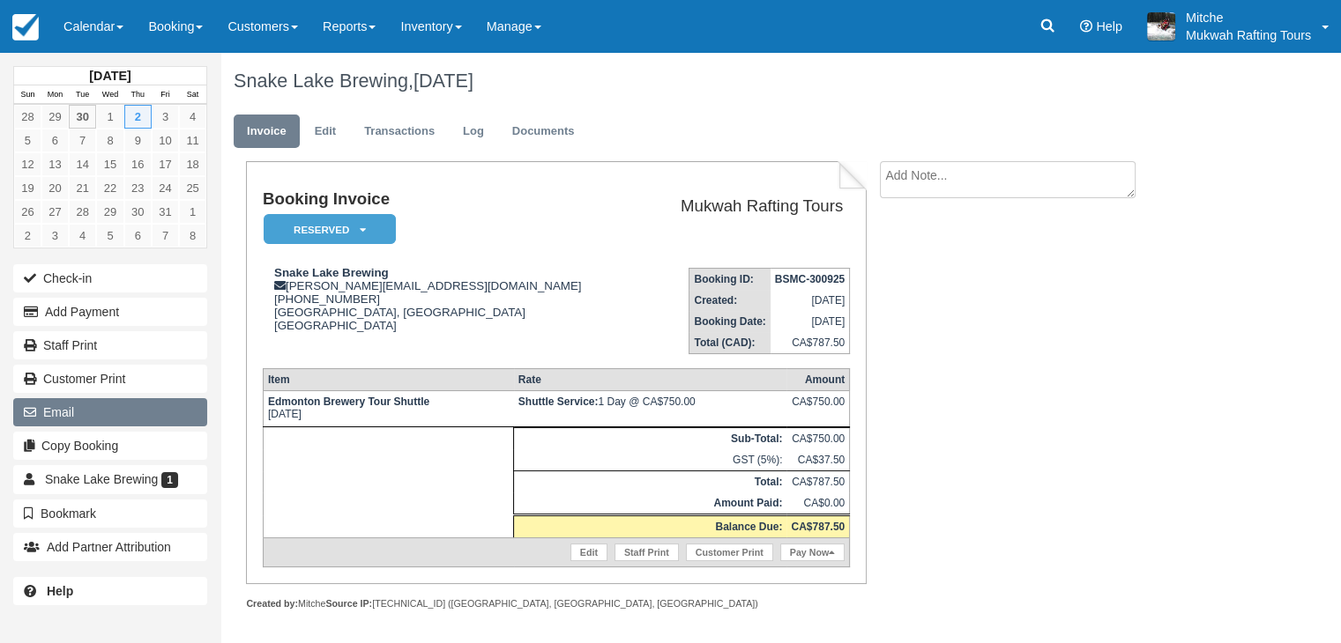
click at [141, 398] on button "Email" at bounding box center [110, 412] width 194 height 28
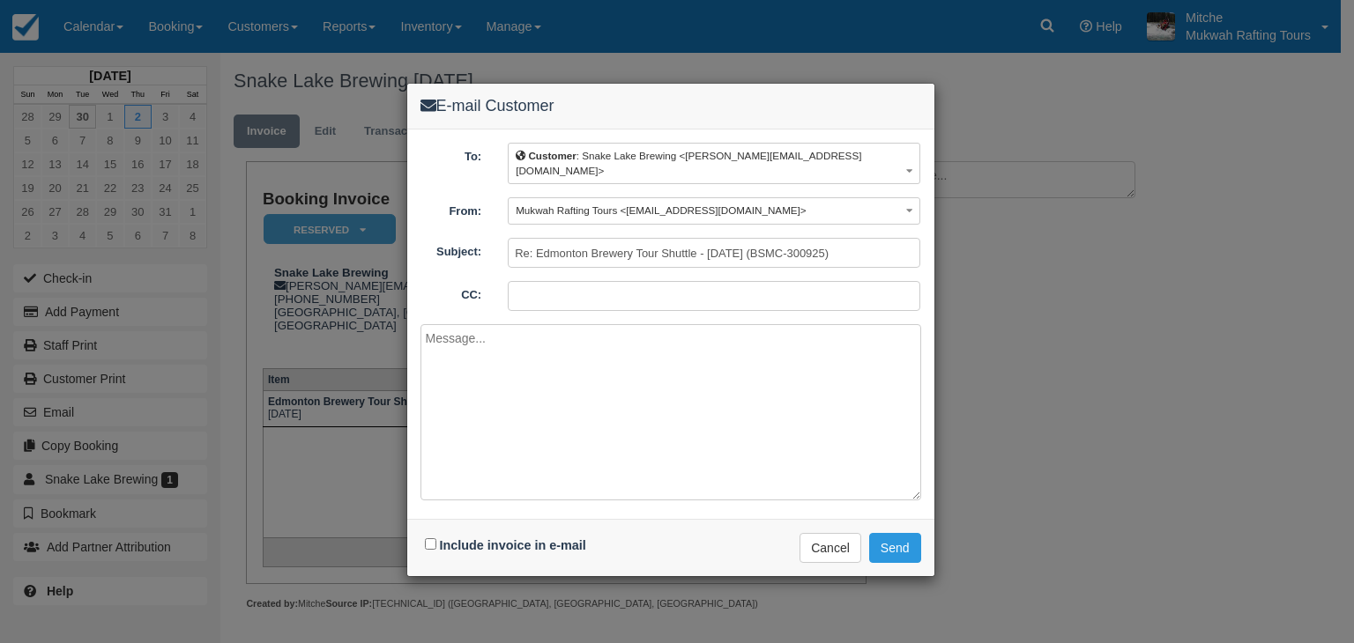
click at [426, 537] on div "Include invoice in e-mail" at bounding box center [507, 546] width 175 height 26
click at [425, 539] on input "Include invoice in e-mail" at bounding box center [430, 544] width 11 height 11
checkbox input "true"
click at [903, 533] on button "Send" at bounding box center [895, 548] width 52 height 30
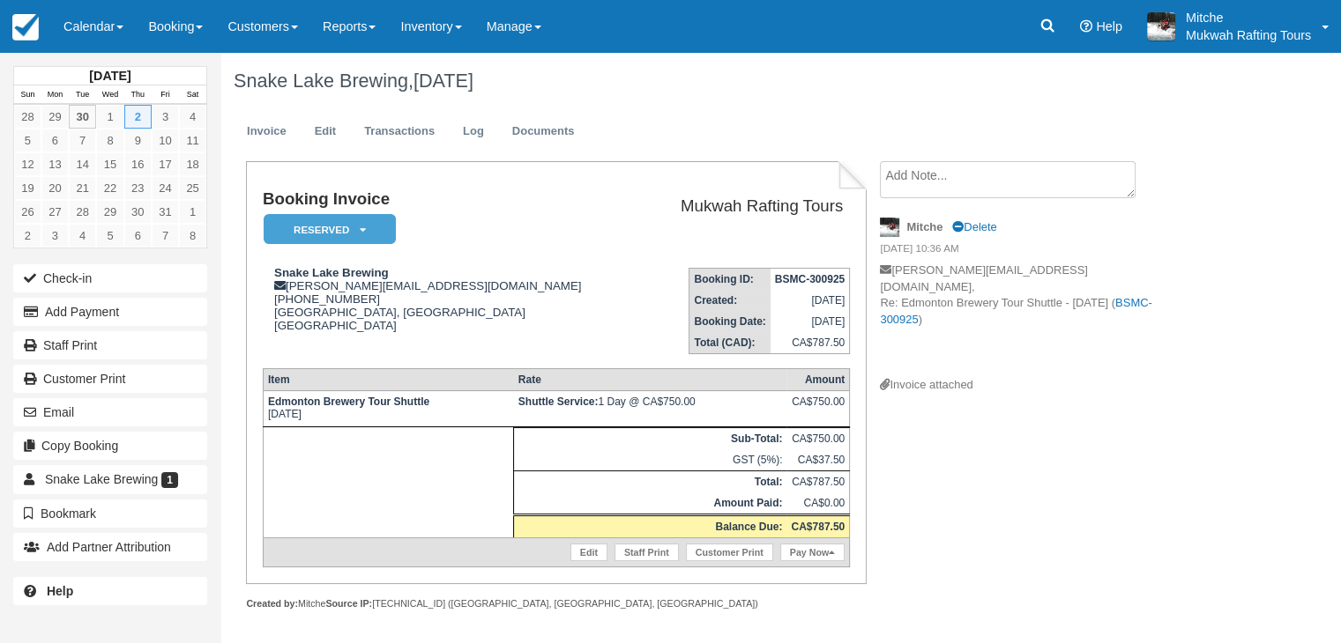
click at [1119, 475] on div "Booking Invoice Reserved   Pending Deposit Paid Waiting Cancelled Void Paid in …" at bounding box center [705, 404] width 970 height 487
click at [107, 34] on link "Calendar" at bounding box center [93, 26] width 85 height 53
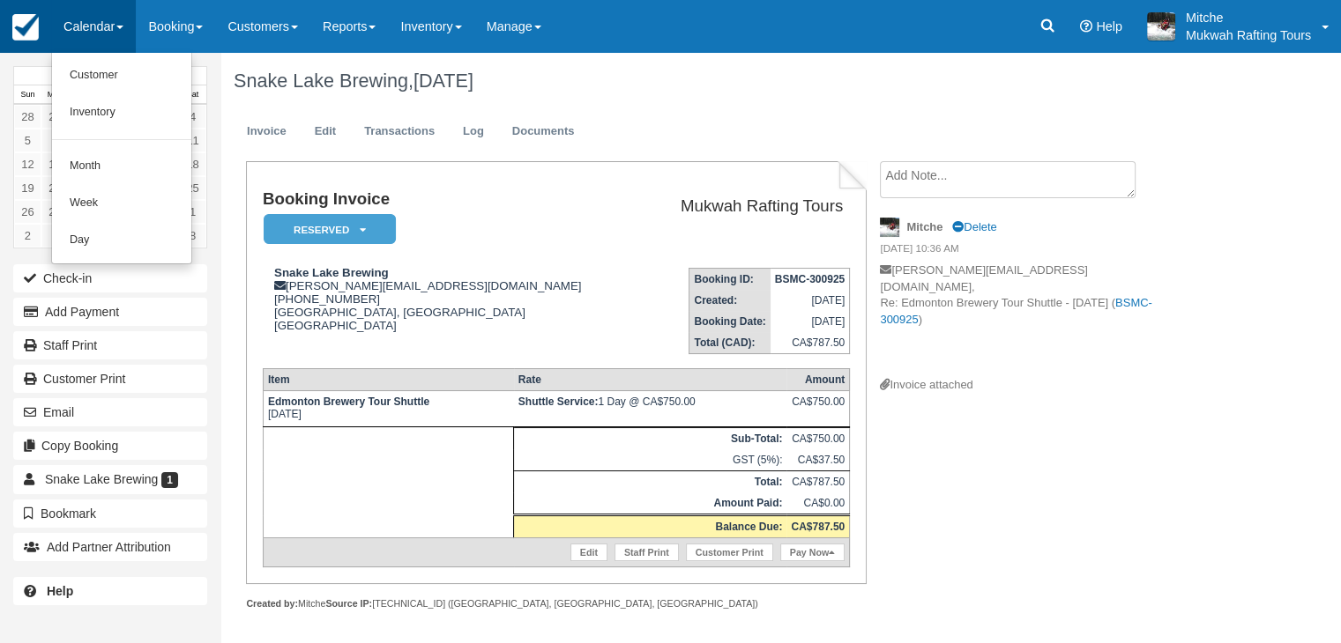
click at [18, 41] on link at bounding box center [25, 26] width 51 height 53
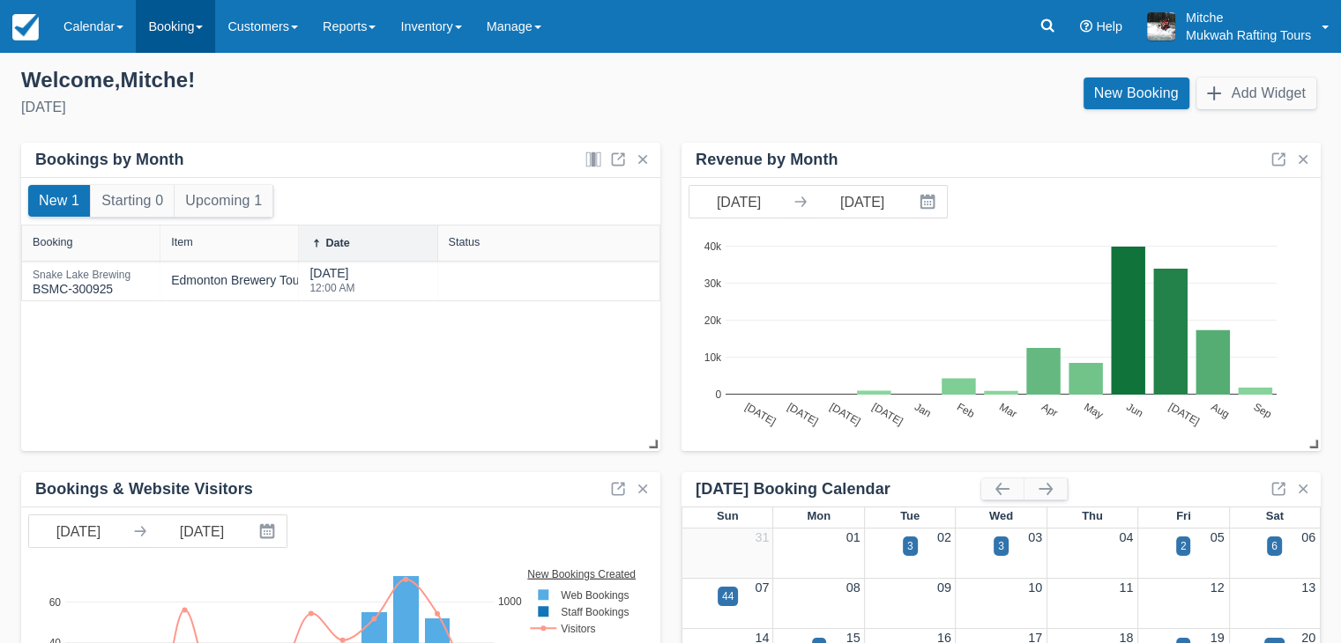
click at [208, 32] on link "Booking" at bounding box center [175, 26] width 79 height 53
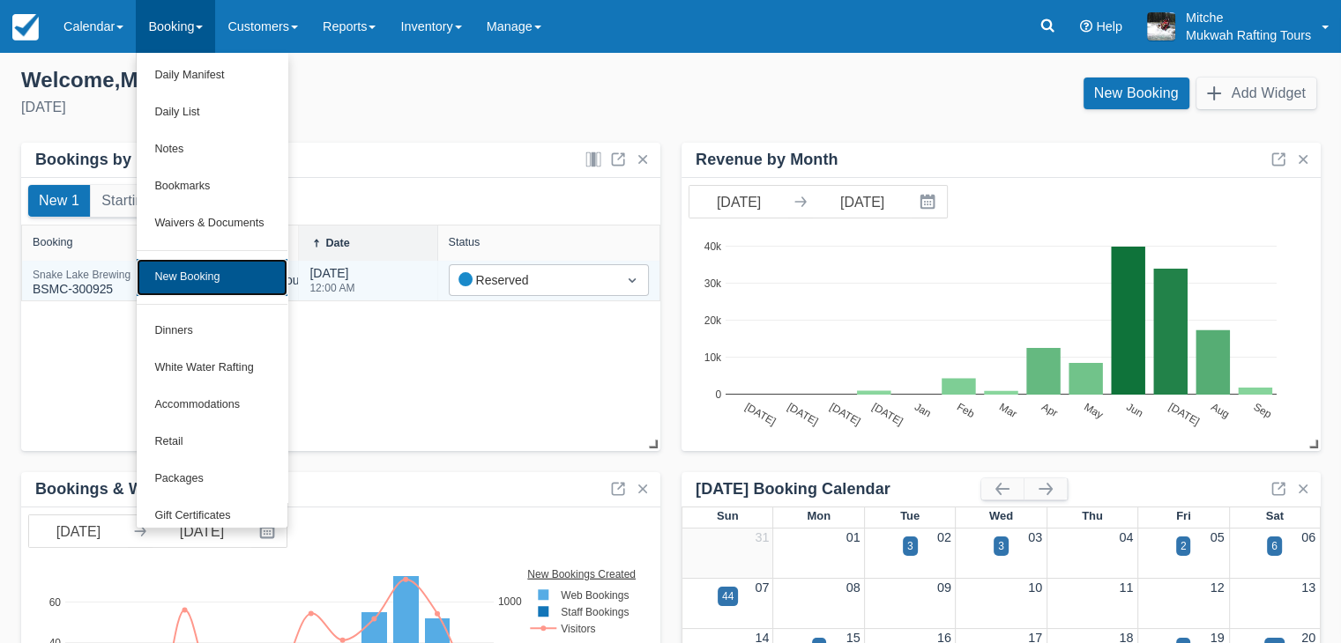
click at [252, 280] on link "New Booking" at bounding box center [212, 277] width 150 height 37
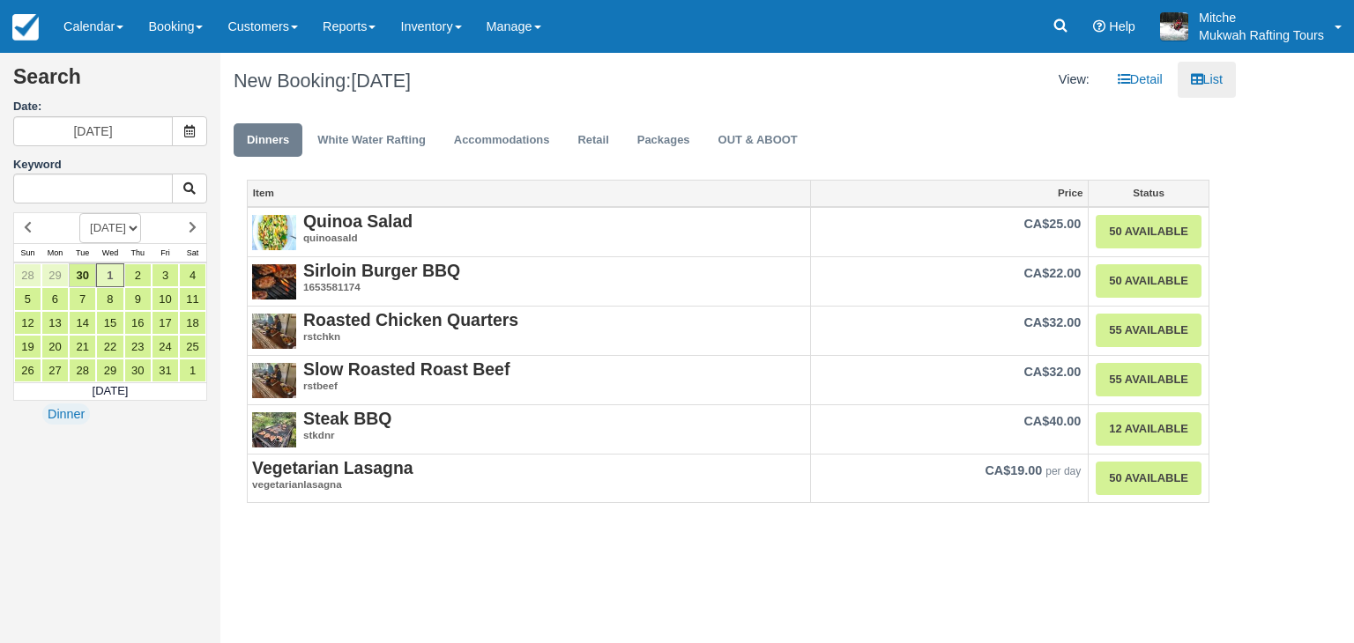
click at [141, 232] on select "[DATE] [DATE] [DATE] [DATE] [DATE] [DATE] [DATE] [DATE] [DATE] [DATE] [DATE] [D…" at bounding box center [110, 228] width 62 height 30
select select "20260501"
click at [79, 213] on select "[DATE] [DATE] [DATE] [DATE] [DATE] [DATE] [DATE] [DATE] [DATE] [DATE] [DATE] [D…" at bounding box center [110, 228] width 62 height 30
click at [887, 118] on ul "Dinners White Water Rafting Accommodations Retail Packages OUT & ABOOT" at bounding box center [728, 144] width 989 height 53
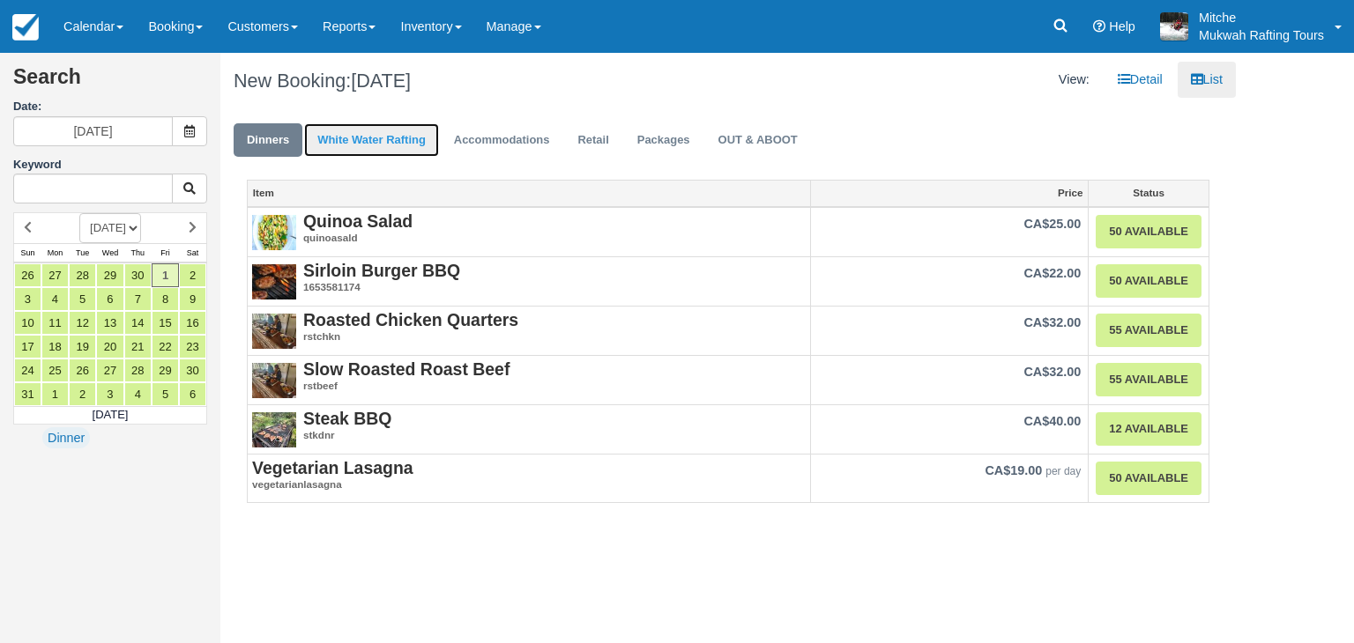
click at [400, 133] on link "White Water Rafting" at bounding box center [371, 140] width 135 height 34
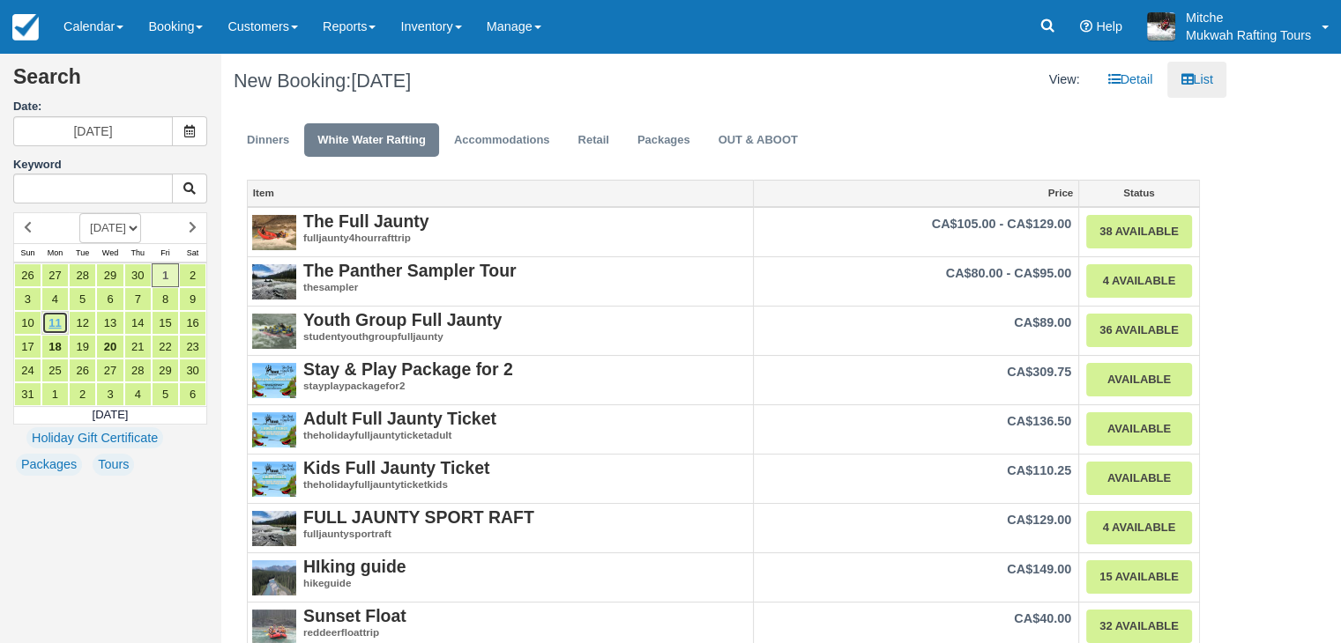
click at [61, 318] on link "11" at bounding box center [54, 323] width 27 height 24
click at [88, 324] on link "12" at bounding box center [82, 323] width 27 height 24
click at [103, 319] on link "13" at bounding box center [109, 323] width 27 height 24
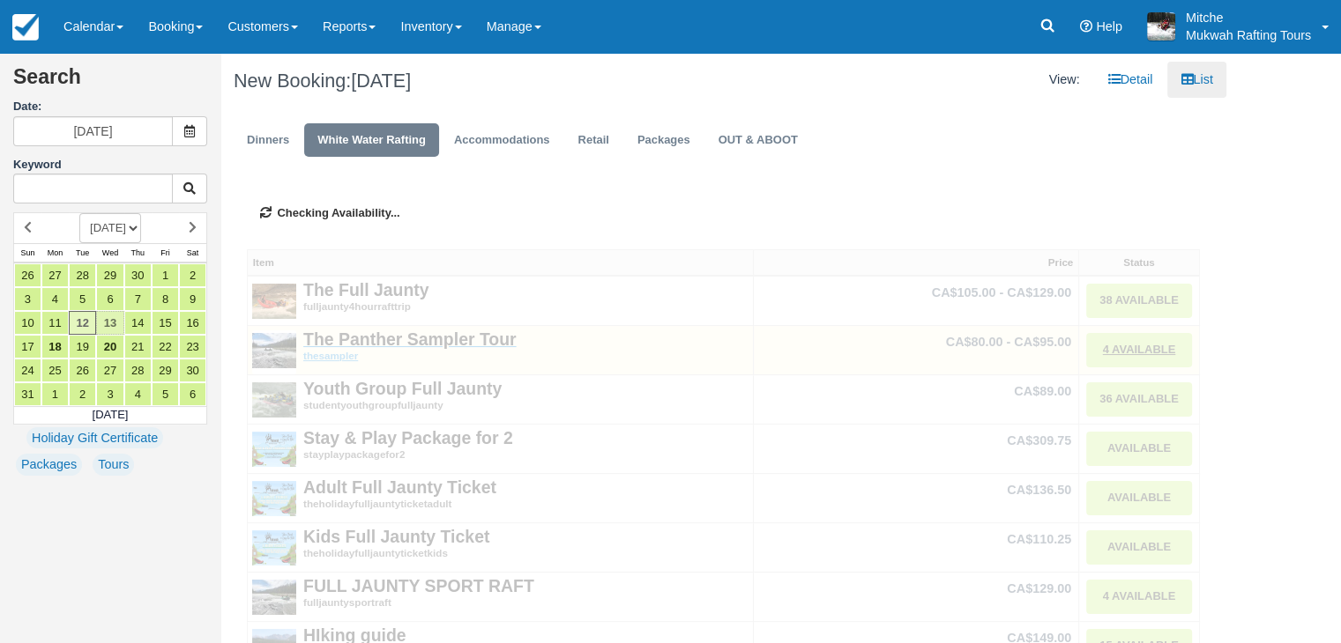
type input "05/13/26"
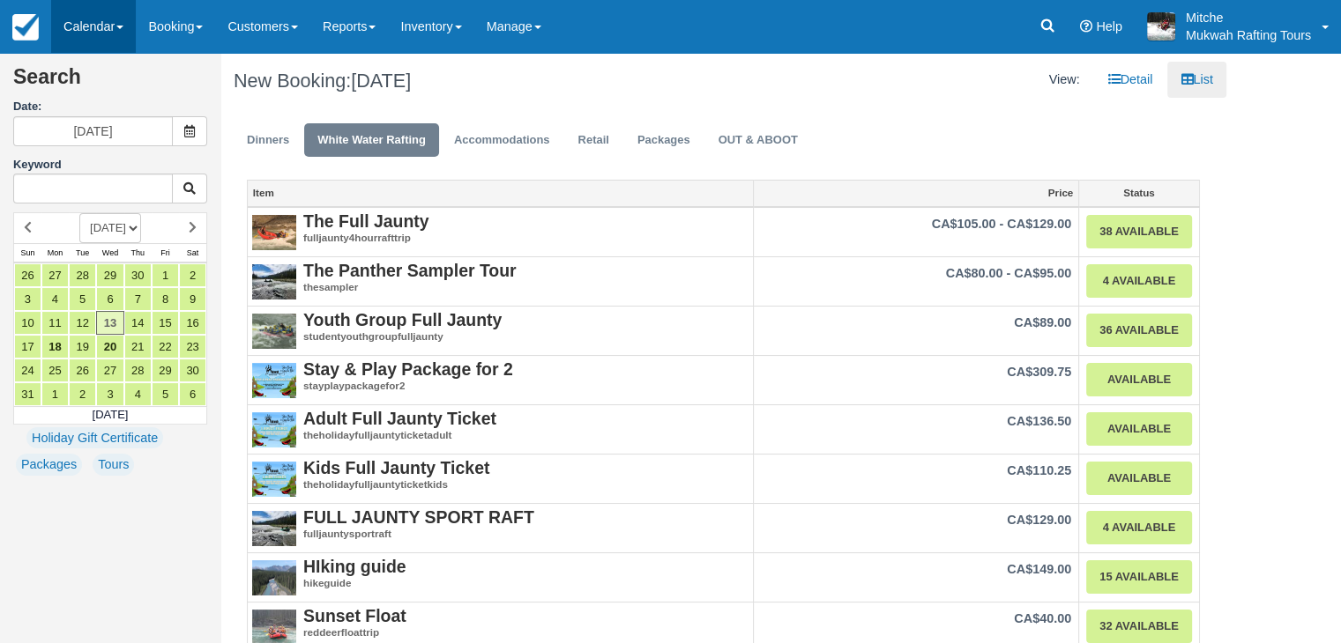
click at [105, 29] on link "Calendar" at bounding box center [93, 26] width 85 height 53
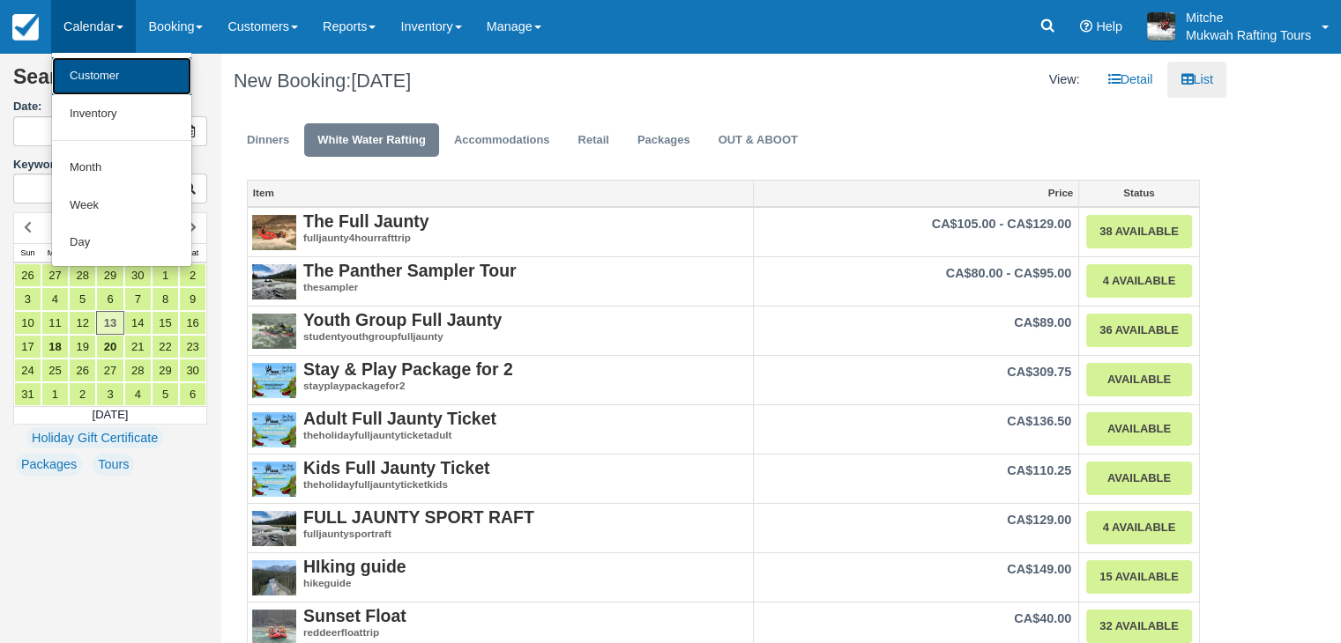
click at [96, 78] on link "Customer" at bounding box center [121, 76] width 139 height 38
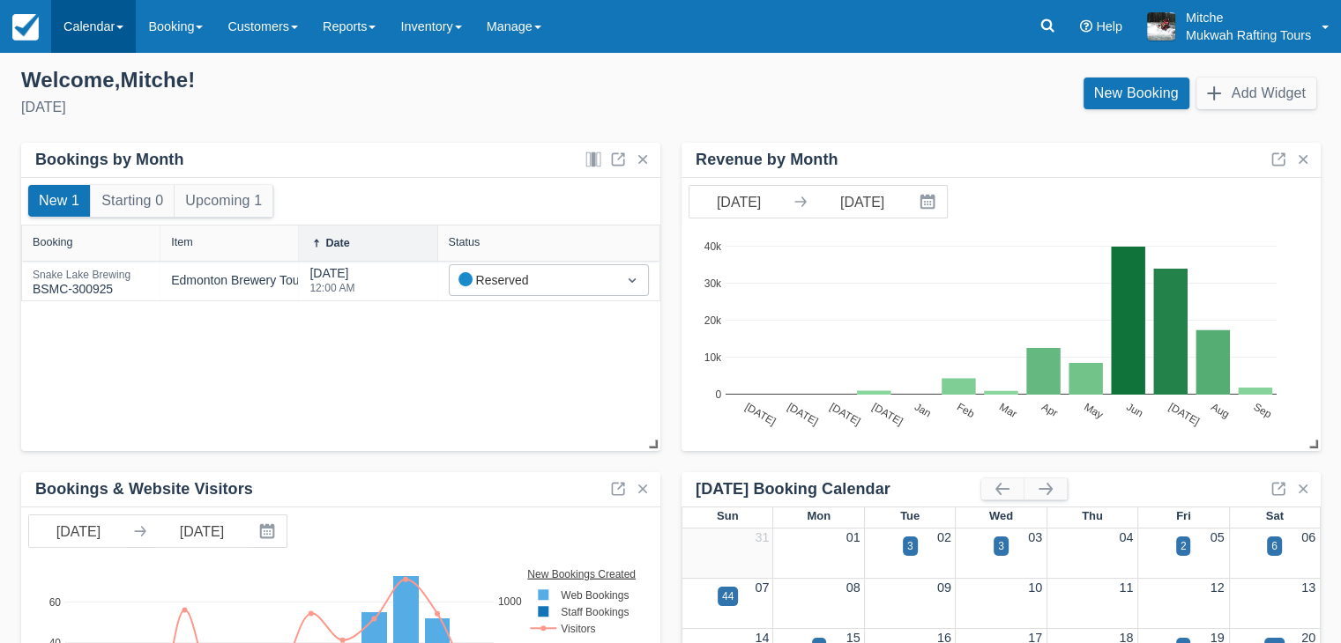
click at [123, 26] on span at bounding box center [119, 28] width 7 height 4
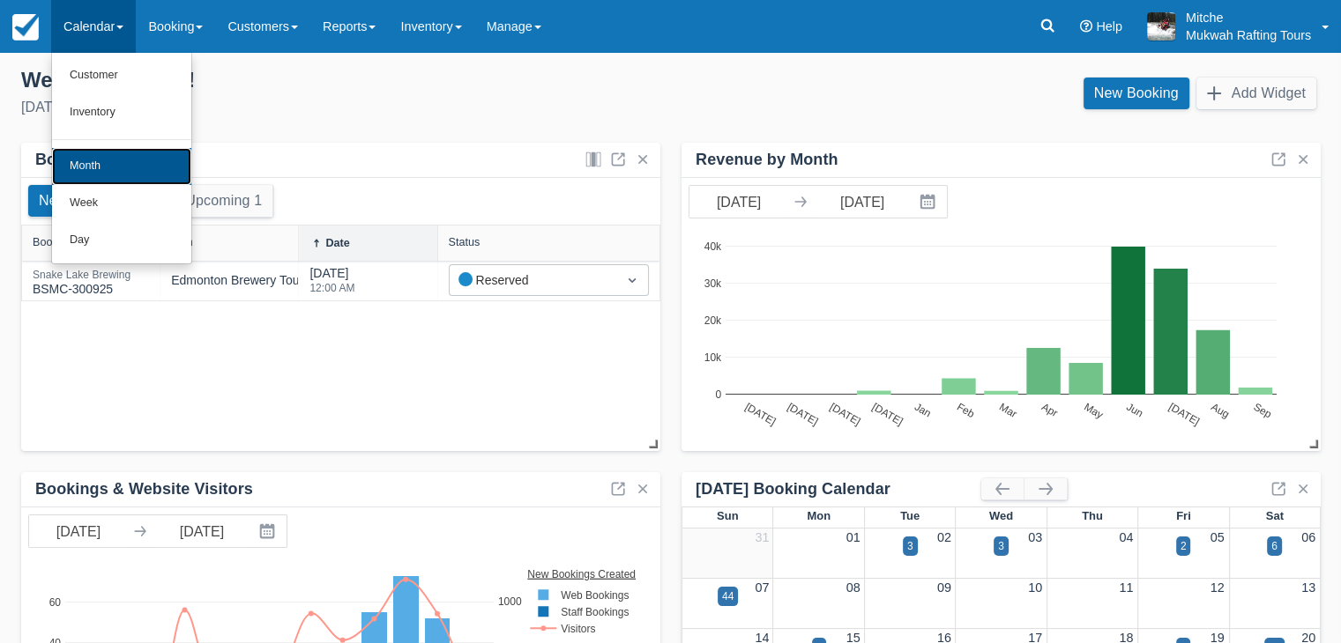
click at [120, 175] on link "Month" at bounding box center [121, 166] width 139 height 37
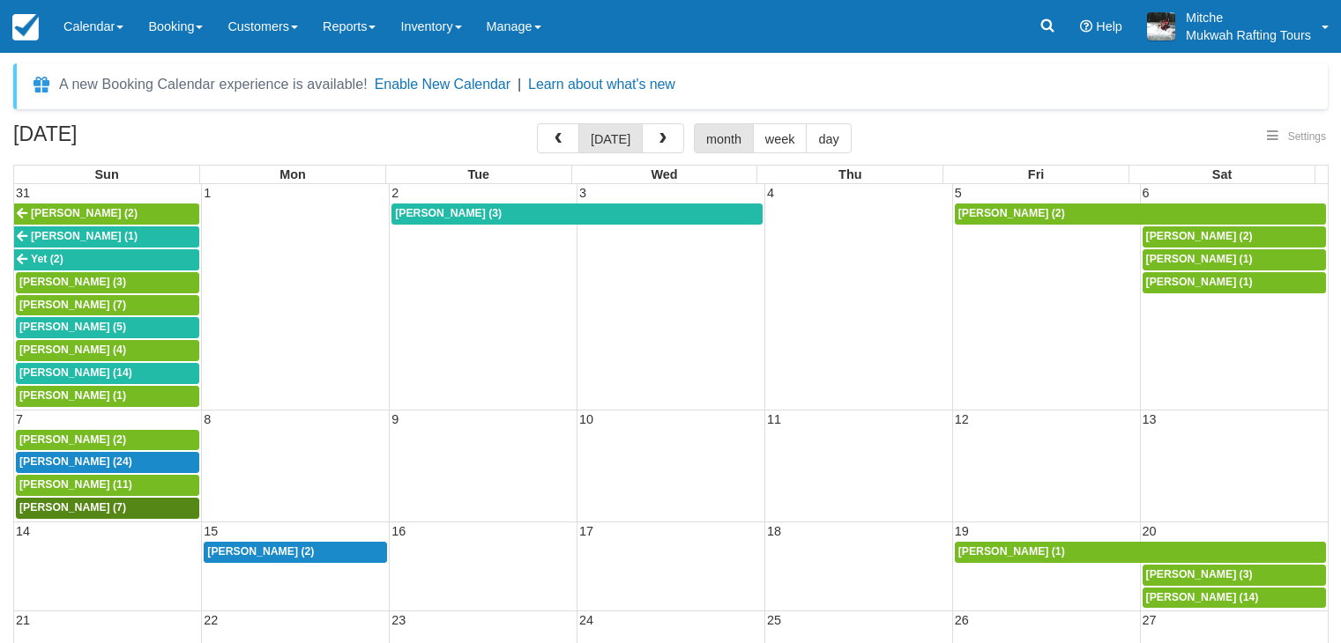
select select
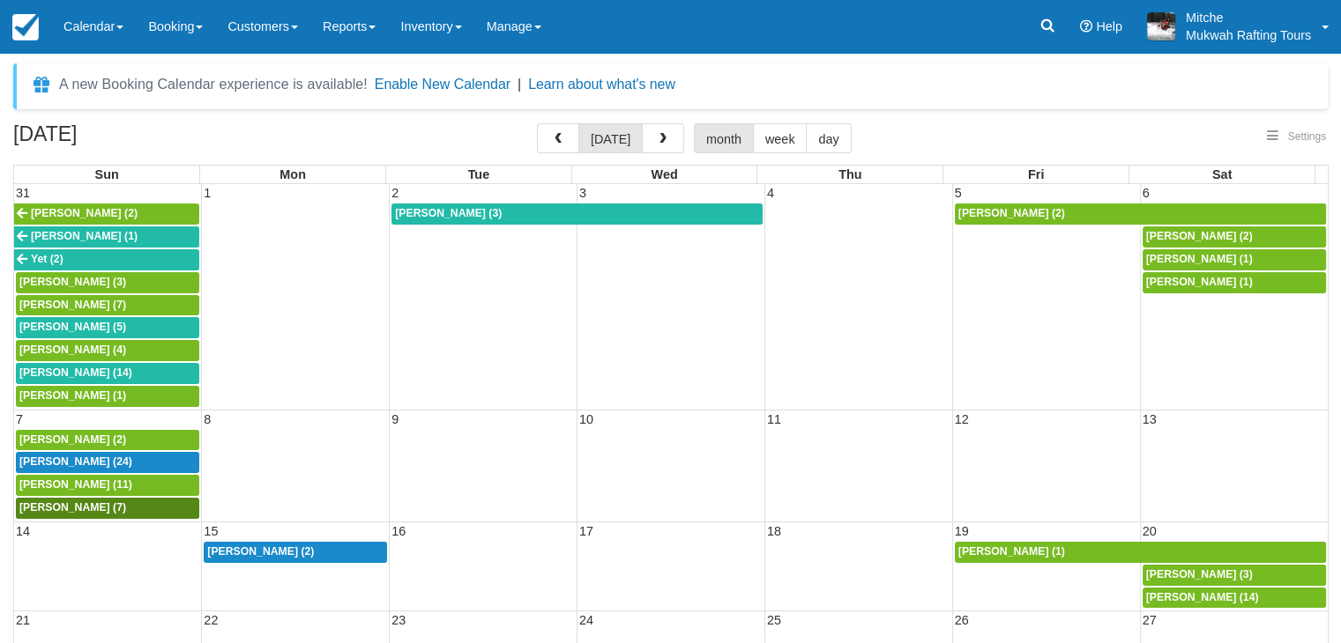
select select
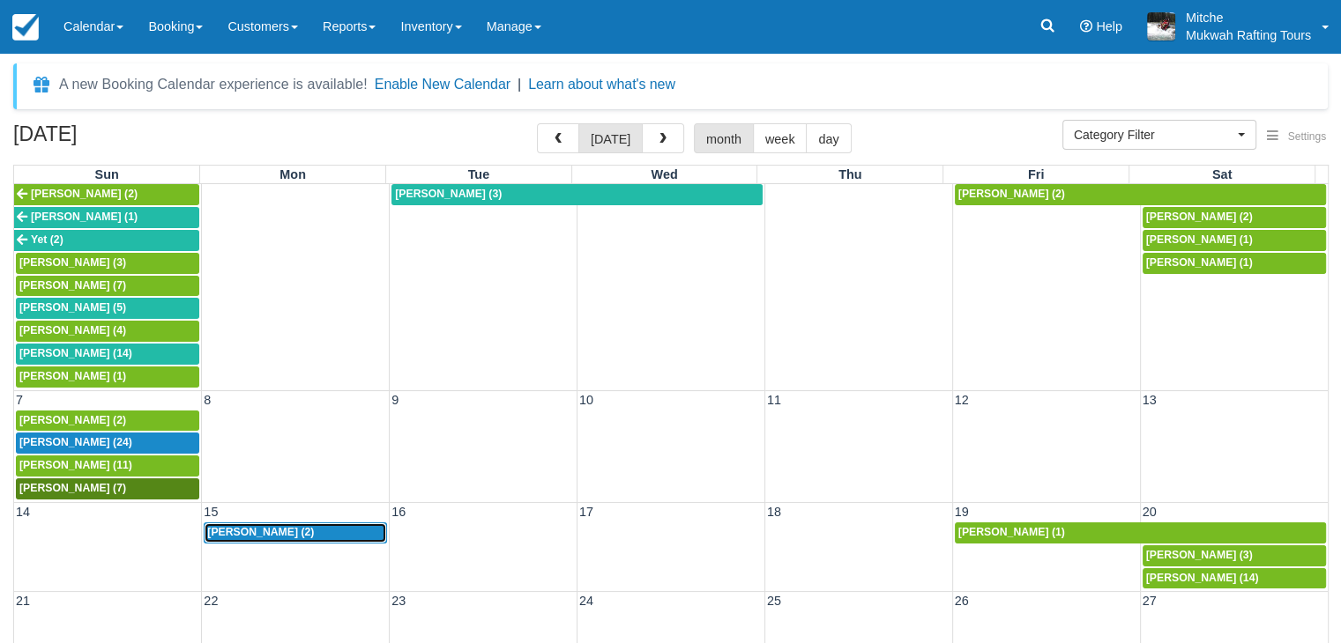
click at [262, 526] on span "Andrew wallace (2)" at bounding box center [260, 532] width 107 height 12
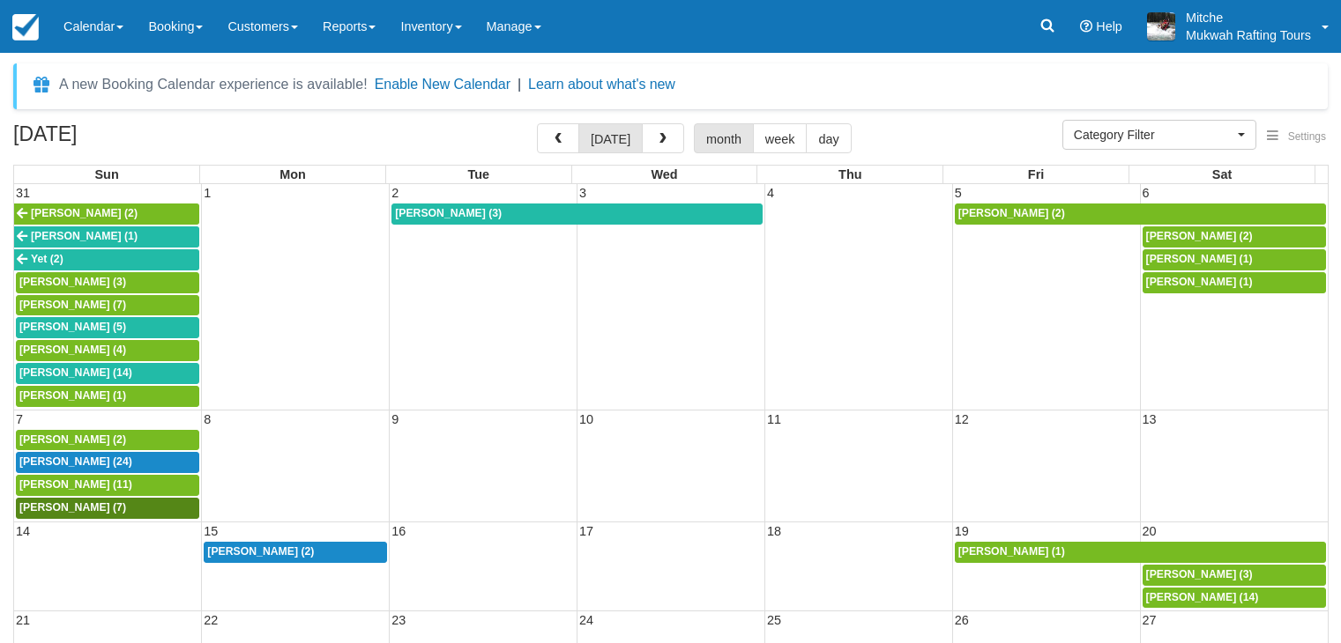
select select
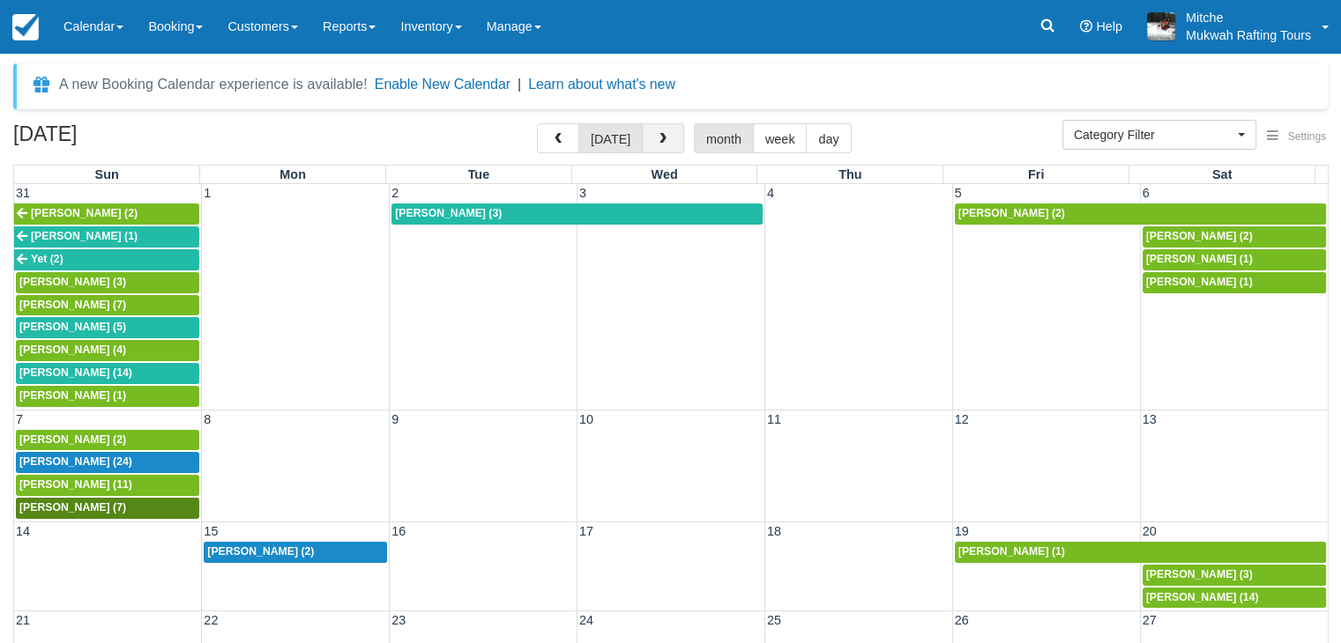
click at [662, 142] on span "button" at bounding box center [663, 139] width 12 height 12
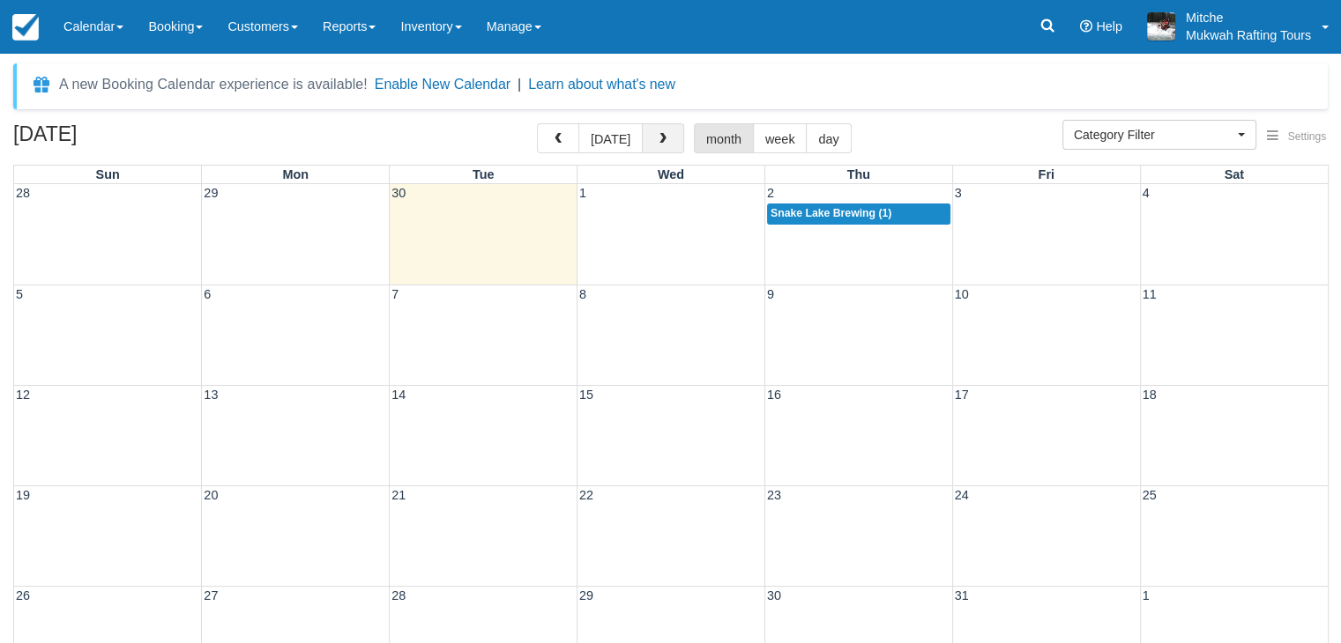
click at [660, 136] on span "button" at bounding box center [663, 139] width 12 height 12
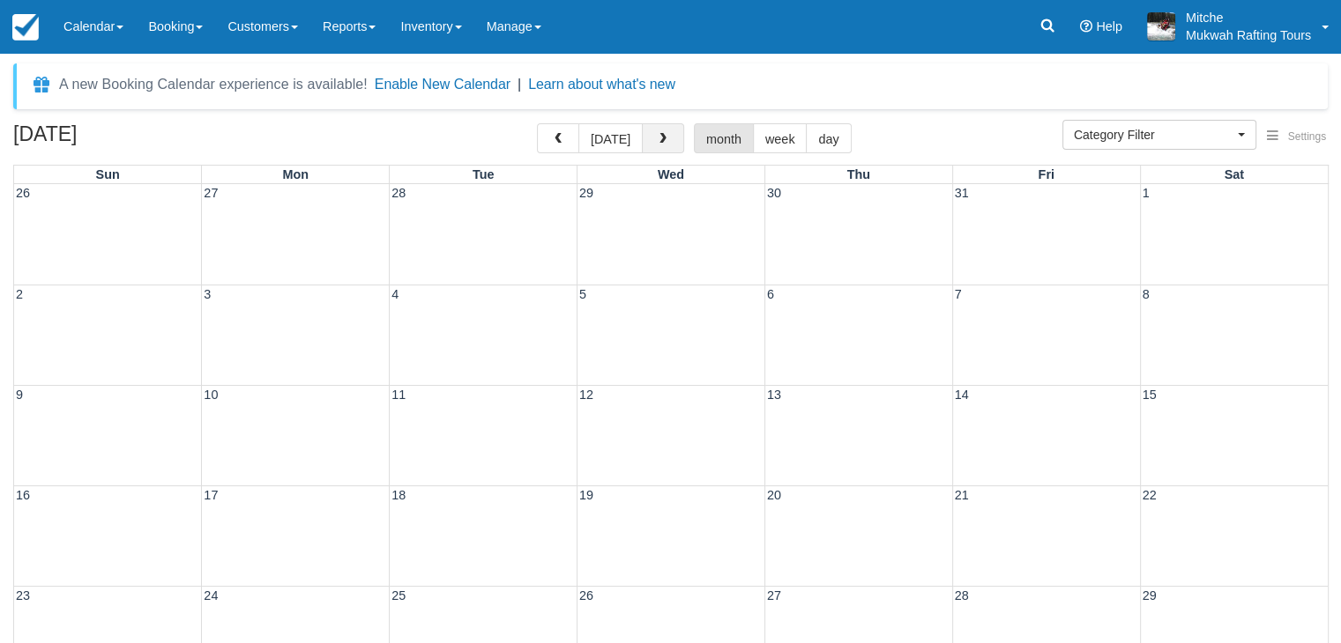
click at [659, 138] on span "button" at bounding box center [663, 139] width 12 height 12
click at [658, 138] on span "button" at bounding box center [663, 139] width 12 height 12
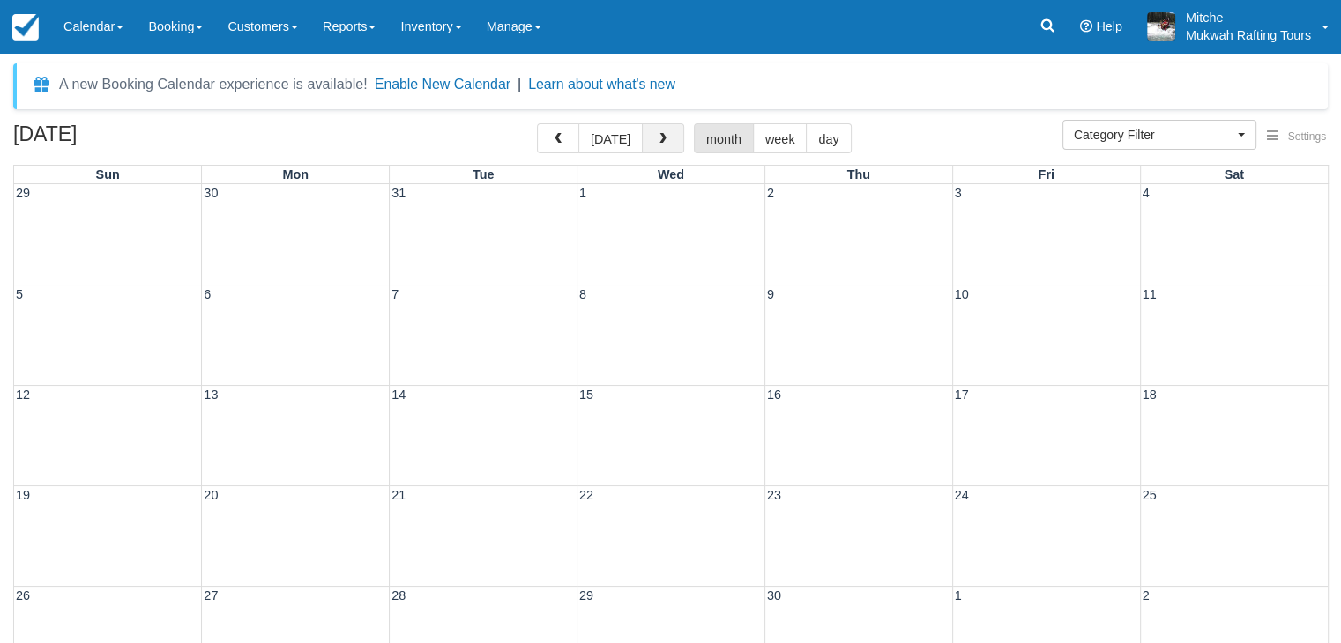
click at [658, 138] on span "button" at bounding box center [663, 139] width 12 height 12
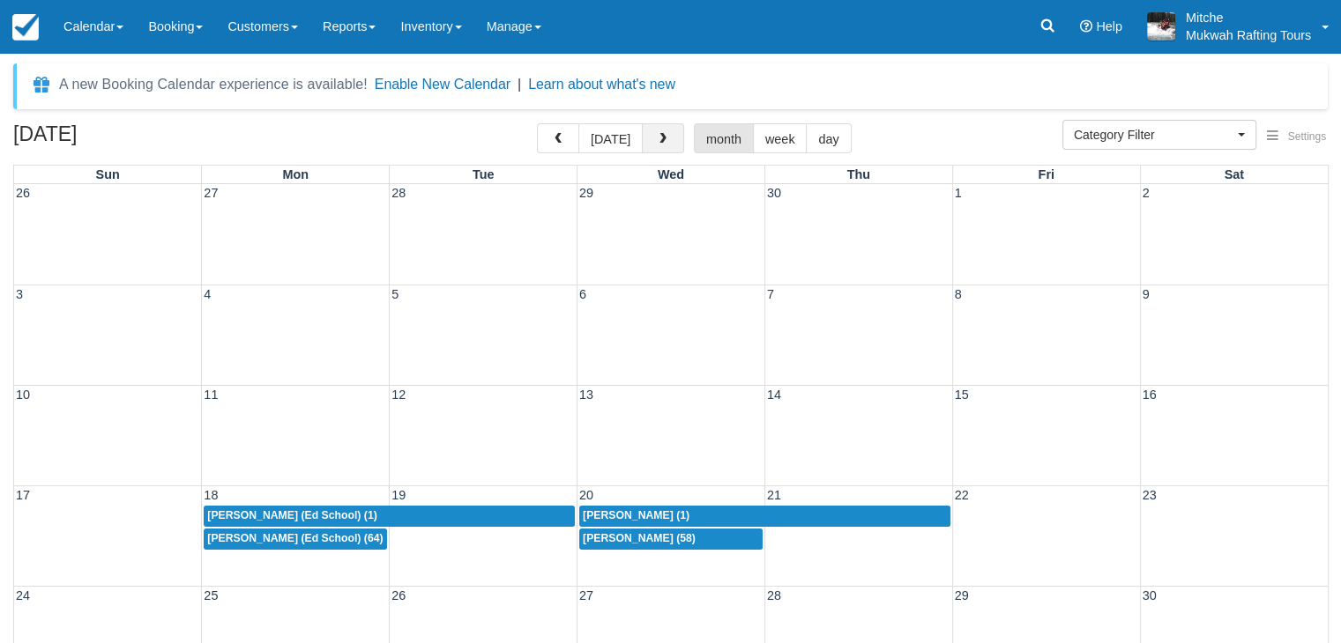
click at [658, 138] on span "button" at bounding box center [663, 139] width 12 height 12
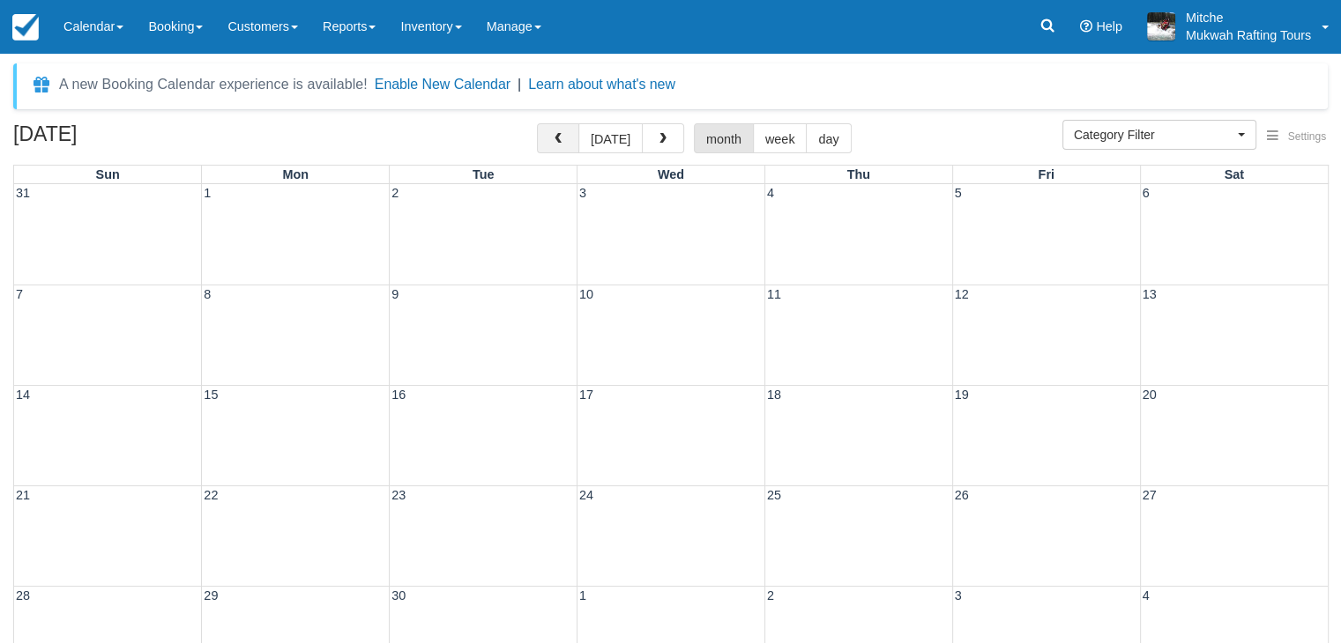
click at [561, 136] on span "button" at bounding box center [558, 139] width 12 height 12
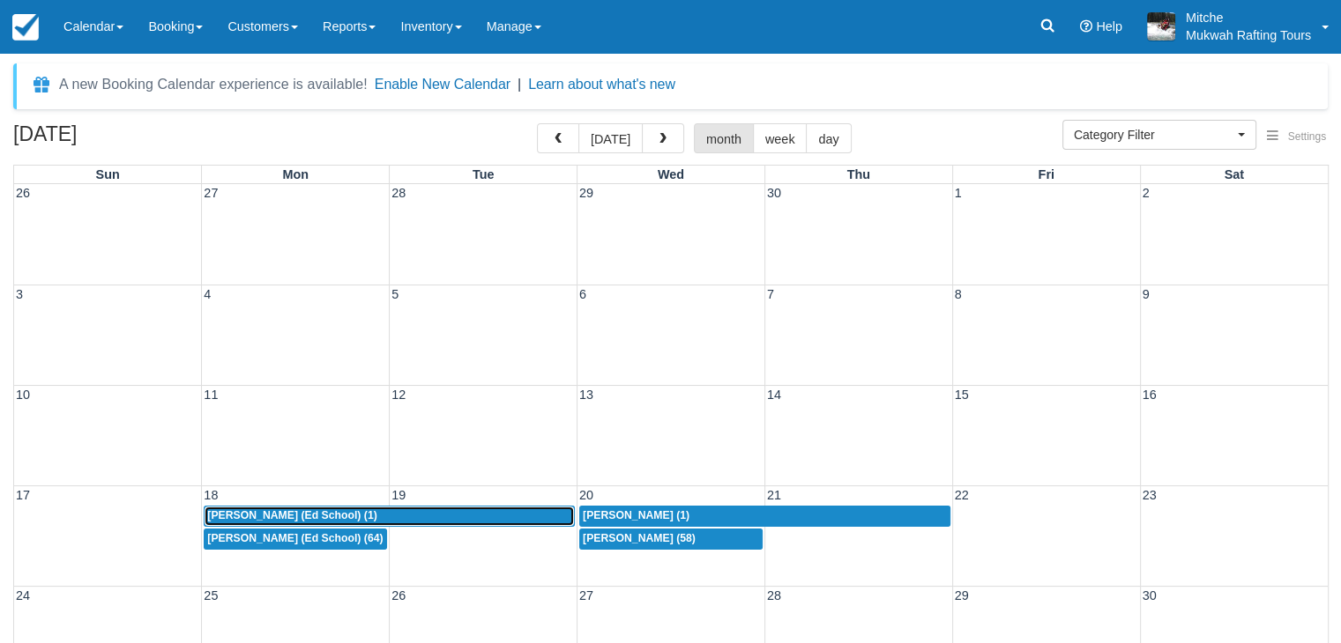
click at [304, 510] on span "Heather Osgood (Ed School) (1)" at bounding box center [291, 515] width 169 height 12
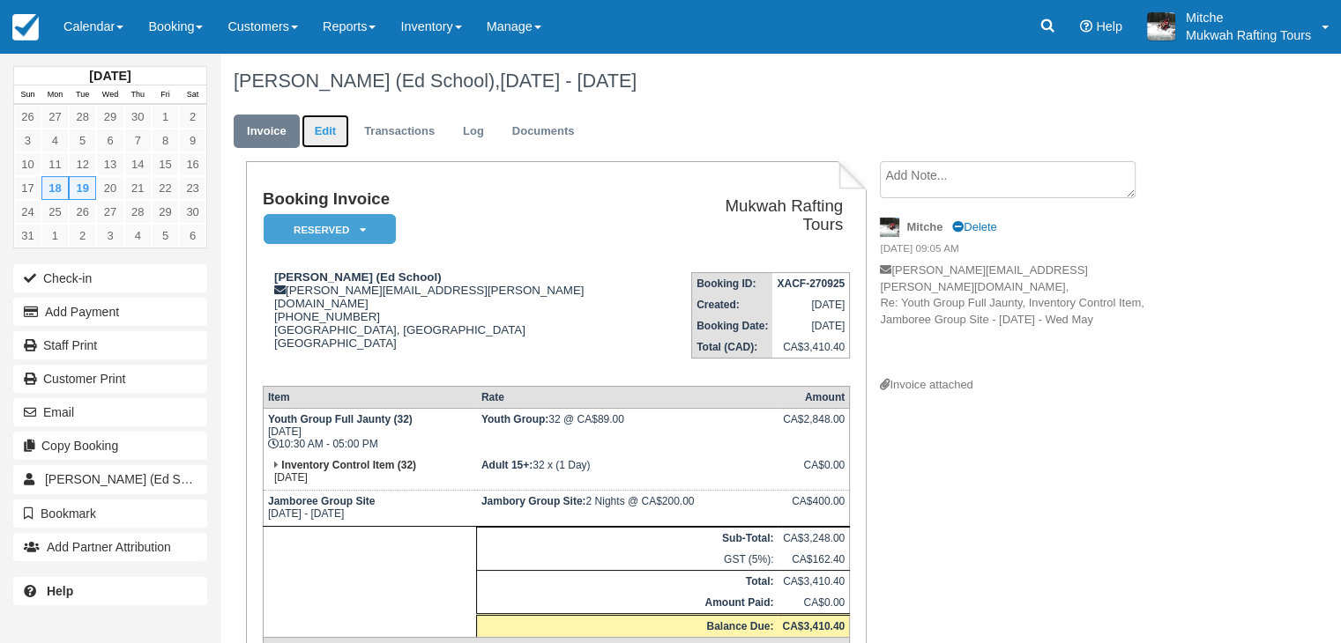
click at [335, 130] on link "Edit" at bounding box center [325, 132] width 48 height 34
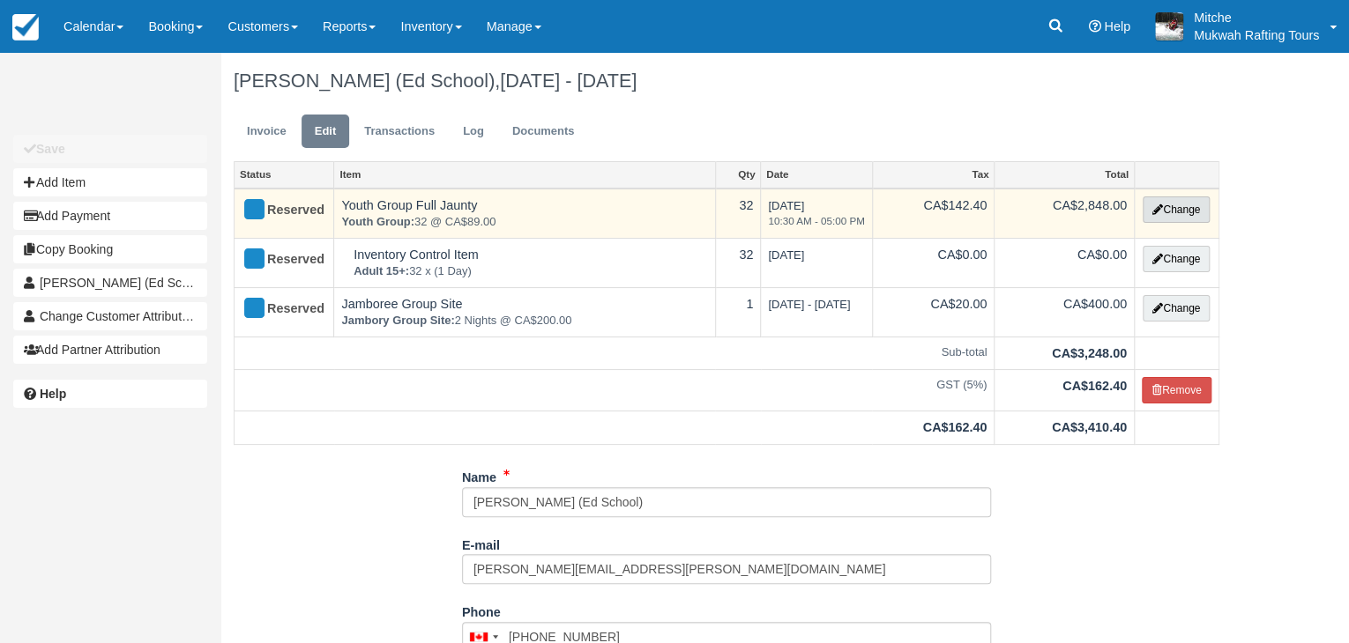
click at [1184, 212] on button "Change" at bounding box center [1175, 210] width 67 height 26
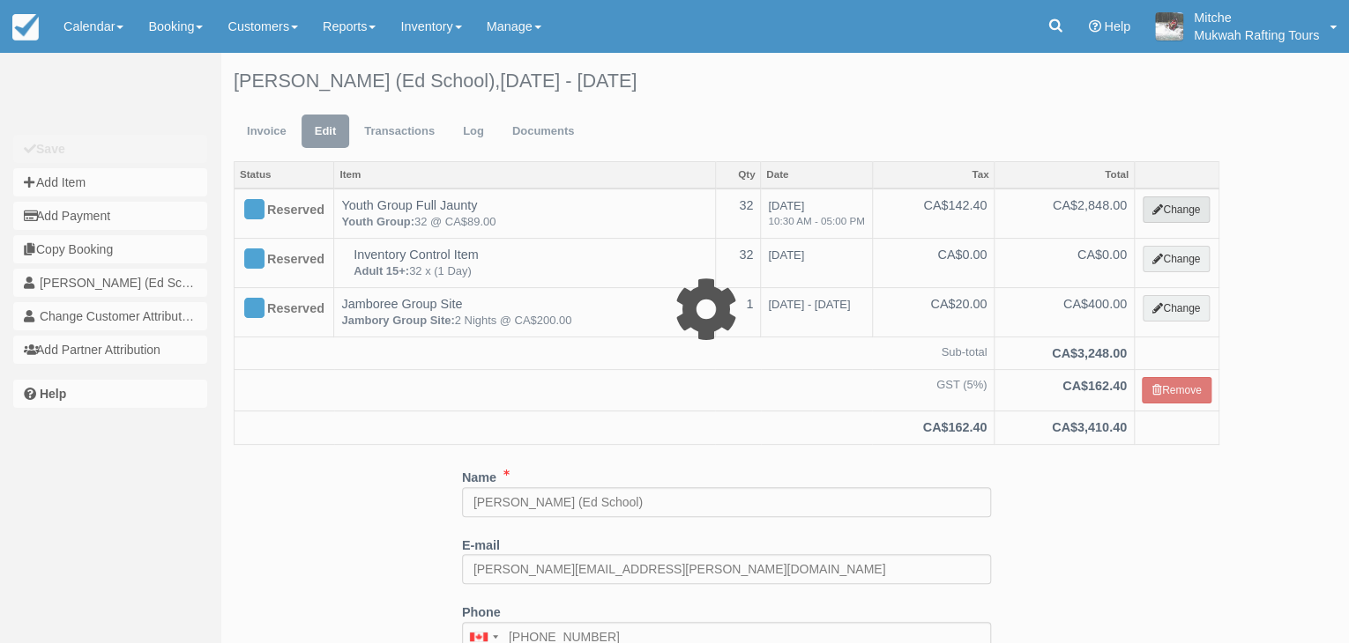
select select "2"
type input "2848.00"
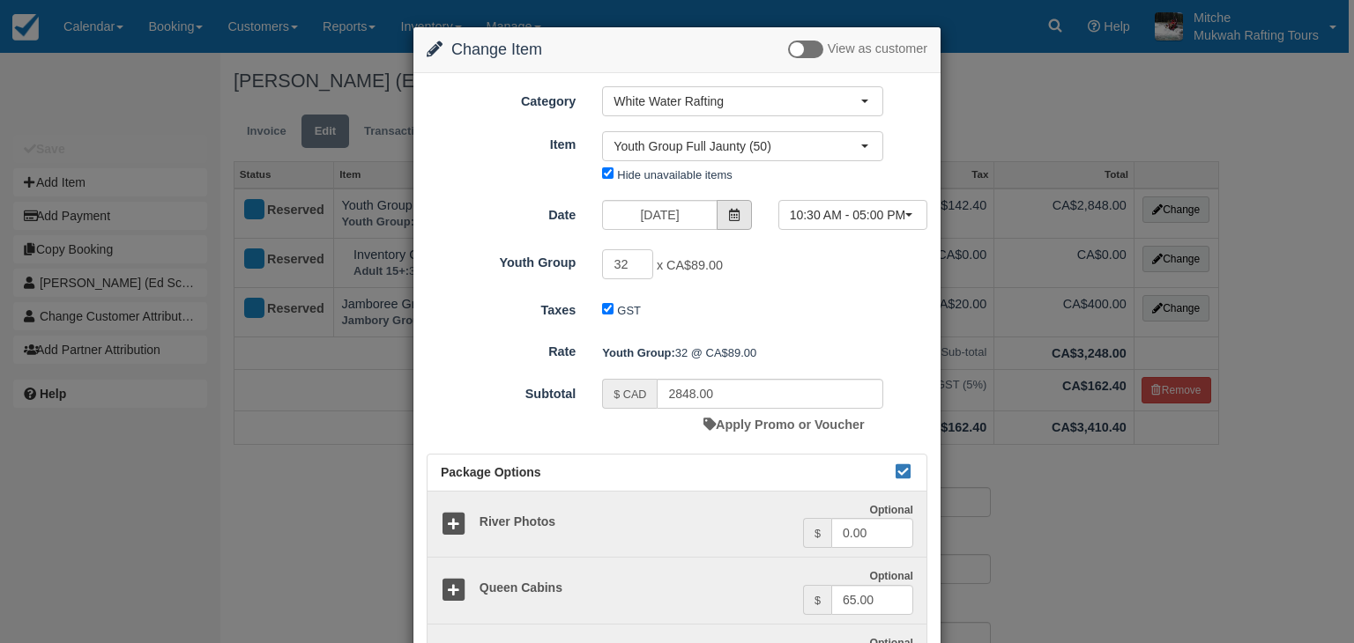
click at [729, 216] on icon at bounding box center [734, 215] width 12 height 12
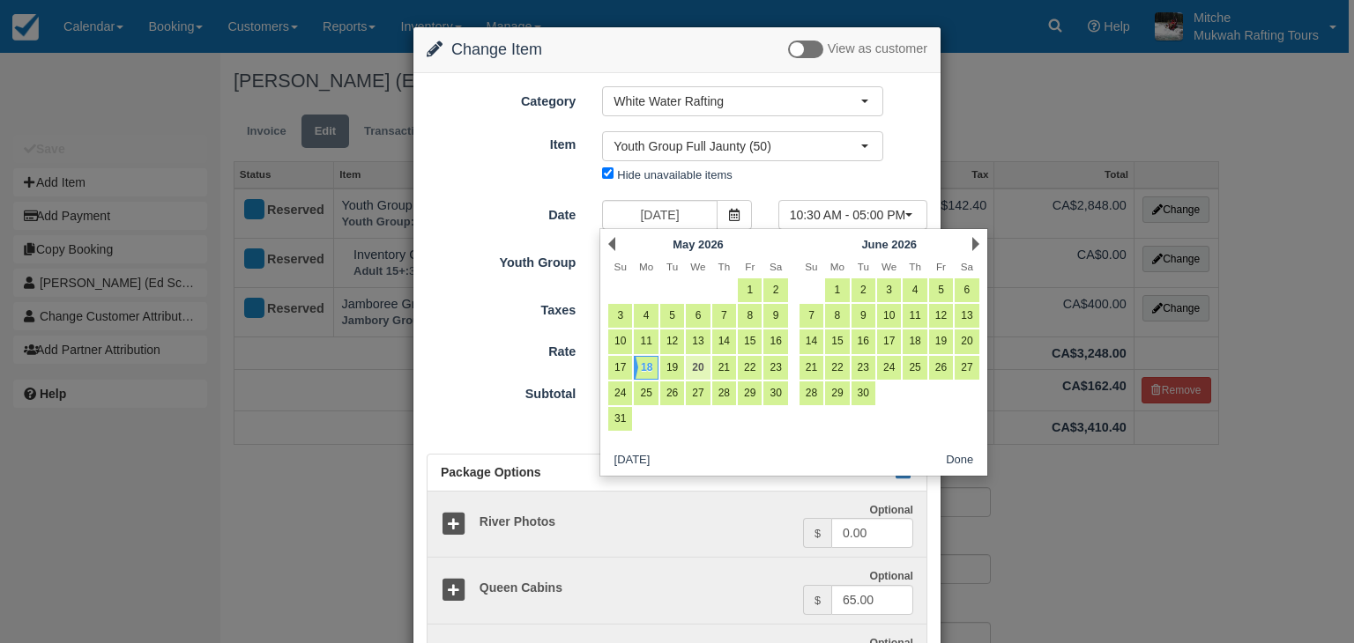
click at [695, 371] on link "20" at bounding box center [698, 368] width 24 height 24
type input "05/20/26"
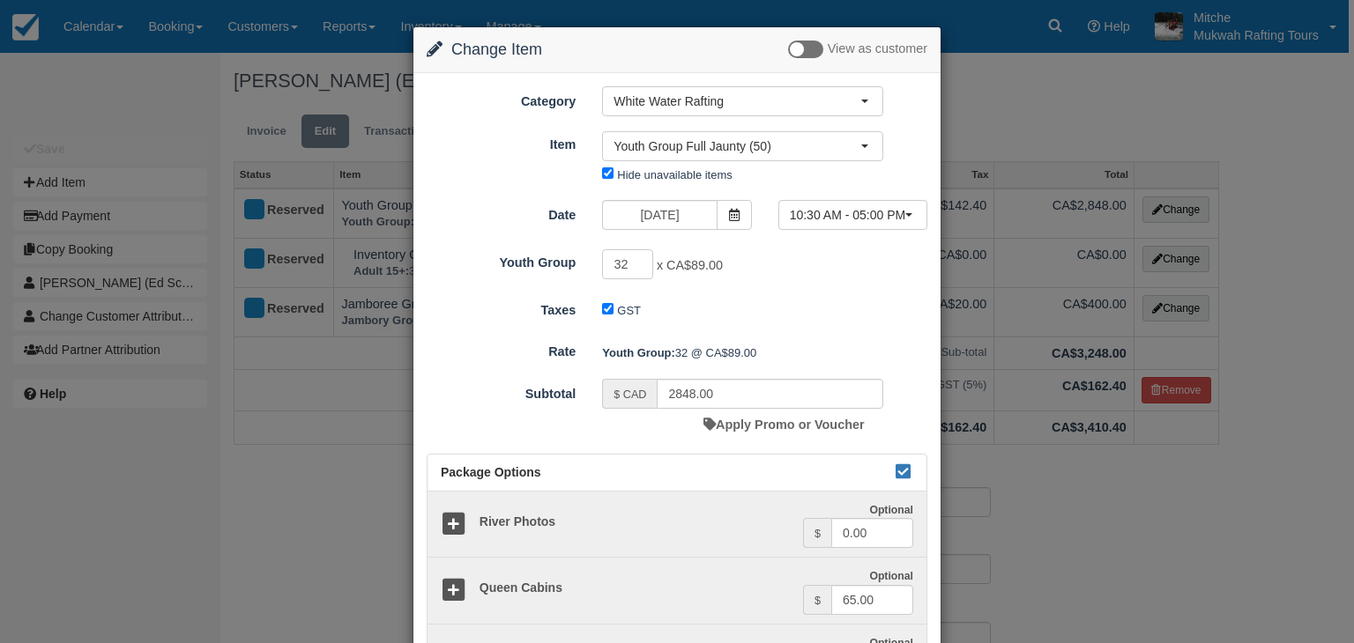
click at [811, 304] on div "GST" at bounding box center [743, 311] width 308 height 28
click at [841, 291] on form "Category White Water Rafting Dinners White Water Rafting Accommodations Retail …" at bounding box center [677, 556] width 501 height 940
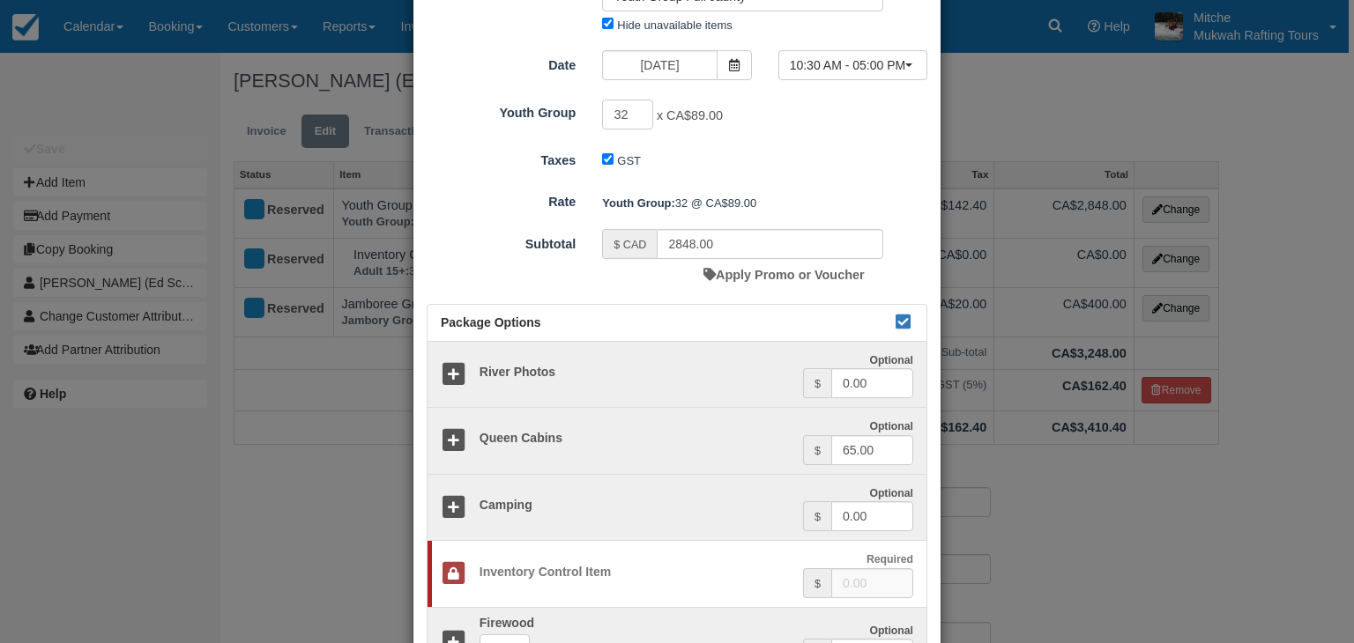
scroll to position [493, 0]
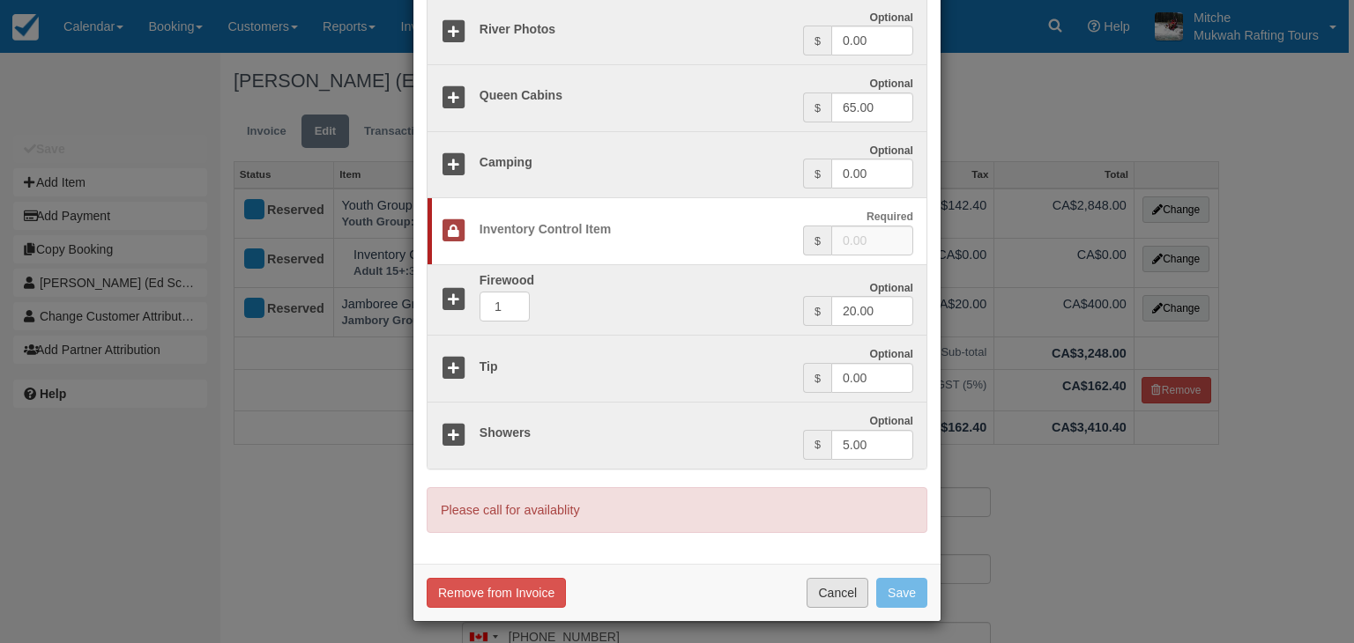
click at [836, 590] on button "Cancel" at bounding box center [838, 593] width 62 height 30
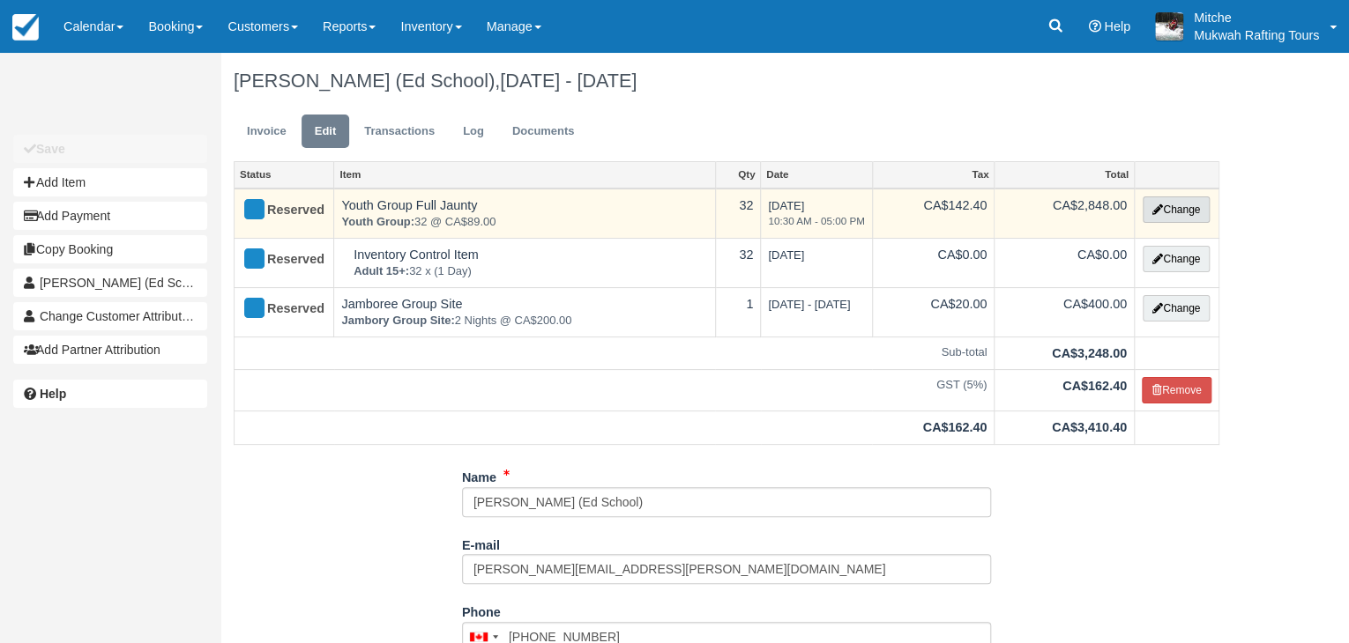
click at [1177, 208] on button "Change" at bounding box center [1175, 210] width 67 height 26
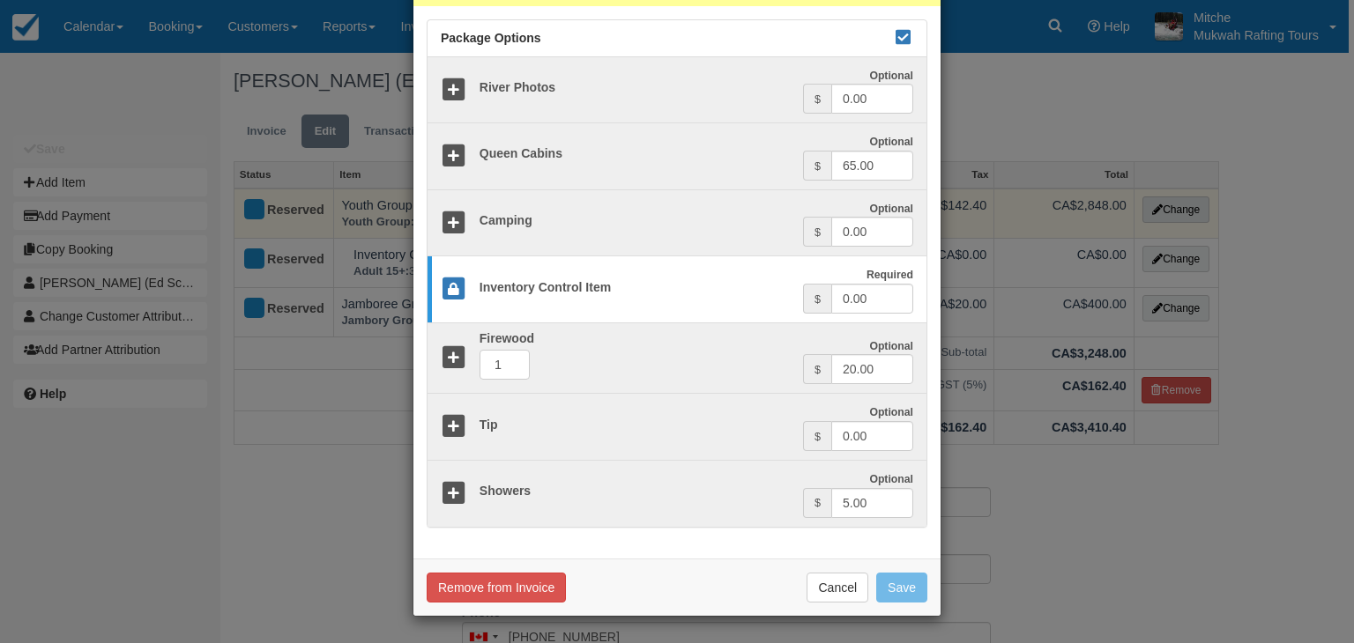
scroll to position [0, 0]
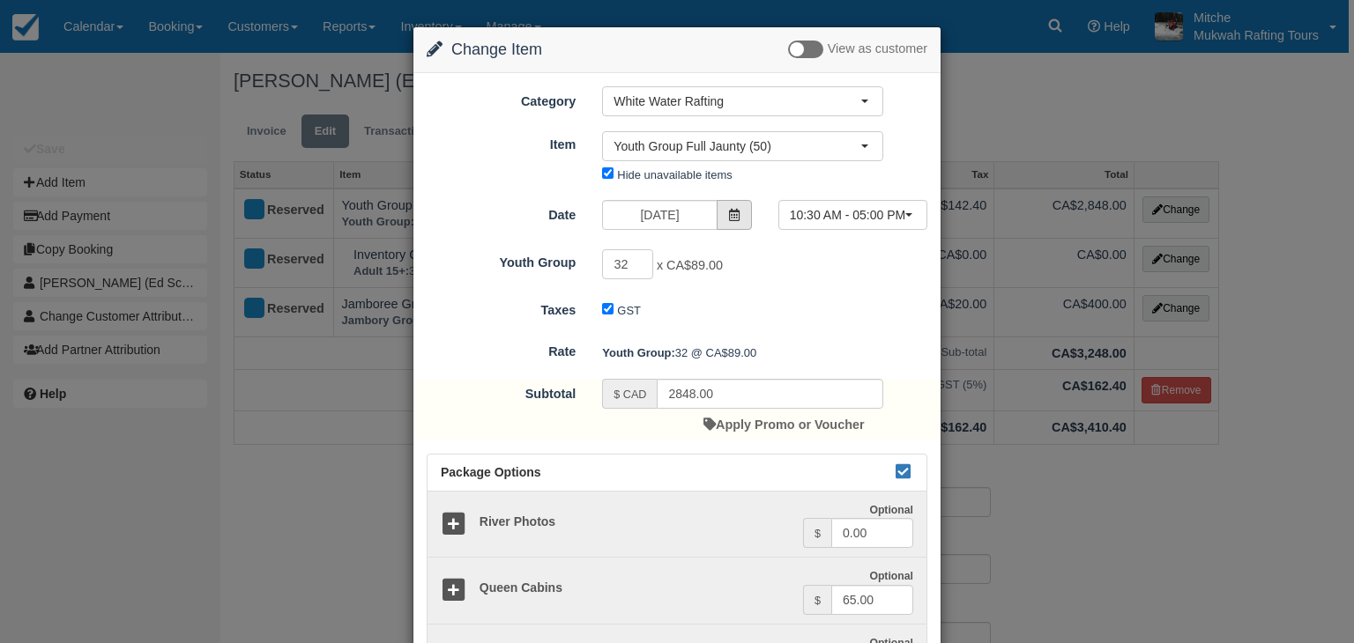
click at [734, 216] on icon at bounding box center [734, 215] width 12 height 12
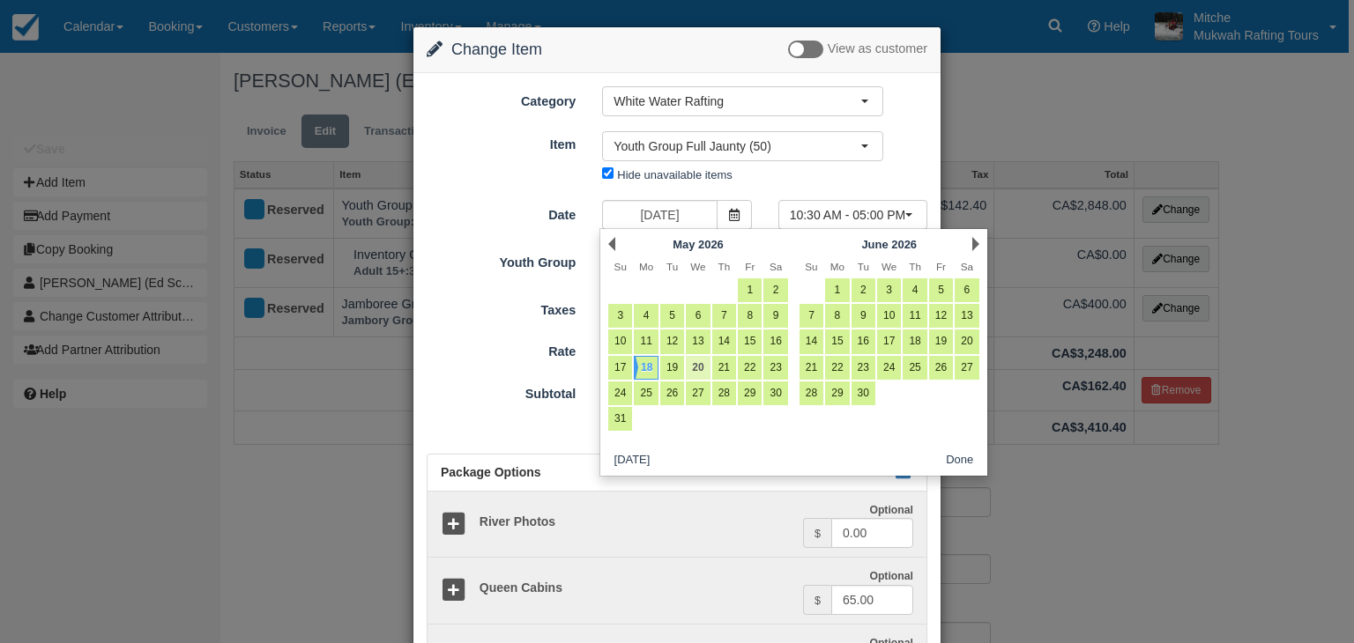
click at [699, 368] on link "20" at bounding box center [698, 368] width 24 height 24
type input "05/20/26"
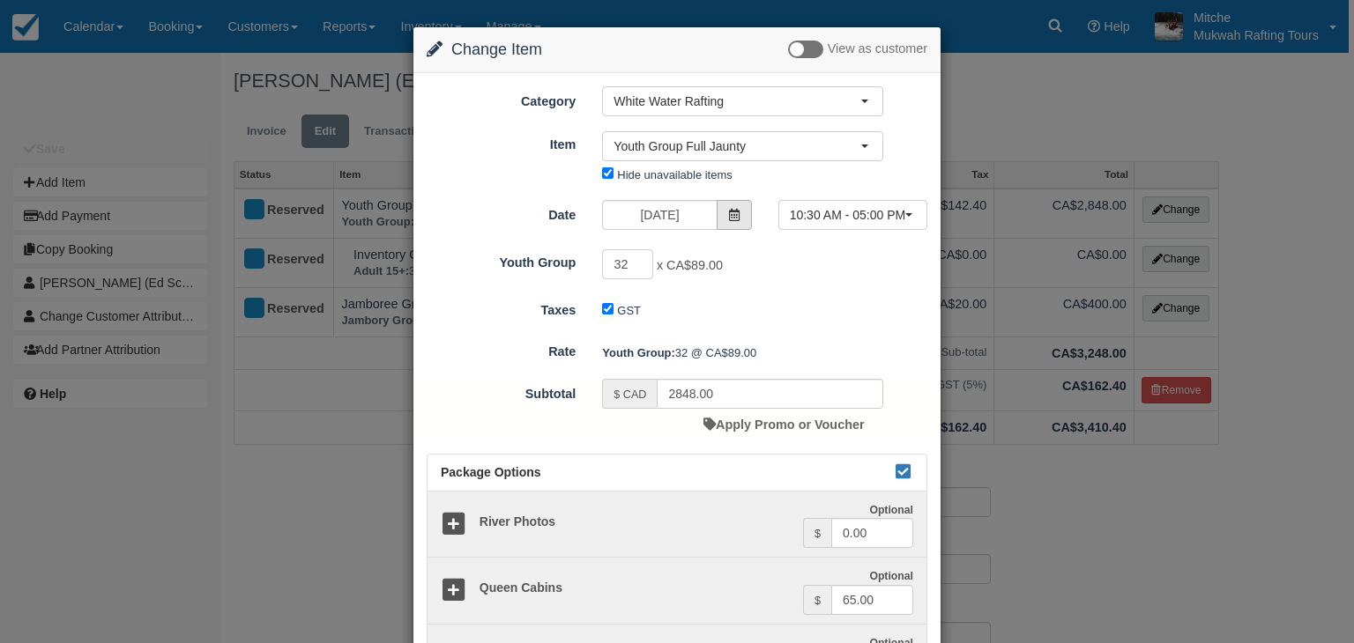
click at [740, 219] on span at bounding box center [734, 215] width 35 height 30
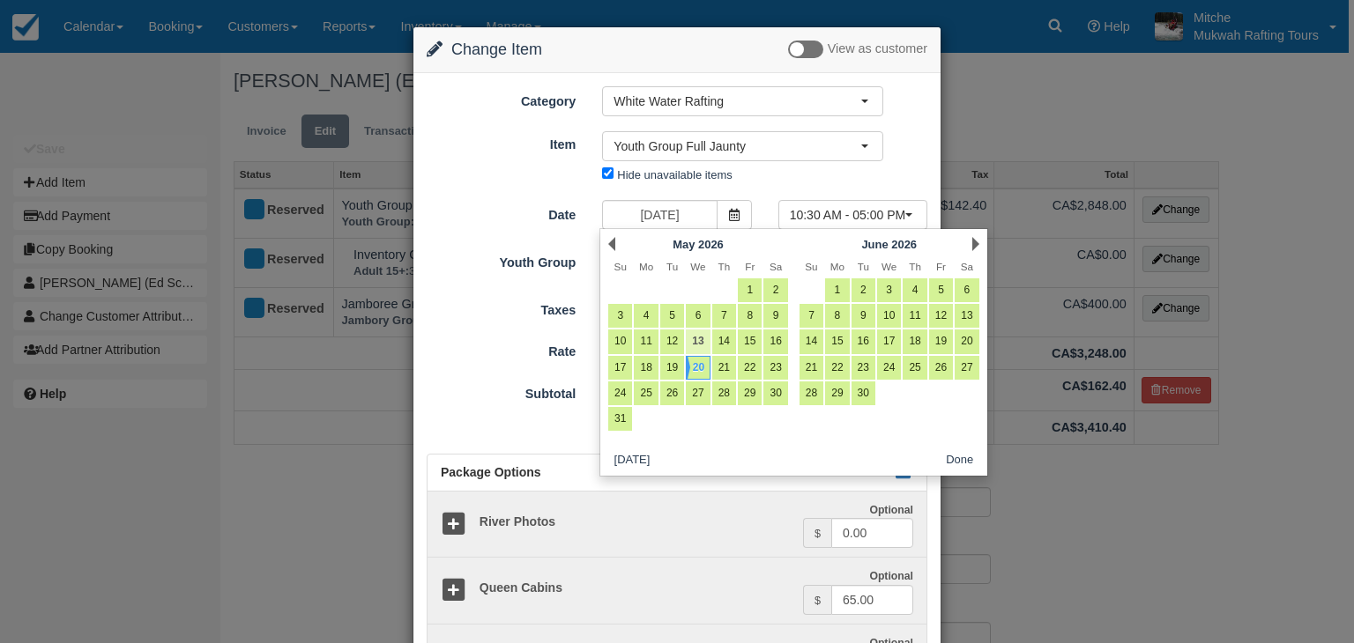
click at [698, 345] on link "13" at bounding box center [698, 342] width 24 height 24
type input "05/13/26"
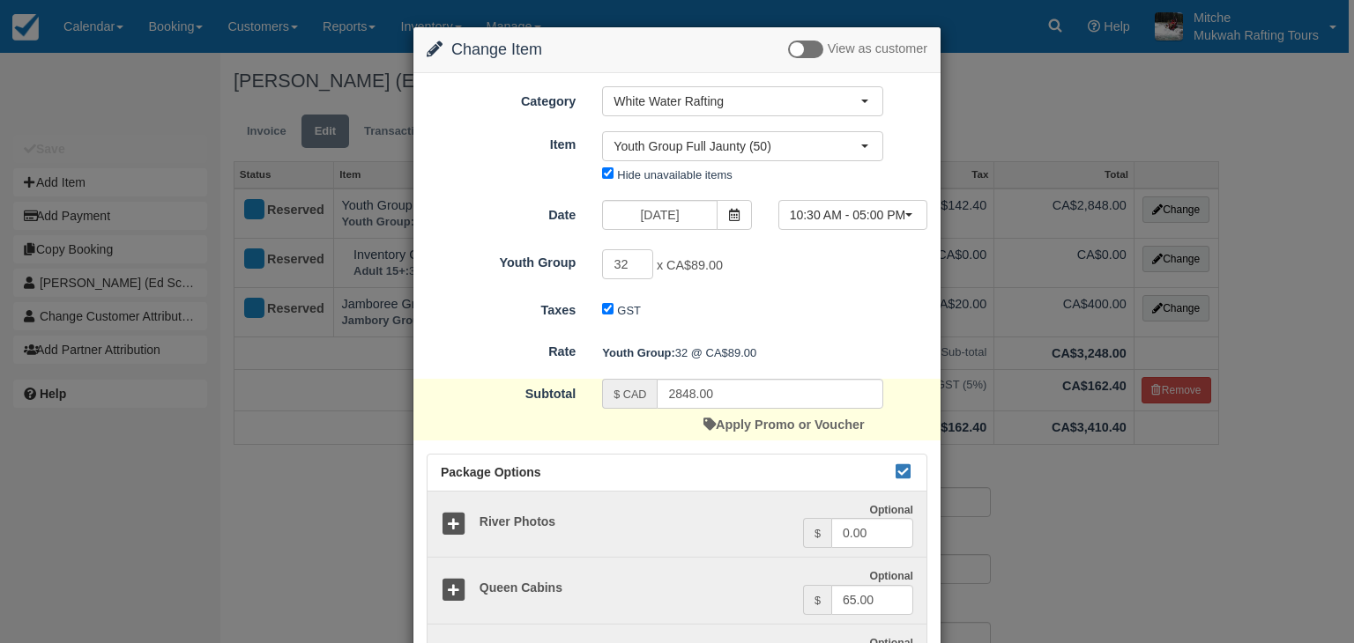
click at [808, 291] on form "Category White Water Rafting Dinners White Water Rafting Accommodations Retail …" at bounding box center [677, 524] width 501 height 876
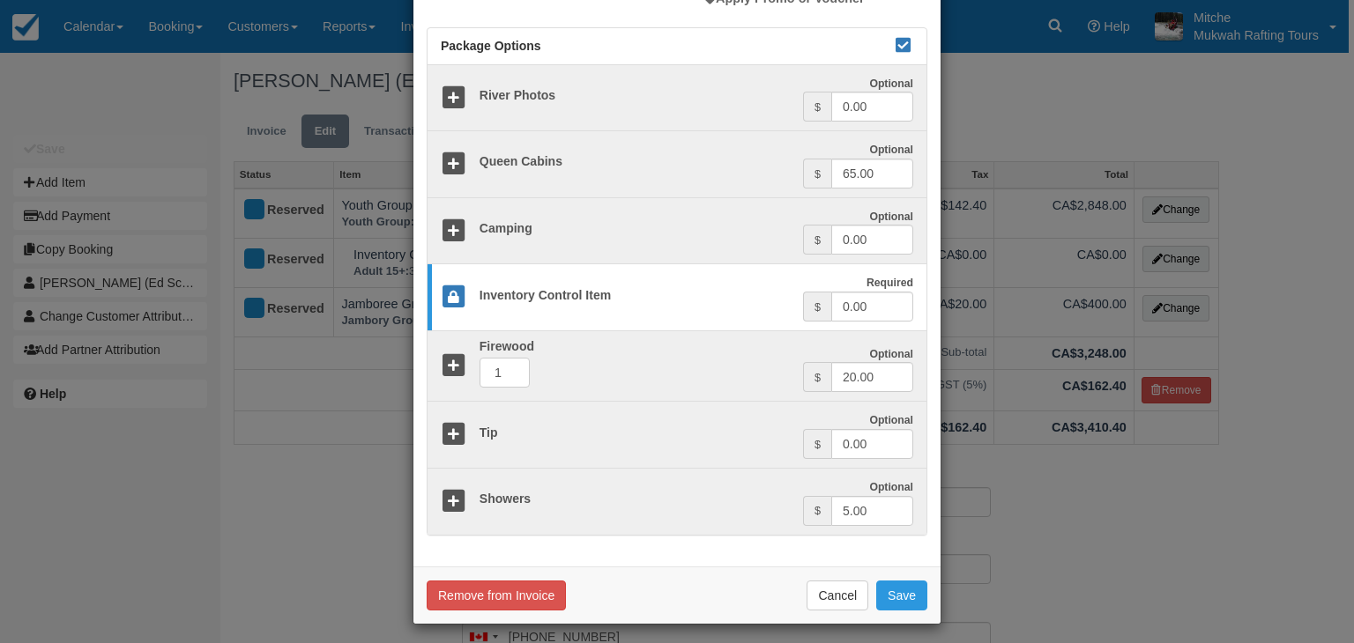
scroll to position [429, 0]
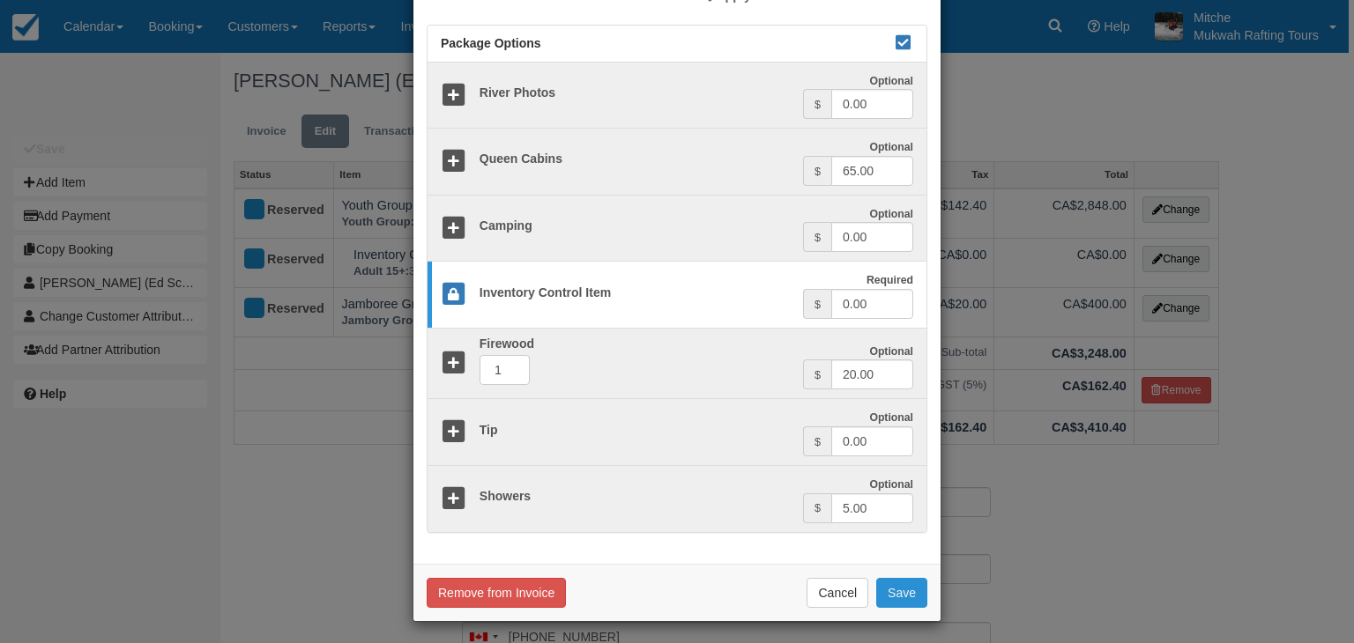
click at [898, 583] on button "Save" at bounding box center [901, 593] width 51 height 30
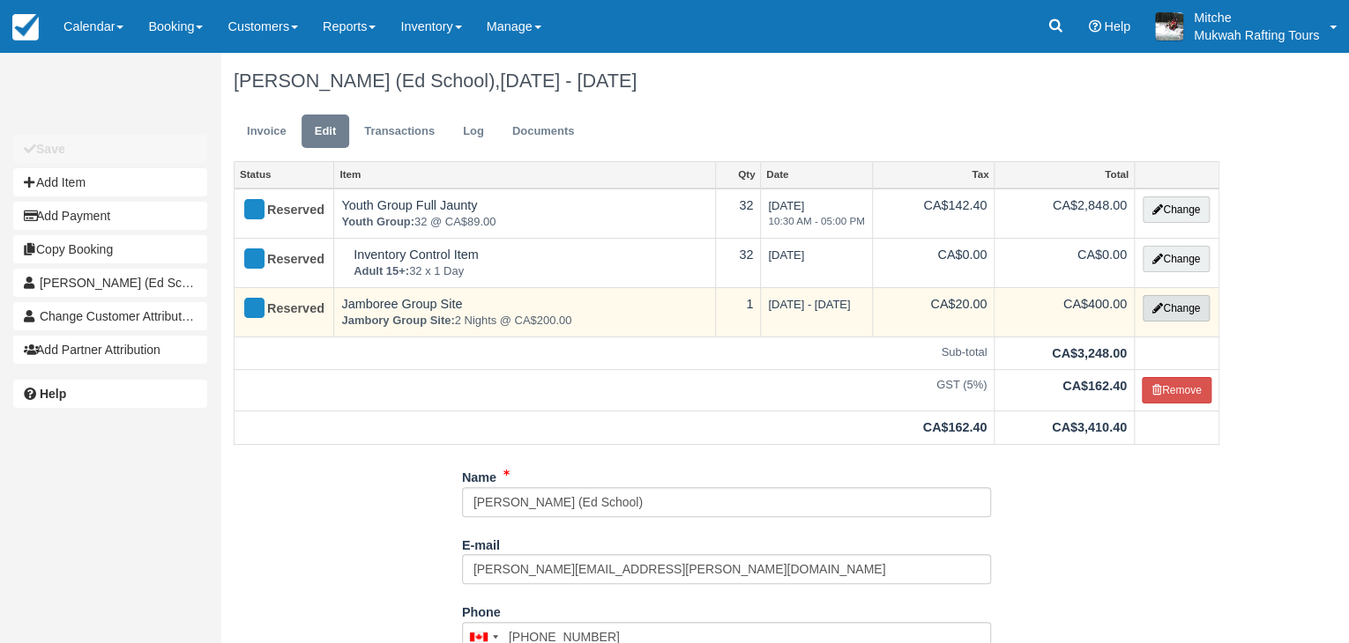
click at [1173, 299] on button "Change" at bounding box center [1175, 308] width 67 height 26
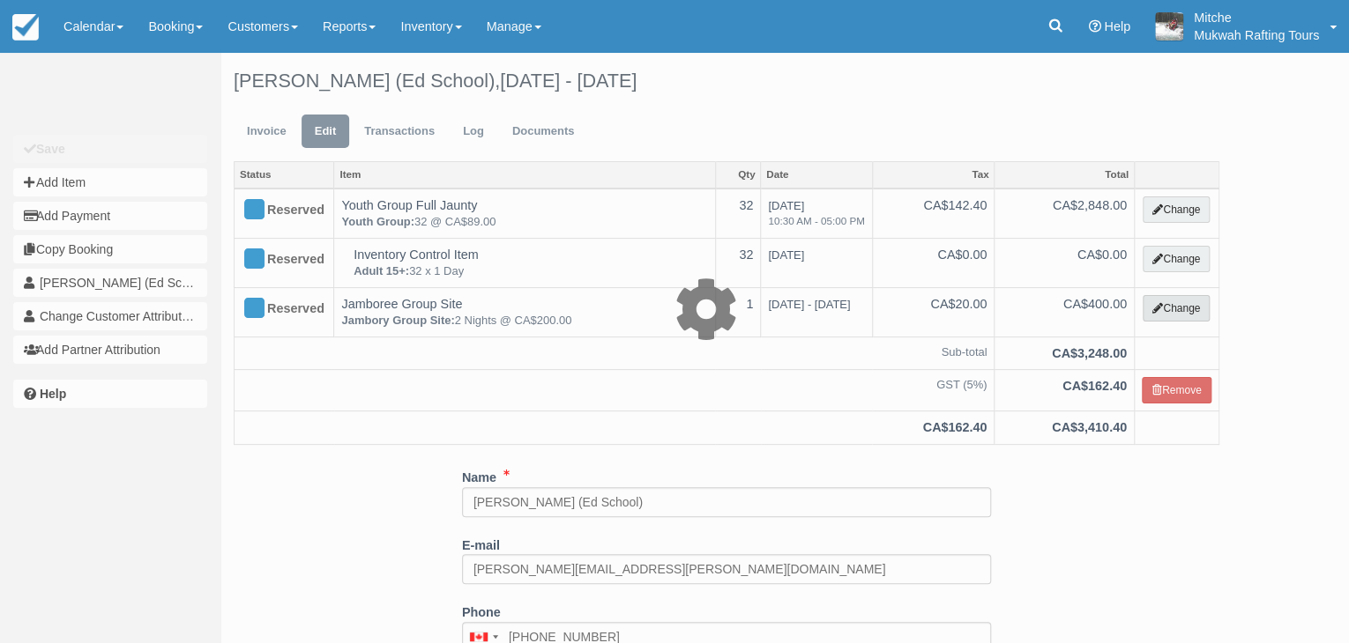
select select "5"
type input "400.00"
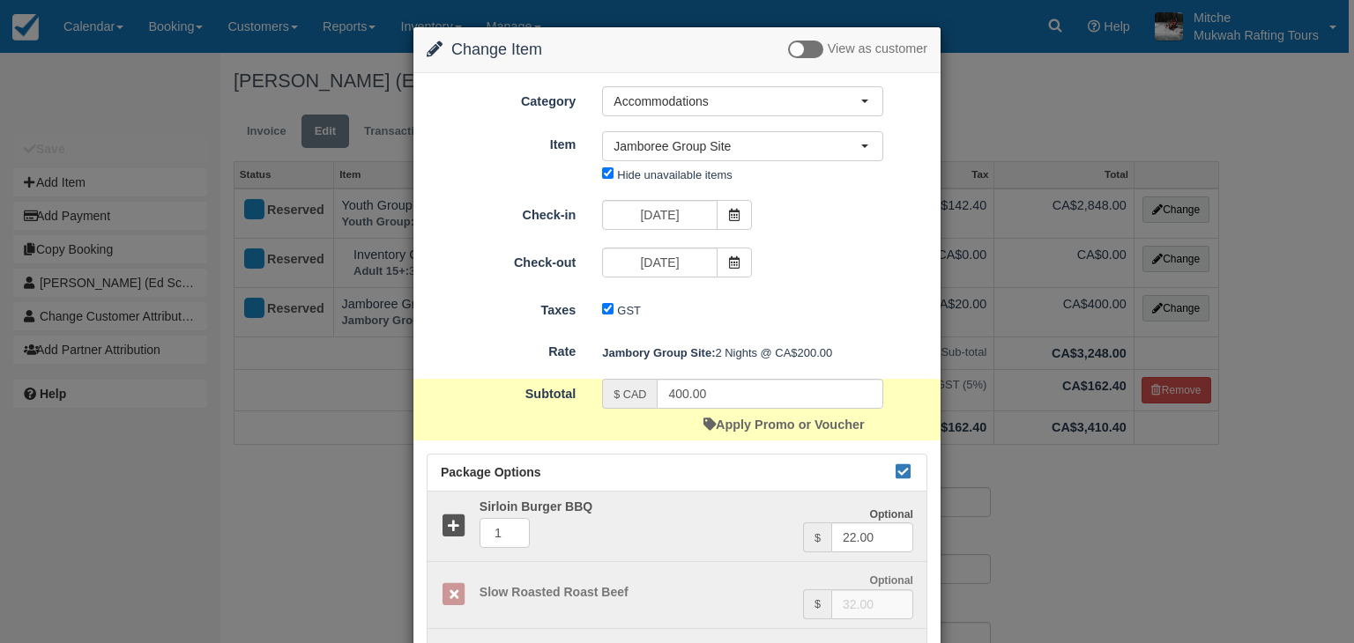
click at [769, 203] on div "Check-in 05/18/26" at bounding box center [676, 217] width 527 height 34
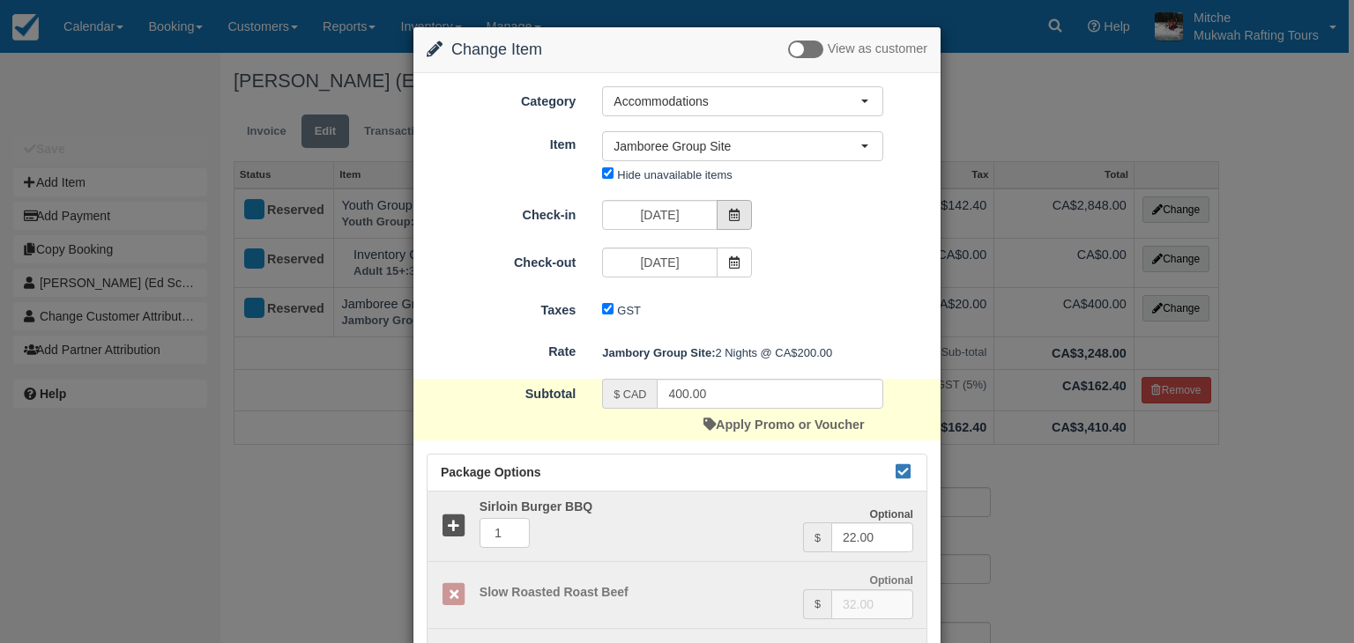
click at [739, 208] on span at bounding box center [734, 215] width 35 height 30
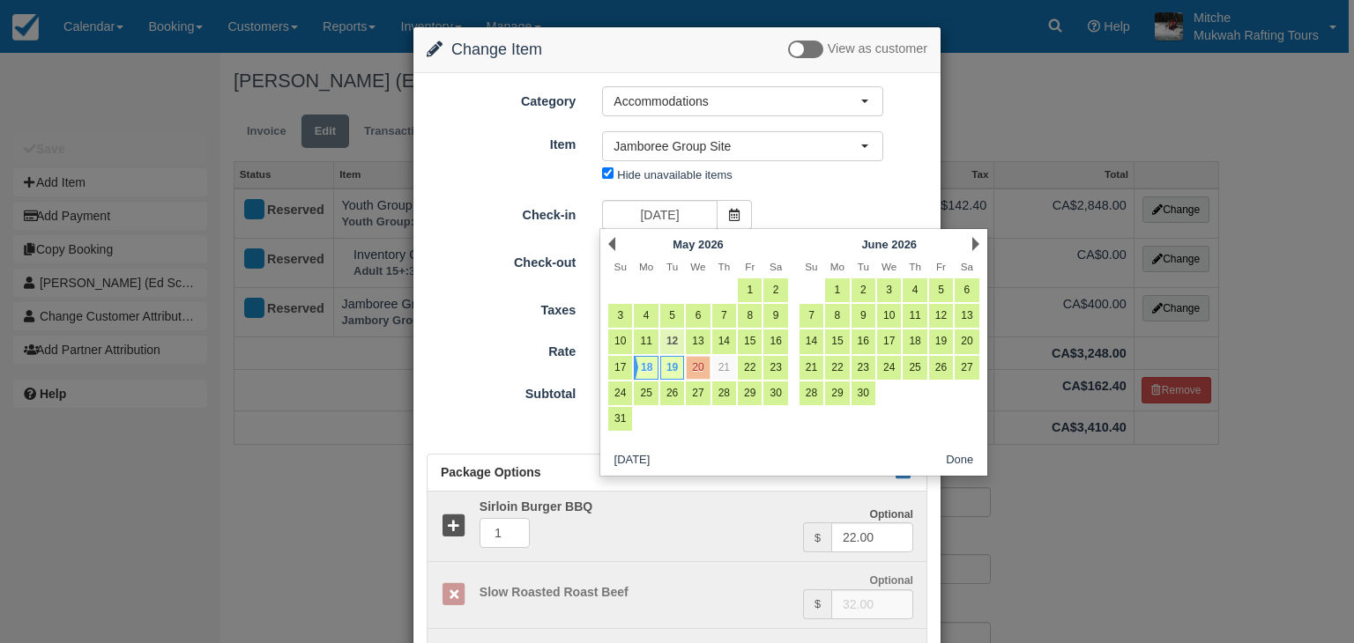
click at [672, 343] on link "12" at bounding box center [672, 342] width 24 height 24
type input "05/12/26"
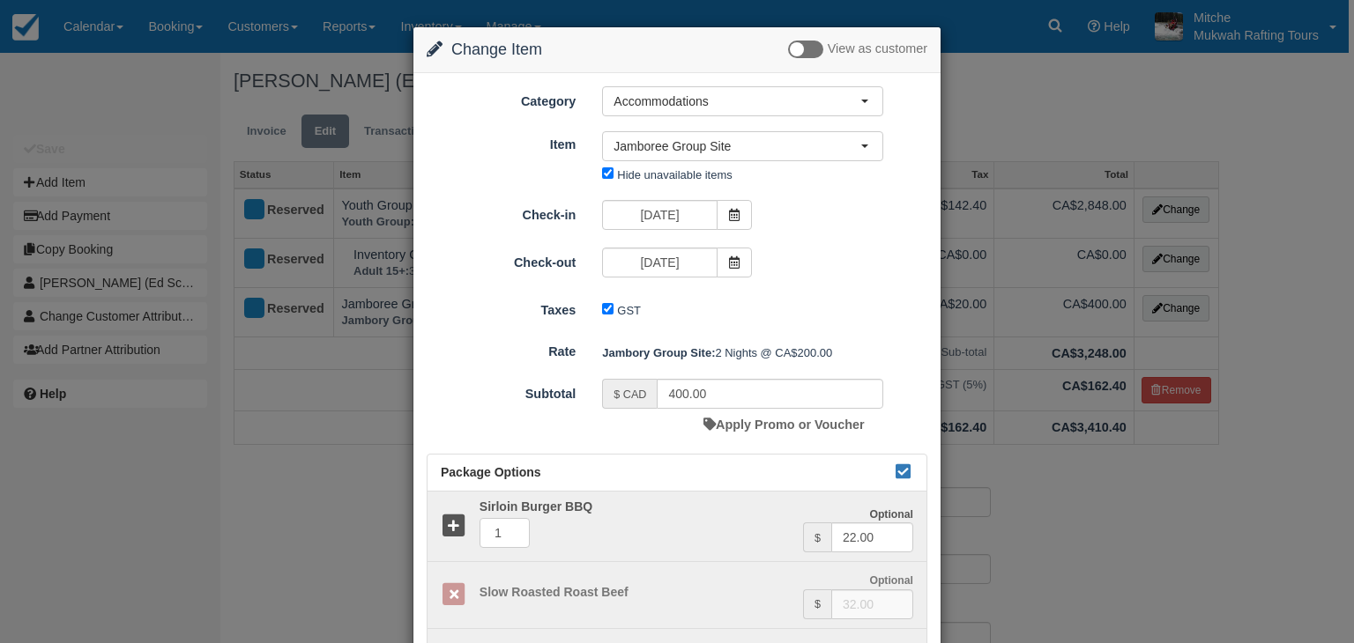
type input "1600.00"
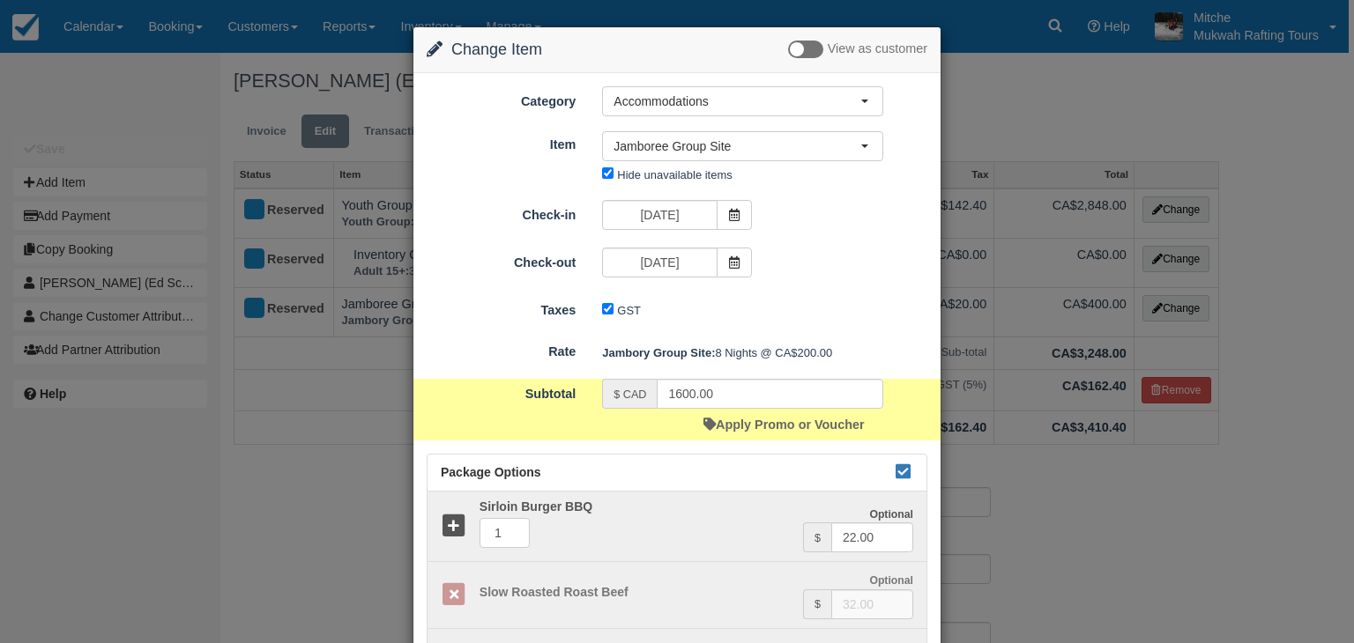
click at [733, 244] on div "Check-in 05/12/26 Check-out 05/20/26" at bounding box center [677, 241] width 501 height 82
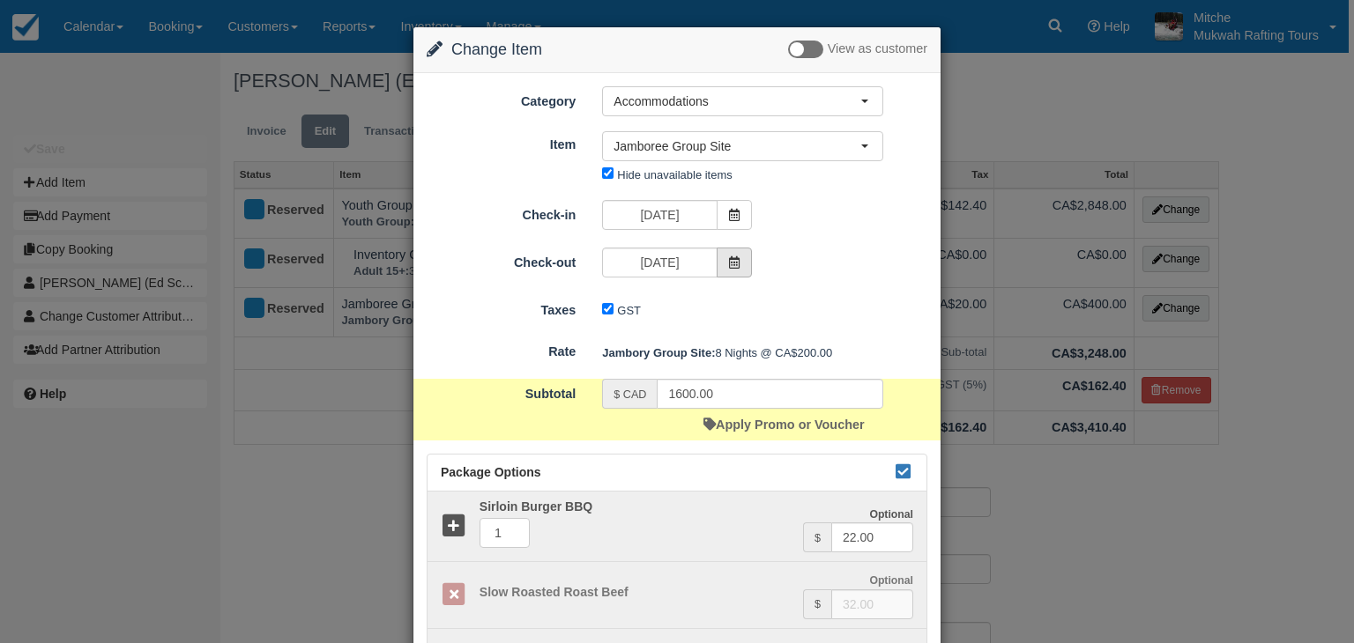
click at [739, 257] on span at bounding box center [734, 263] width 35 height 30
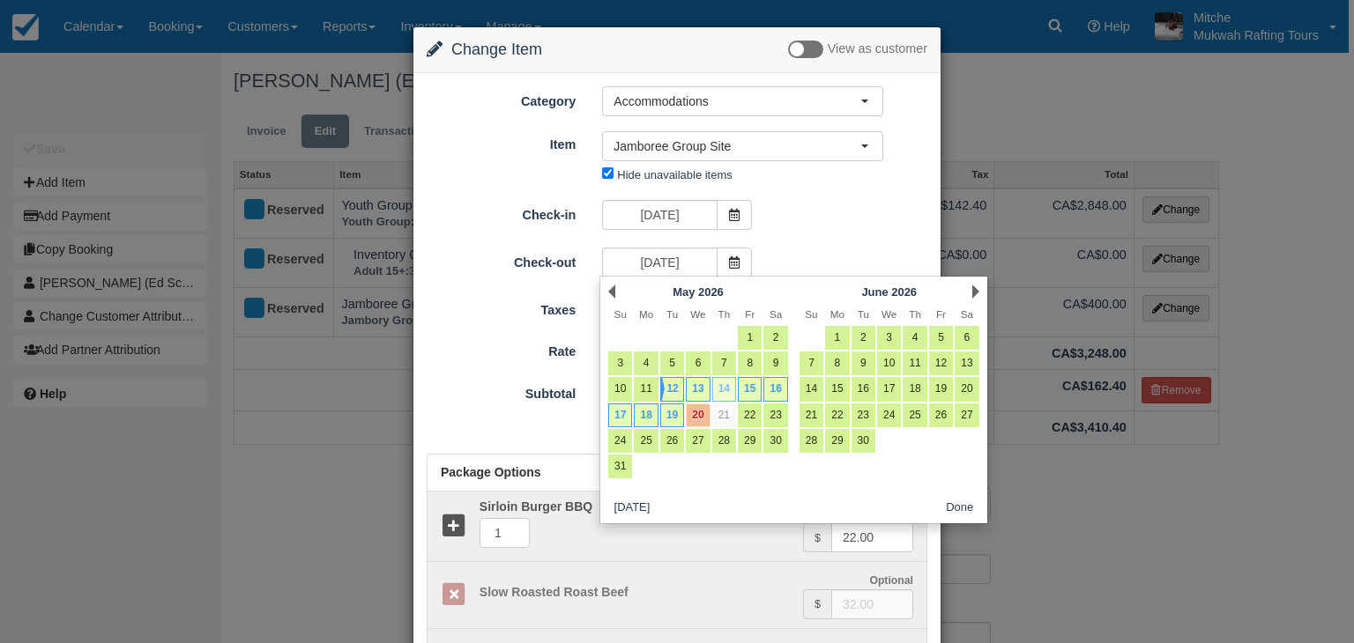
click at [728, 389] on link "14" at bounding box center [724, 389] width 24 height 24
type input "05/14/26"
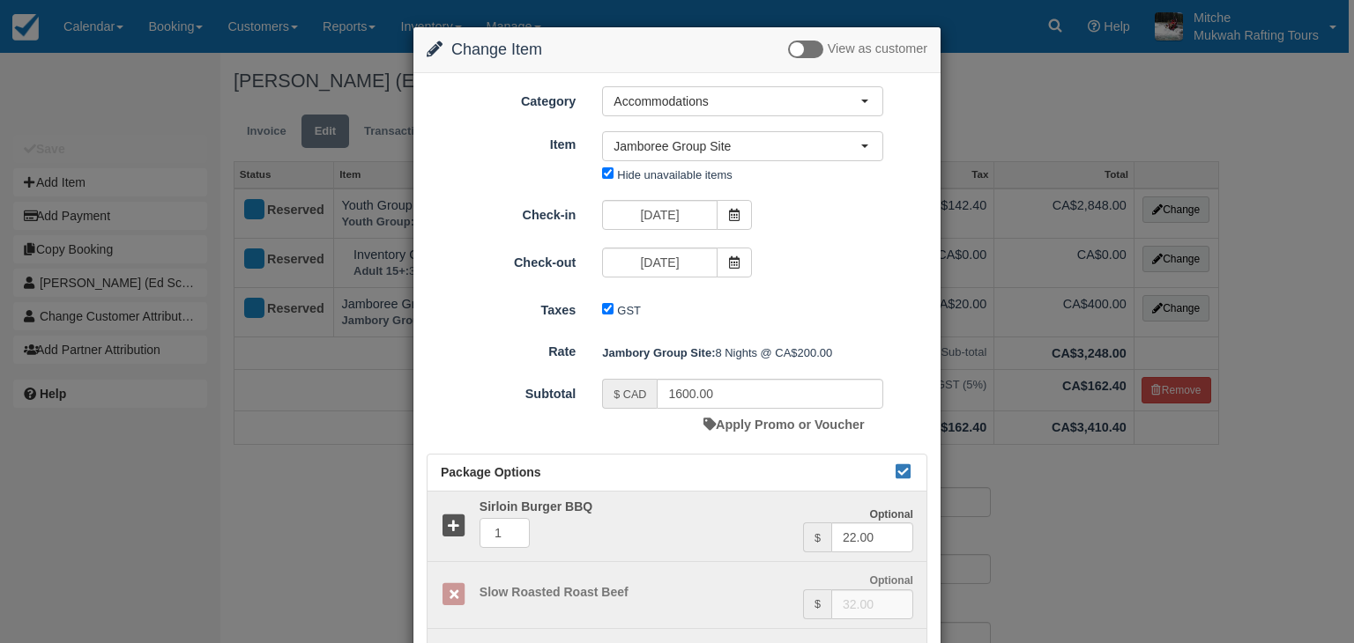
type input "400.00"
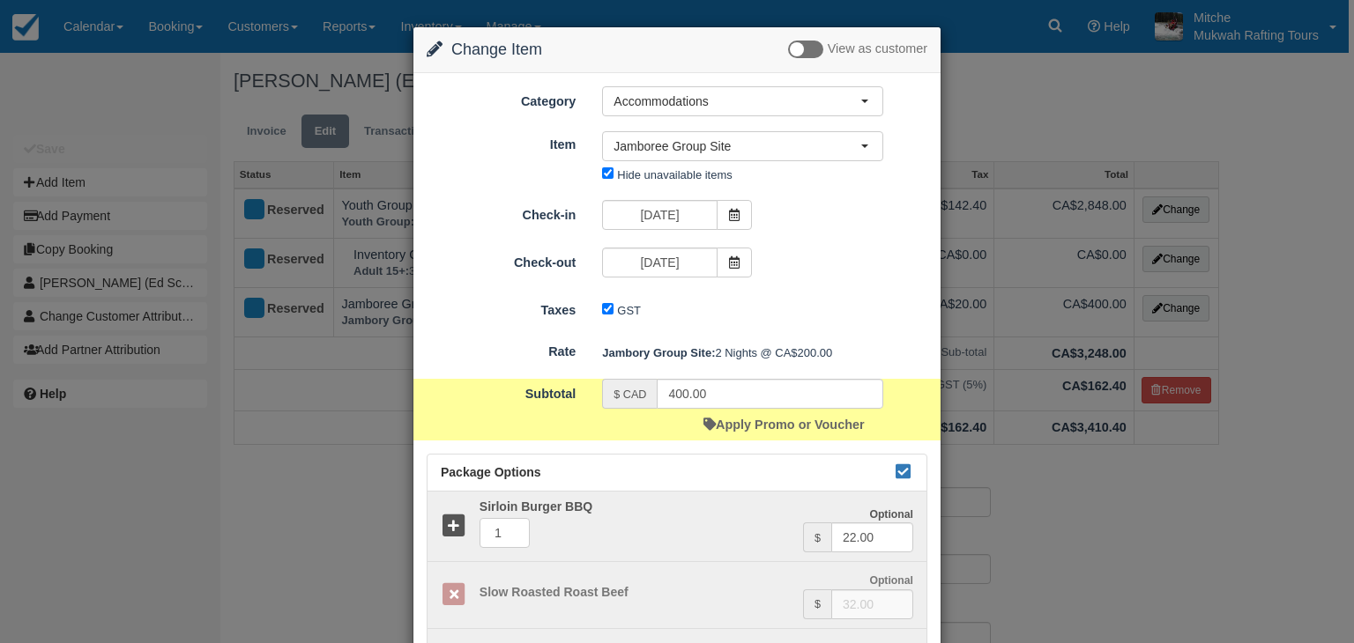
click at [860, 240] on div "Check-in 05/12/26 Check-out 05/14/26" at bounding box center [677, 241] width 501 height 82
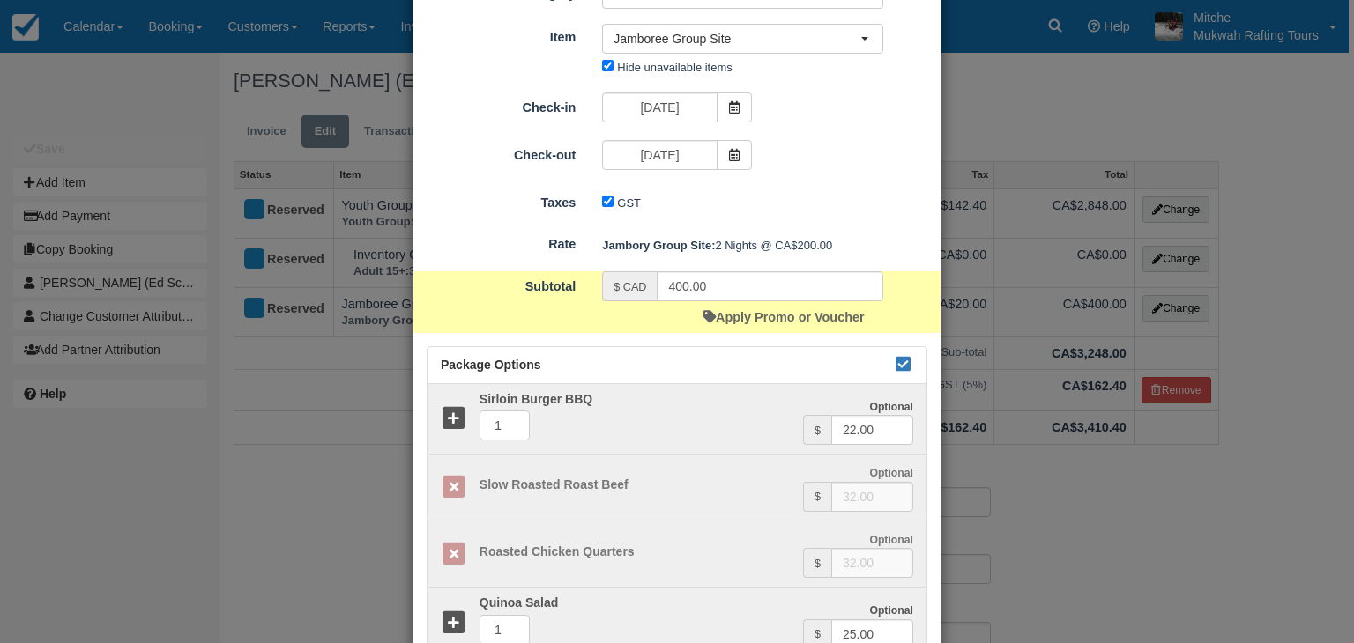
scroll to position [234, 0]
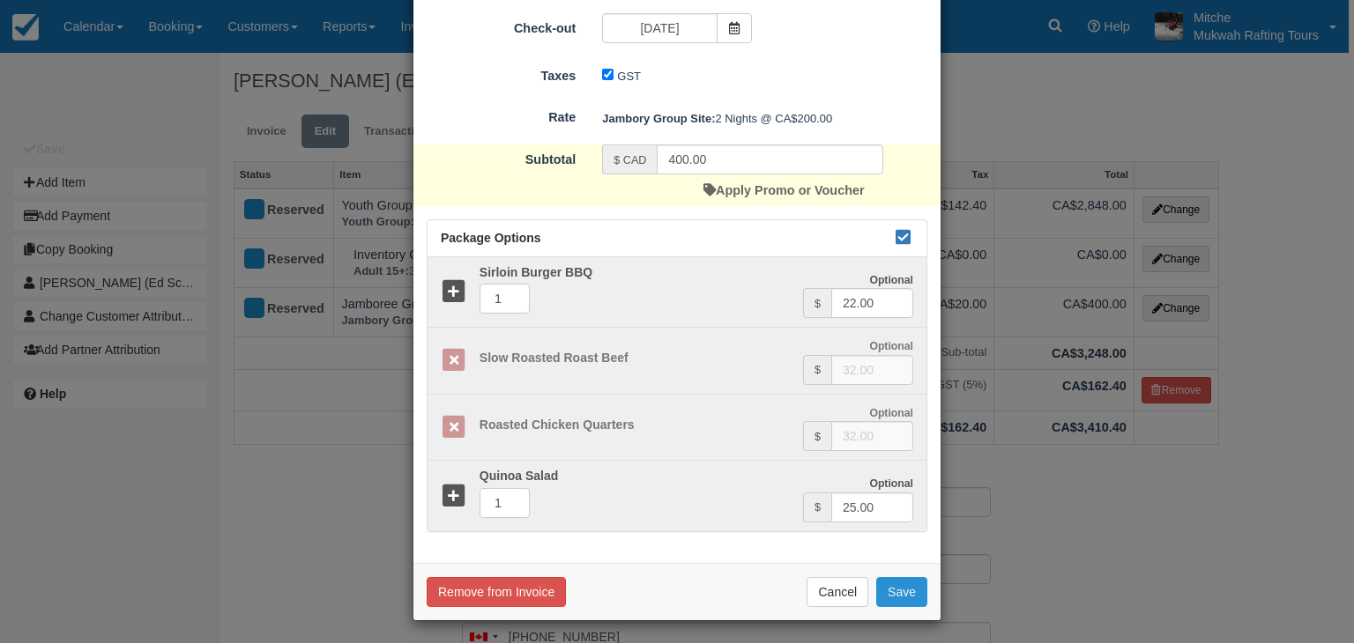
click at [892, 597] on button "Save" at bounding box center [901, 592] width 51 height 30
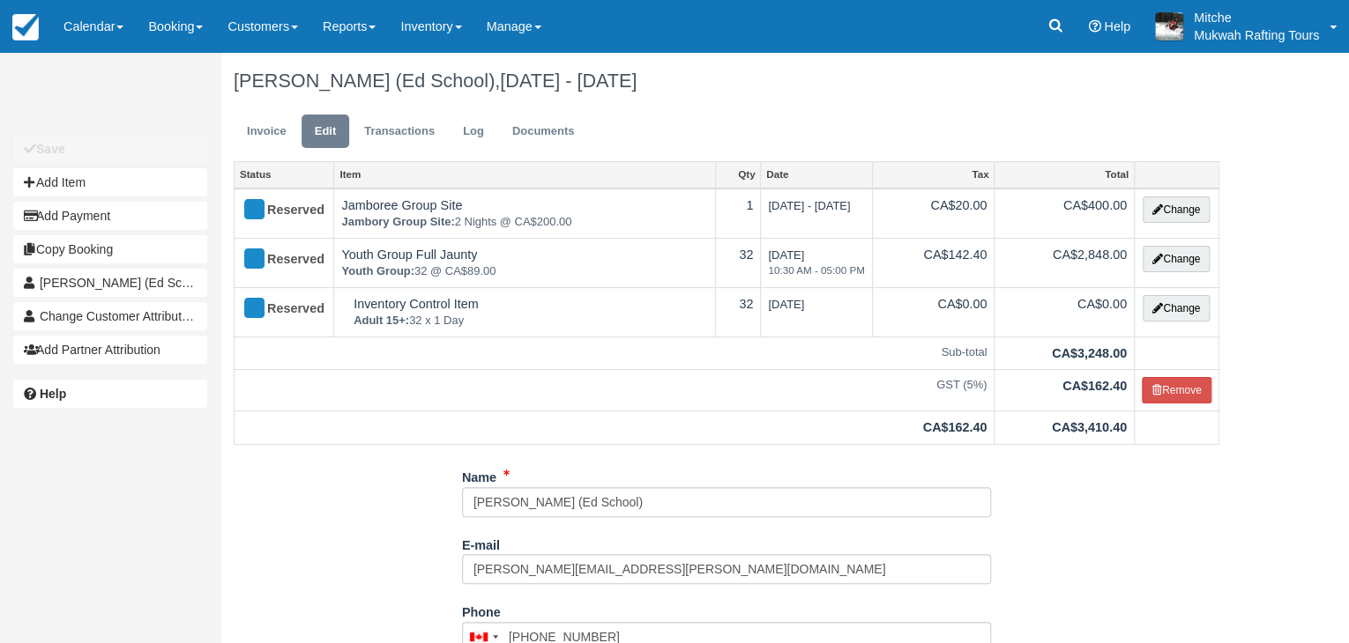
click at [275, 132] on link "Invoice" at bounding box center [267, 132] width 66 height 34
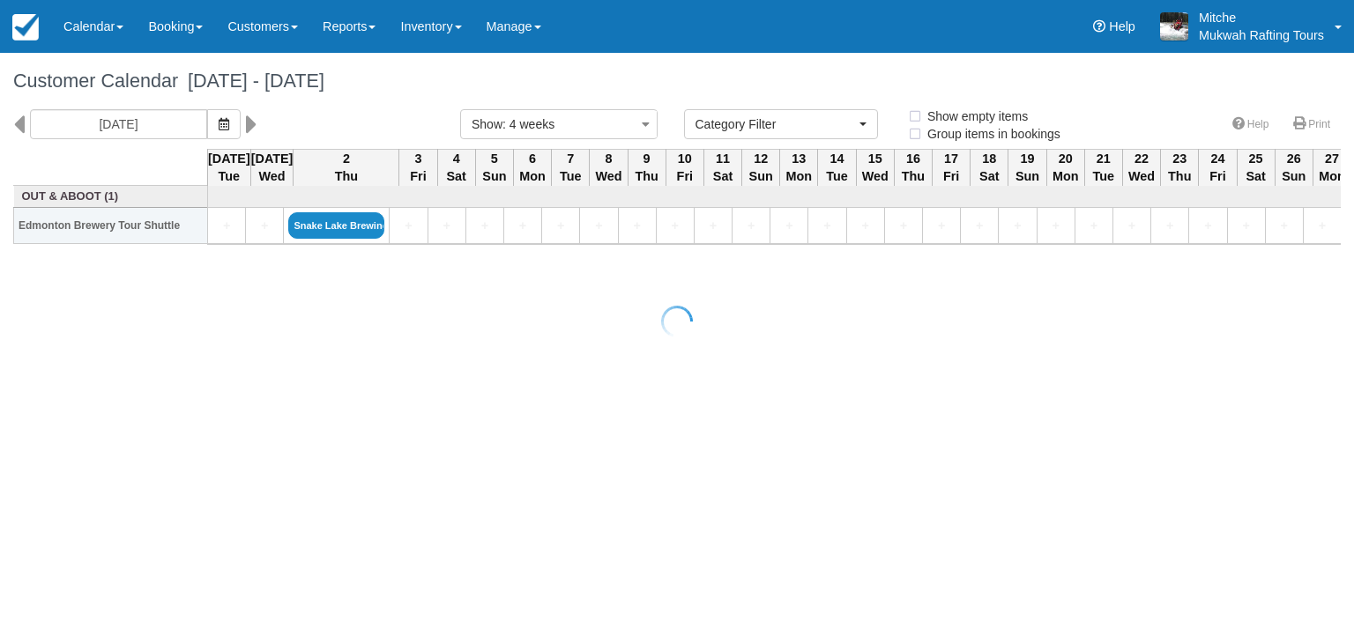
select select
click at [113, 8] on link "Calendar" at bounding box center [93, 26] width 85 height 53
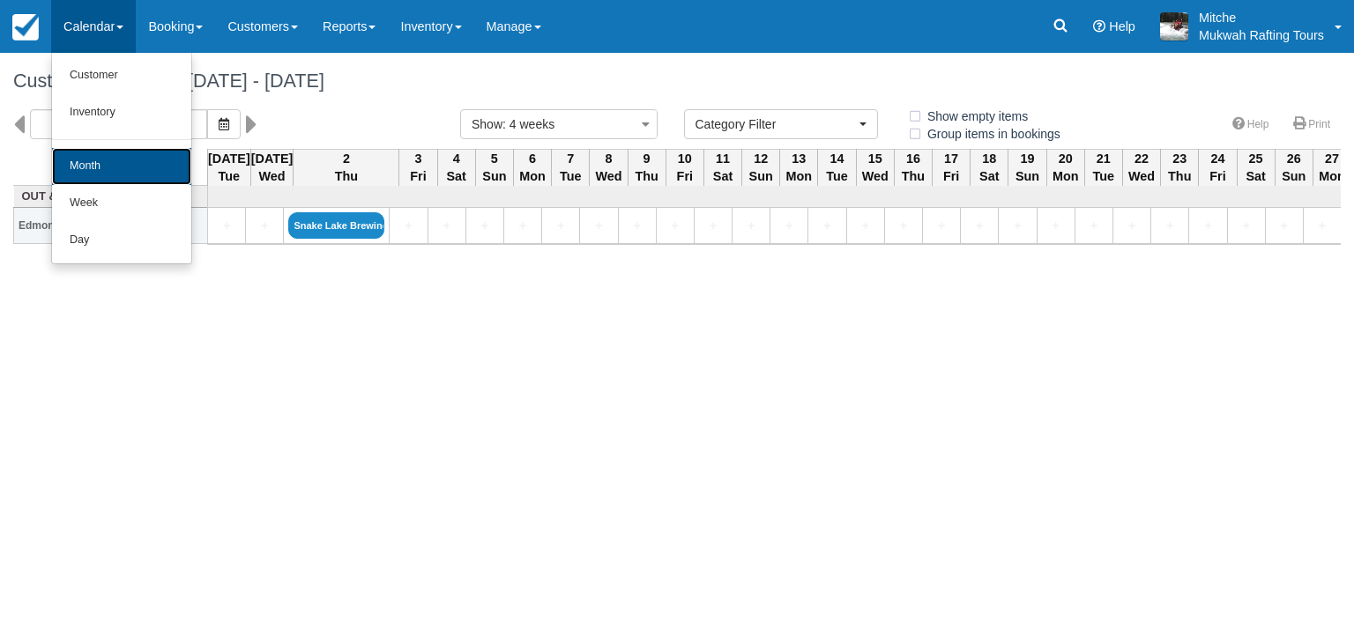
click at [104, 156] on link "Month" at bounding box center [121, 166] width 139 height 37
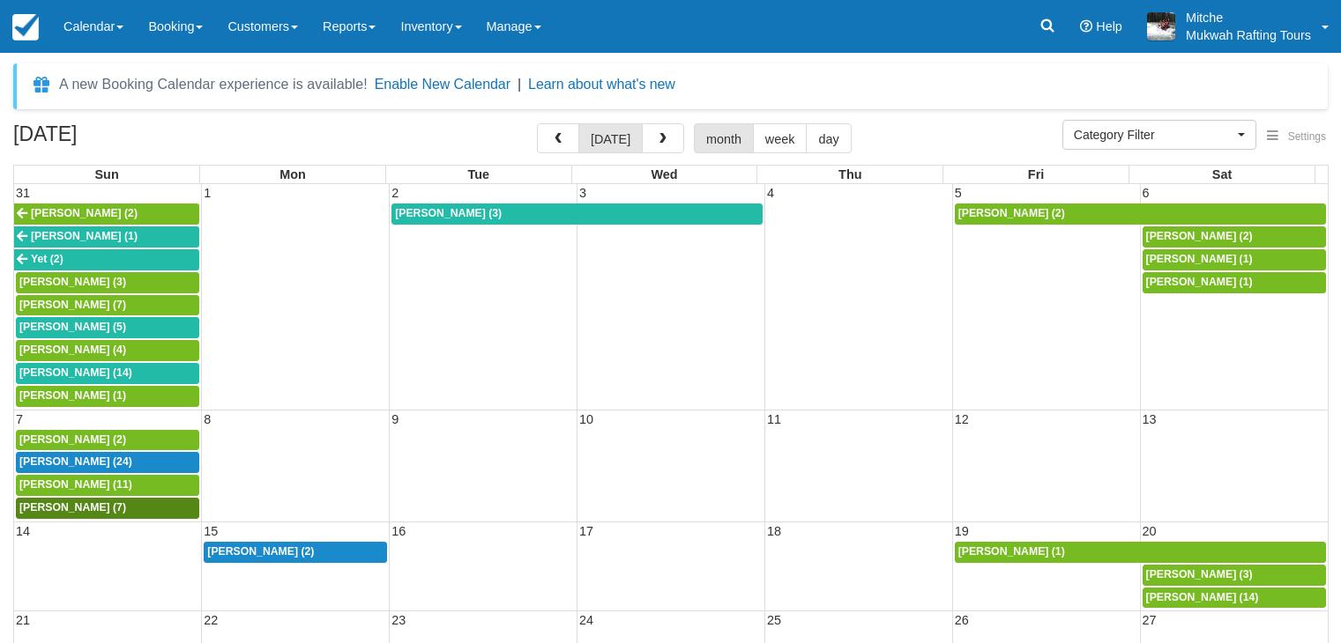
select select
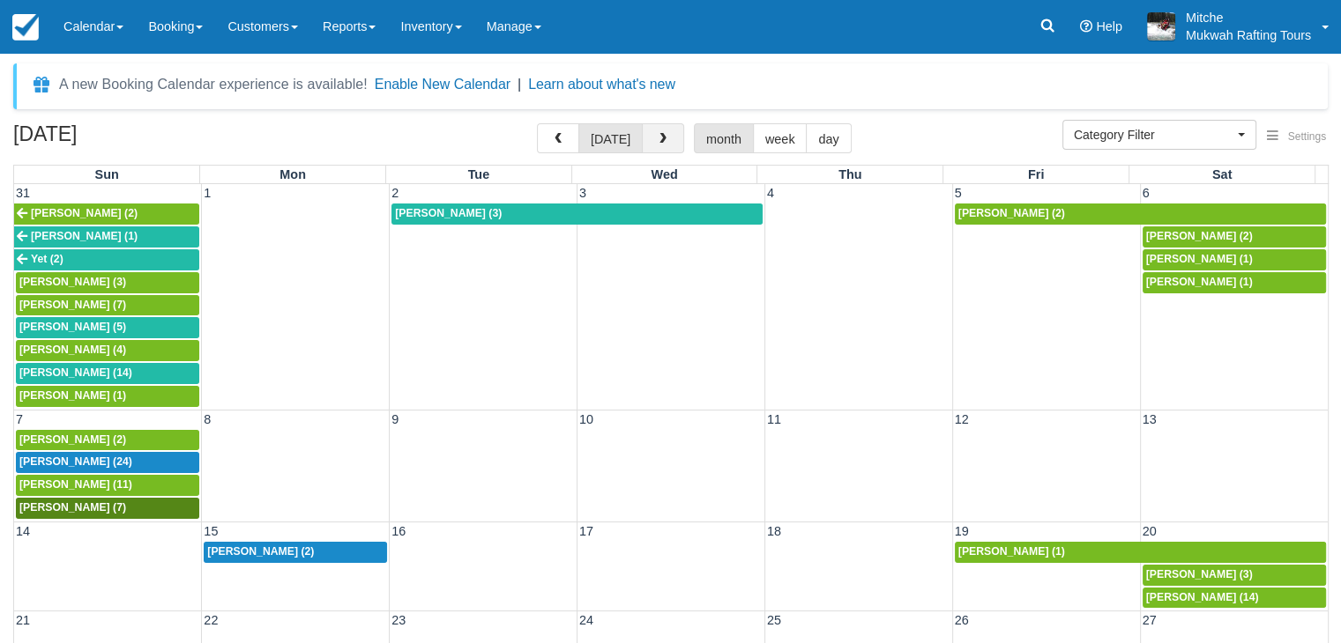
click at [660, 141] on span "button" at bounding box center [663, 139] width 12 height 12
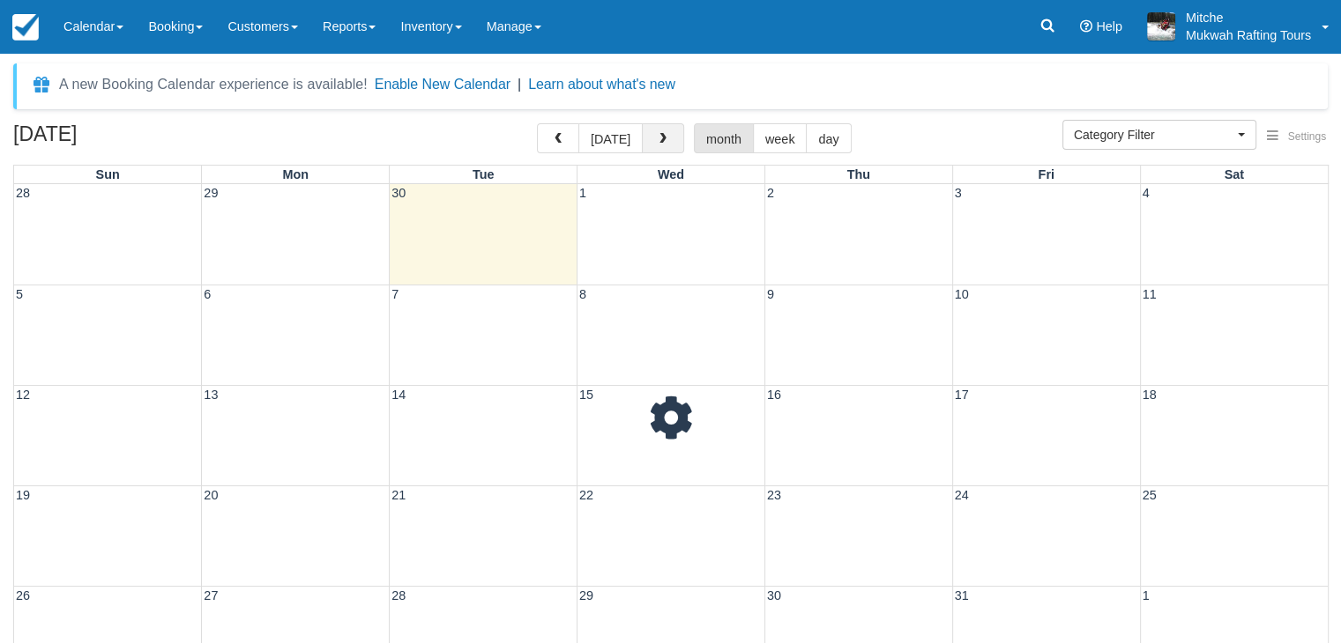
click at [659, 141] on span "button" at bounding box center [663, 139] width 12 height 12
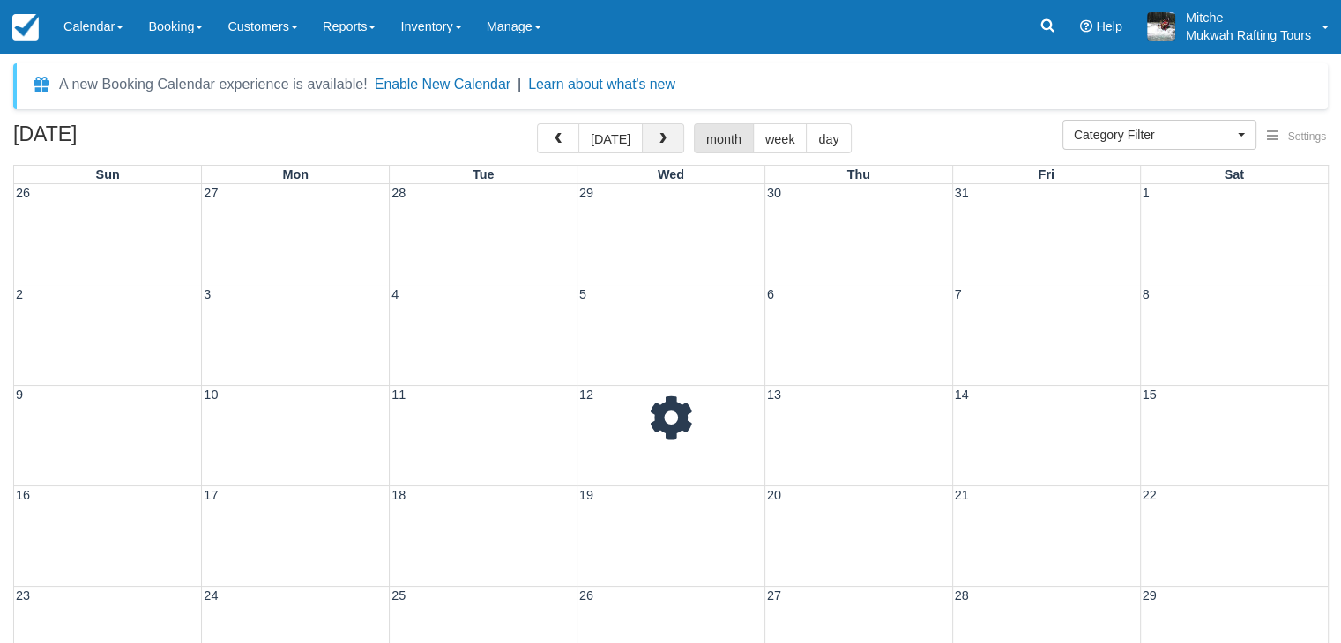
click at [659, 141] on span "button" at bounding box center [663, 139] width 12 height 12
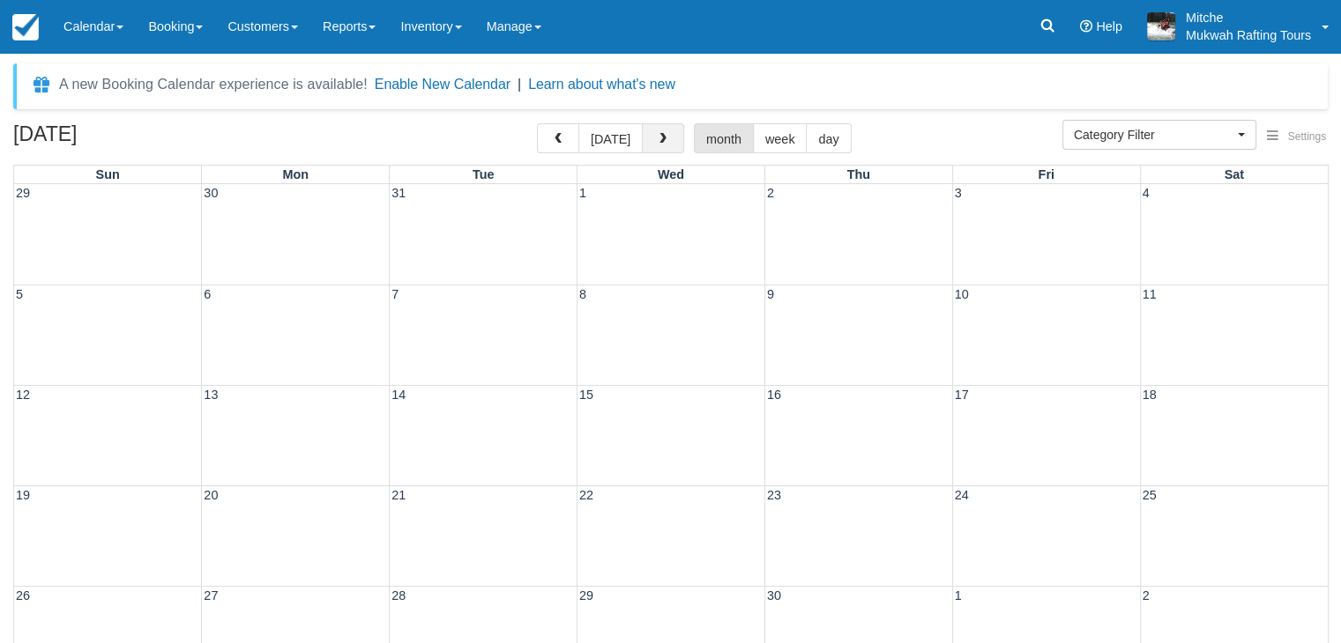
click at [659, 141] on span "button" at bounding box center [663, 139] width 12 height 12
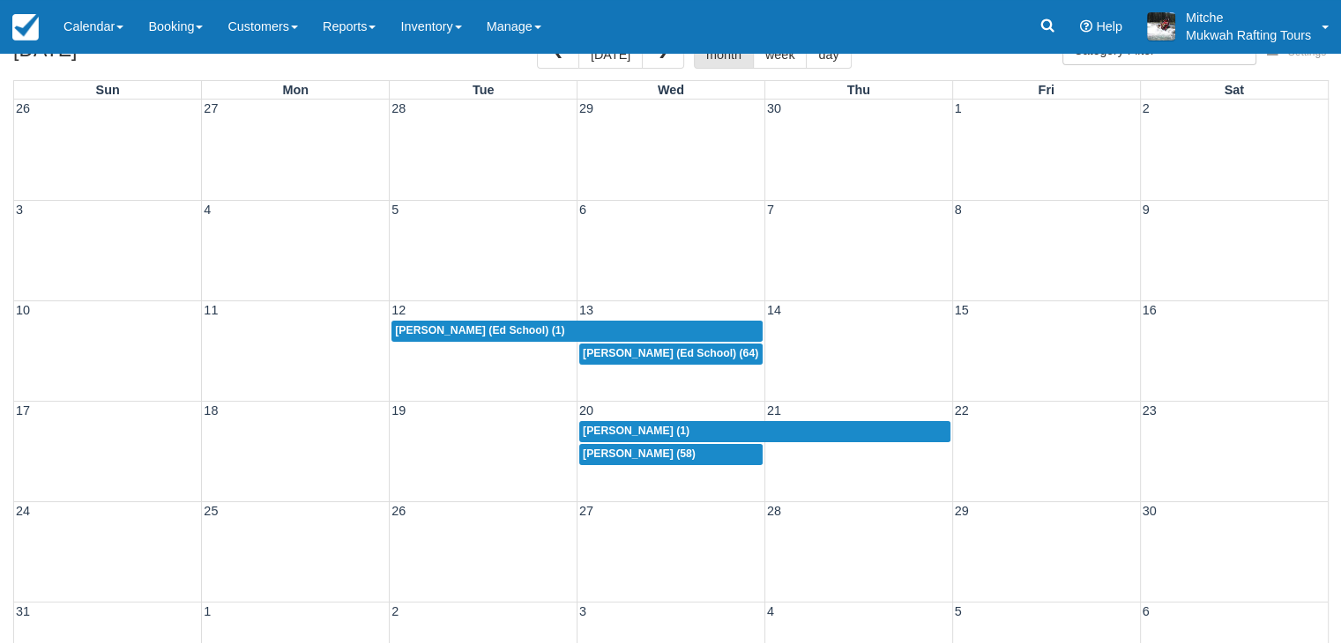
scroll to position [88, 0]
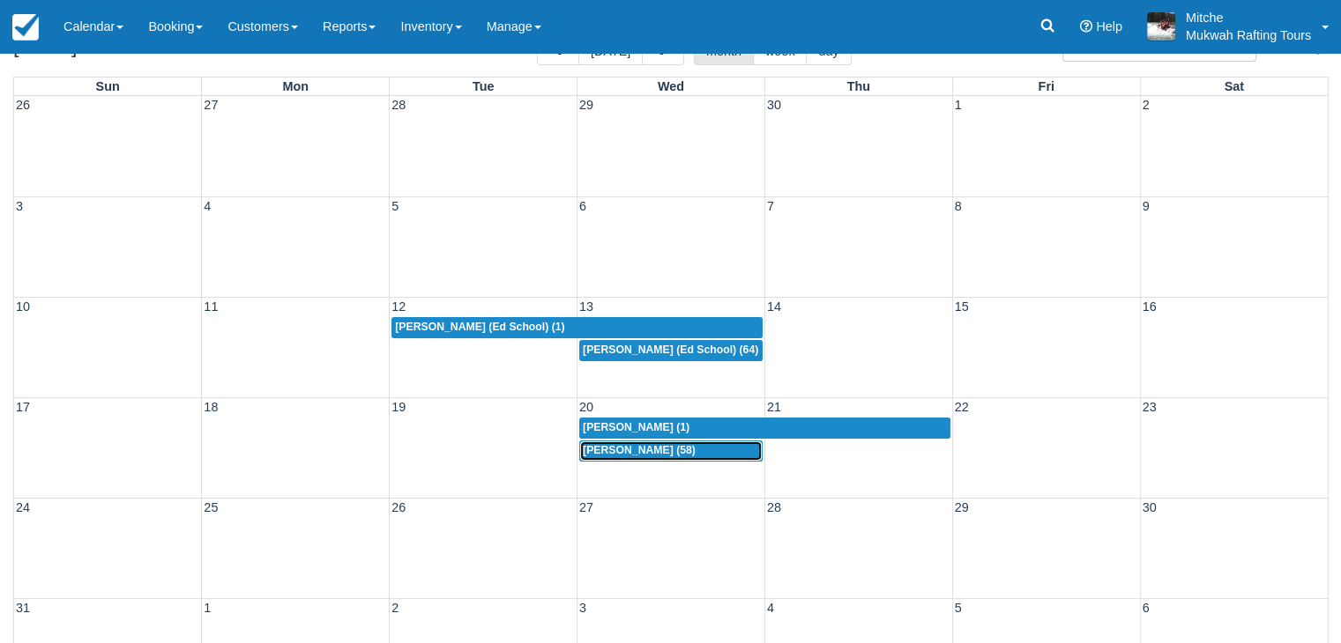
click at [659, 450] on span "Heather Osgood (58)" at bounding box center [639, 450] width 113 height 12
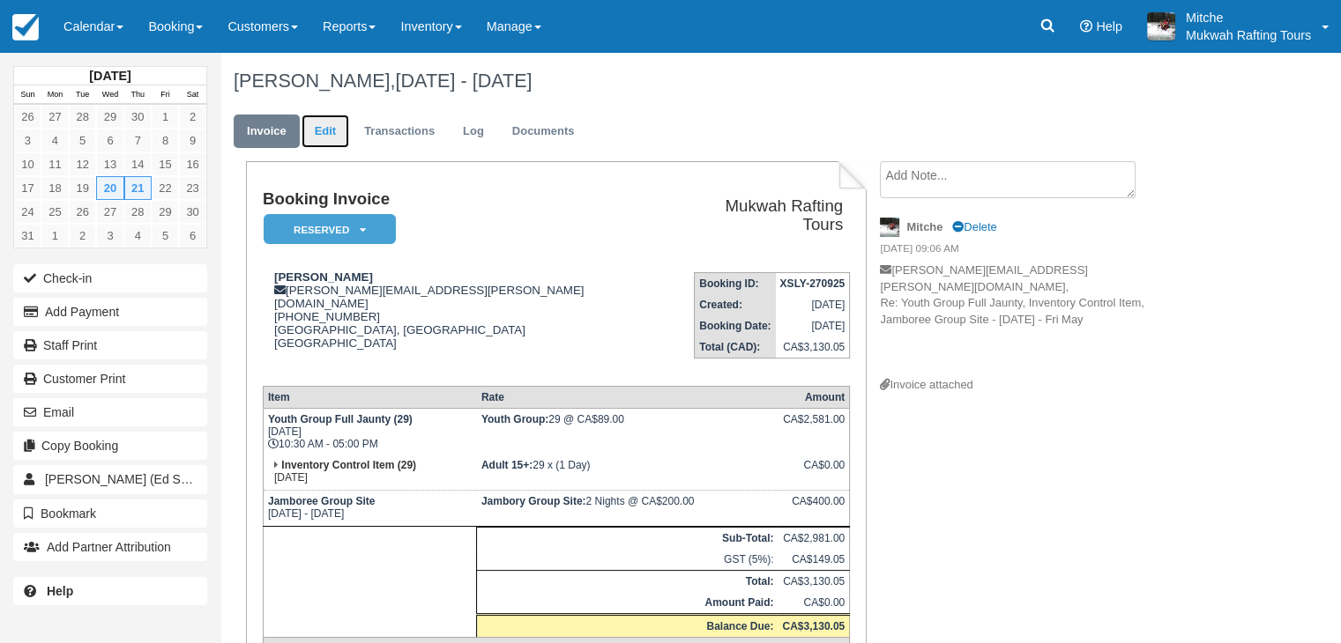
click at [328, 137] on link "Edit" at bounding box center [325, 132] width 48 height 34
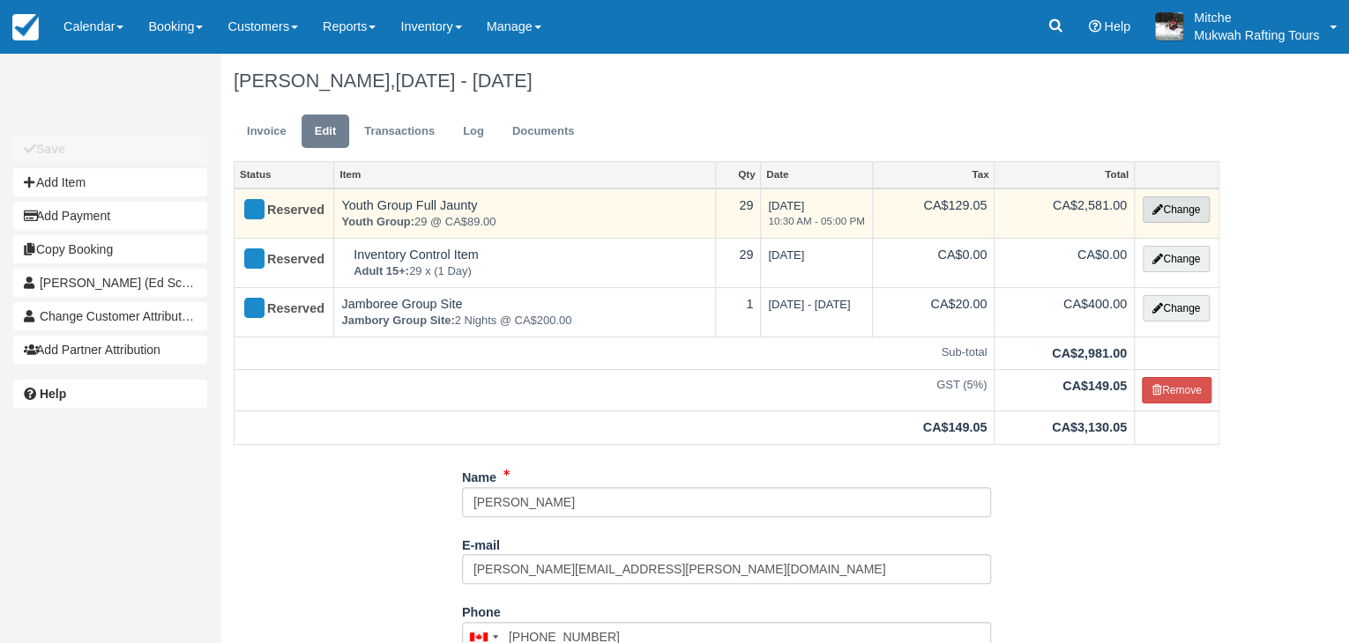
click at [1176, 205] on button "Change" at bounding box center [1175, 210] width 67 height 26
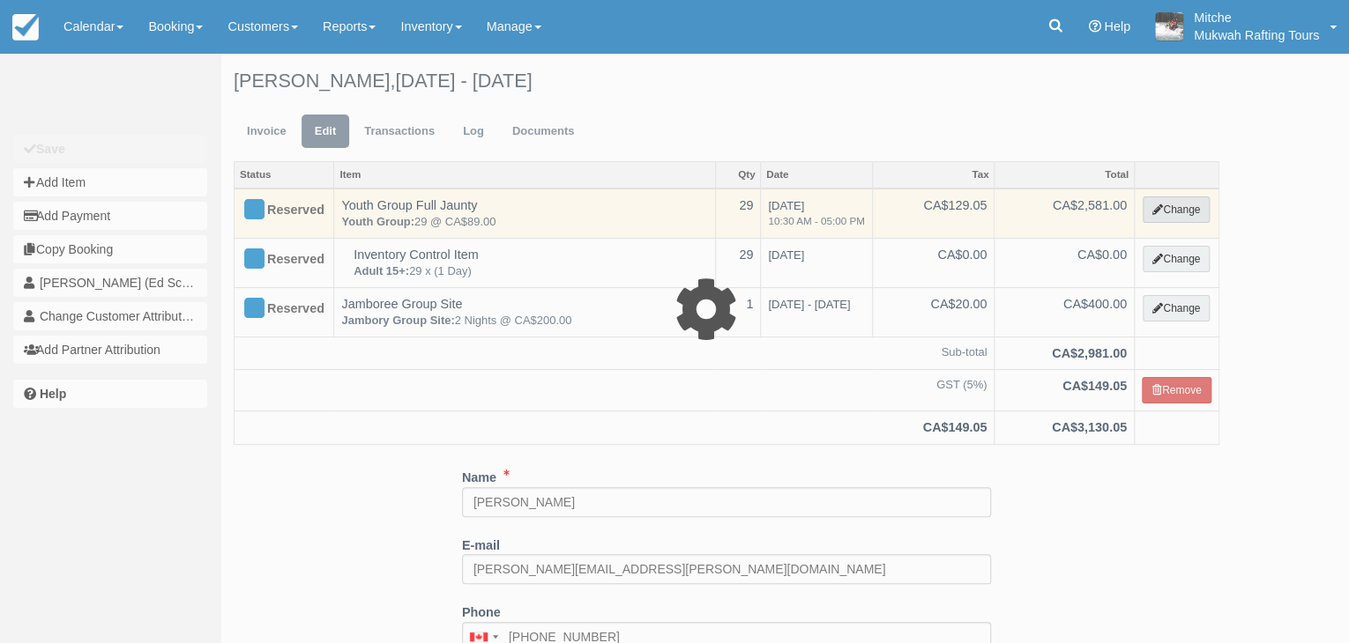
select select "2"
type input "2581.00"
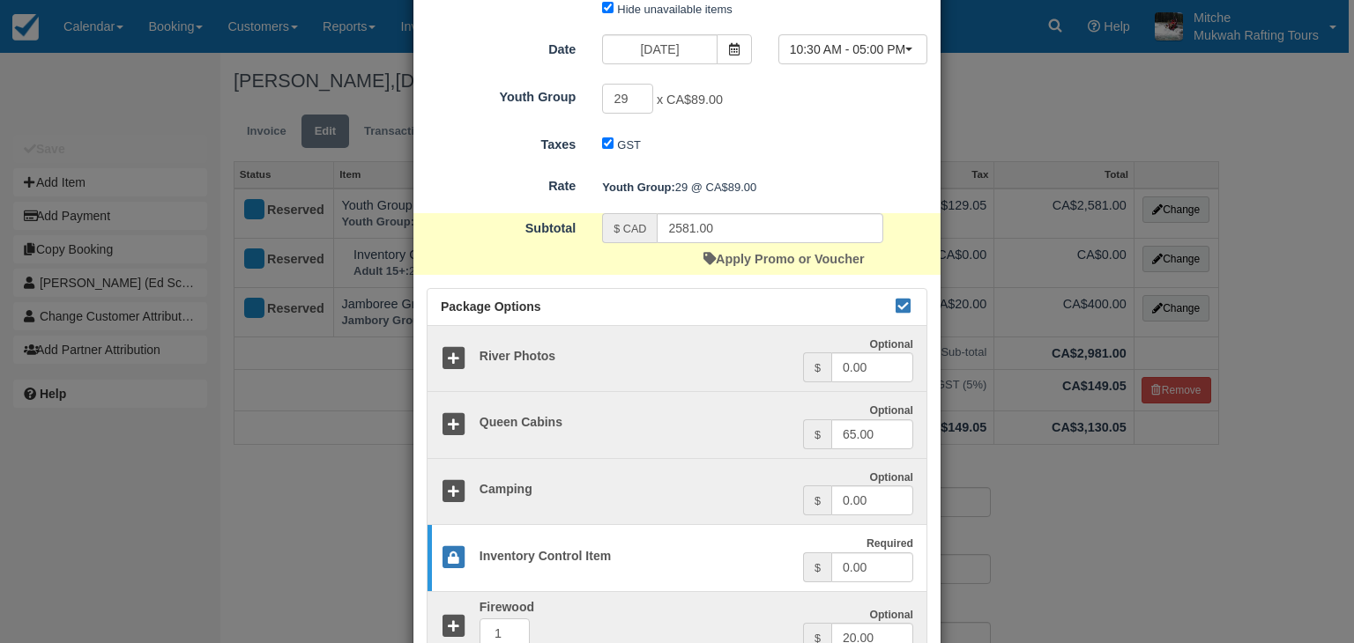
scroll to position [429, 0]
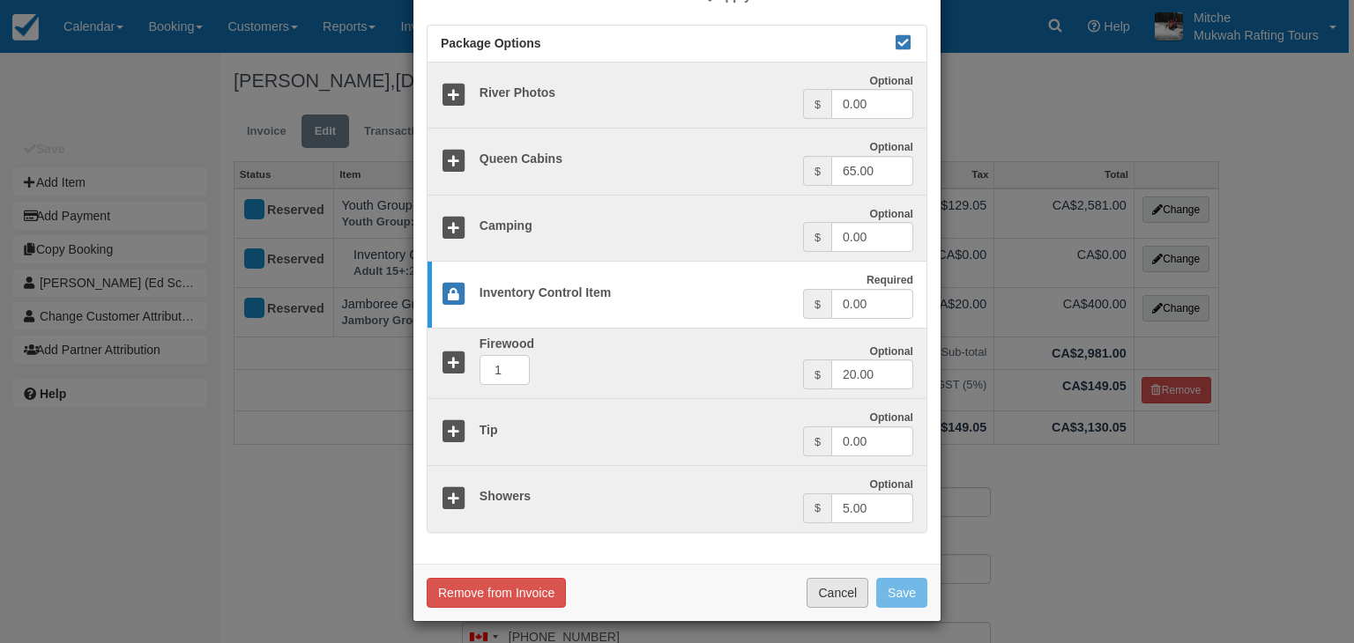
click at [829, 591] on button "Cancel" at bounding box center [838, 593] width 62 height 30
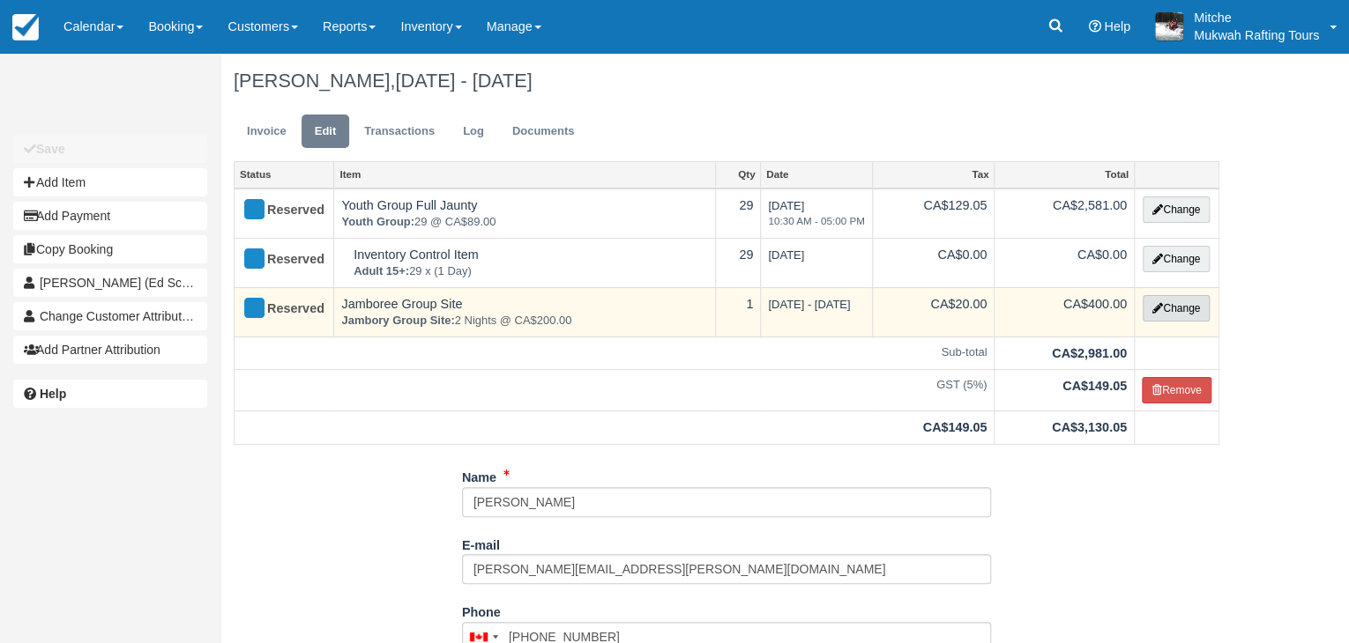
click at [1178, 305] on button "Change" at bounding box center [1175, 308] width 67 height 26
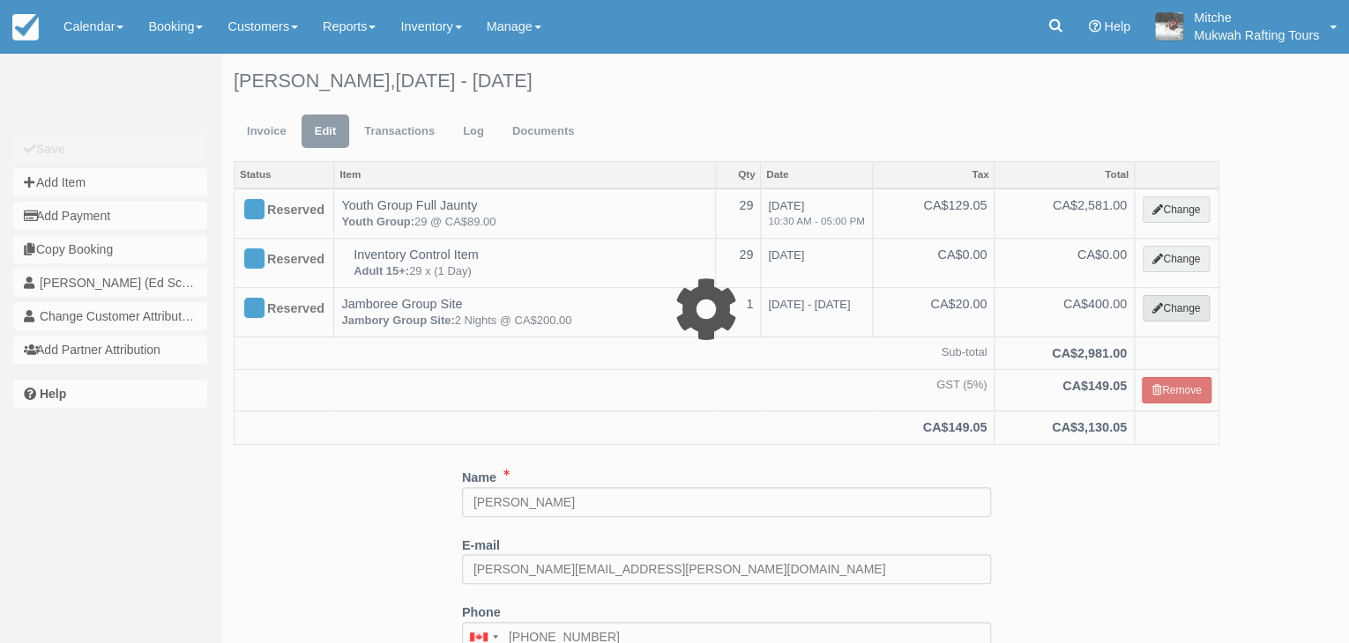
select select "5"
type input "400.00"
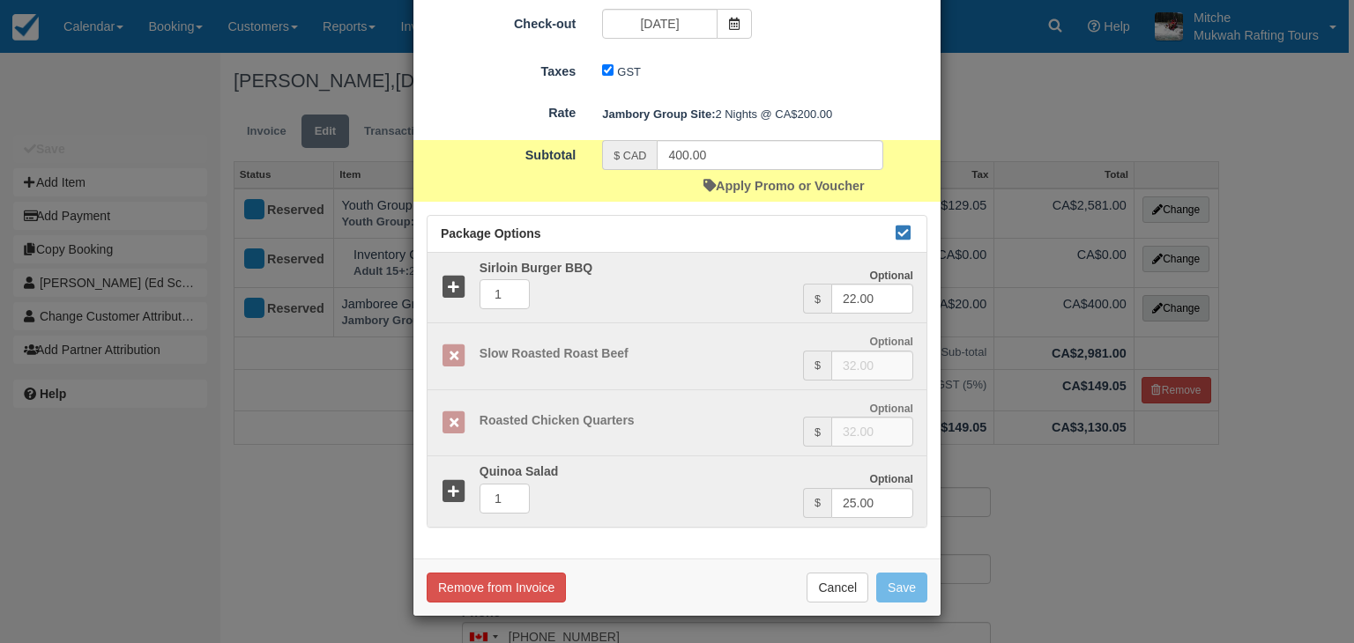
scroll to position [0, 0]
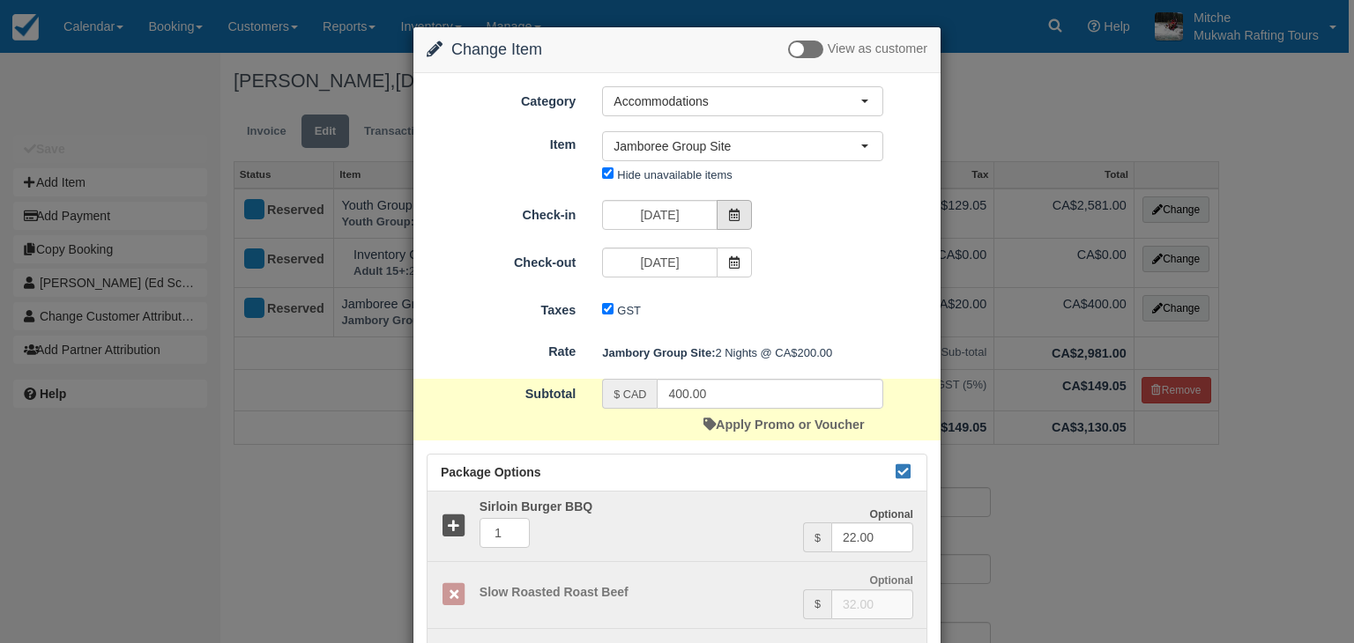
click at [740, 213] on span at bounding box center [734, 215] width 35 height 30
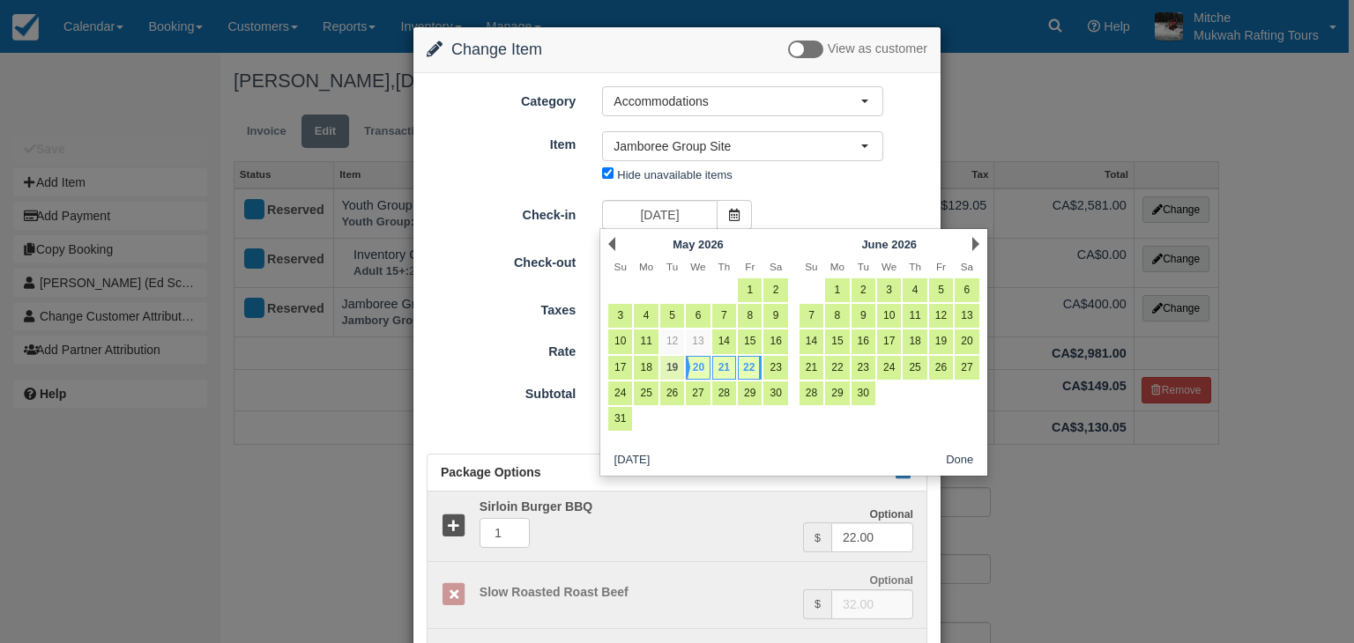
click at [670, 370] on link "19" at bounding box center [672, 368] width 24 height 24
type input "05/19/26"
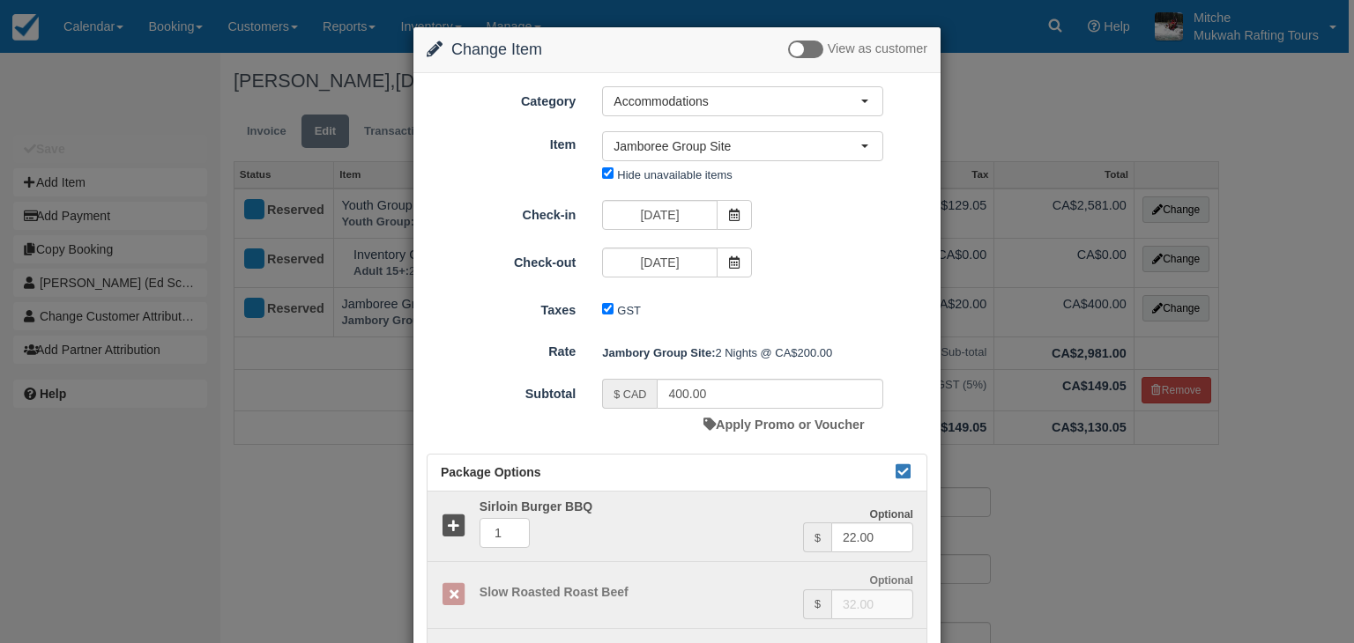
type input "600.00"
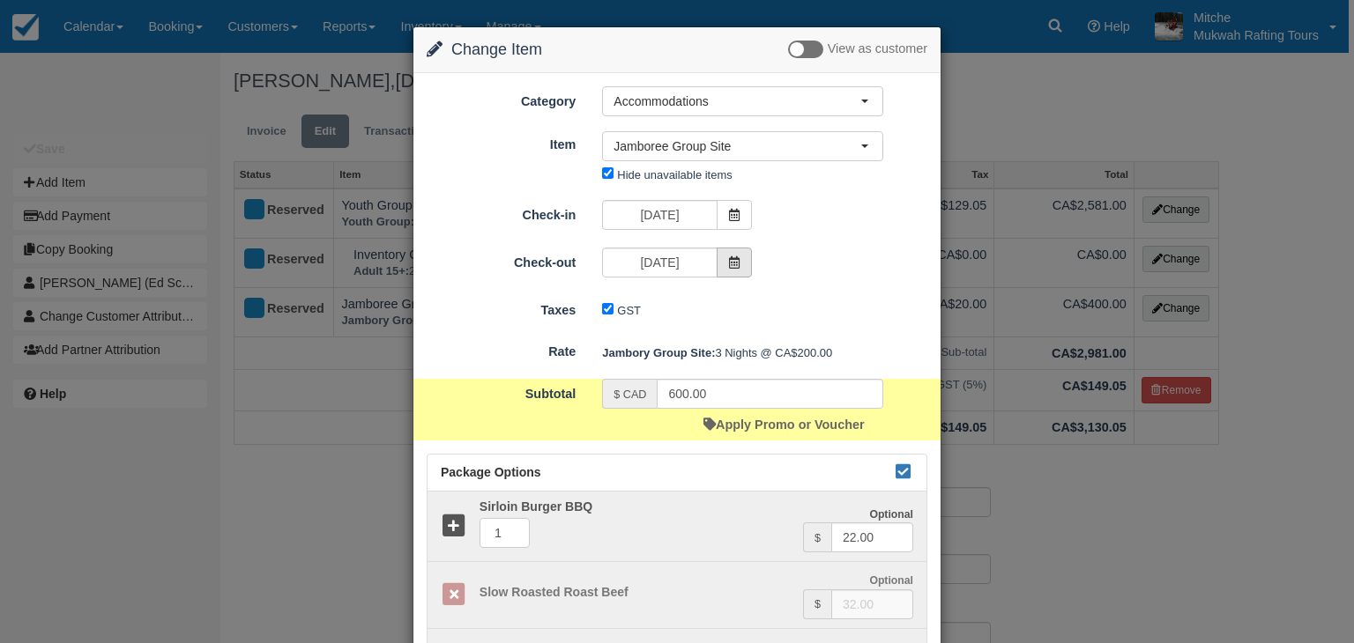
click at [731, 270] on span at bounding box center [734, 263] width 35 height 30
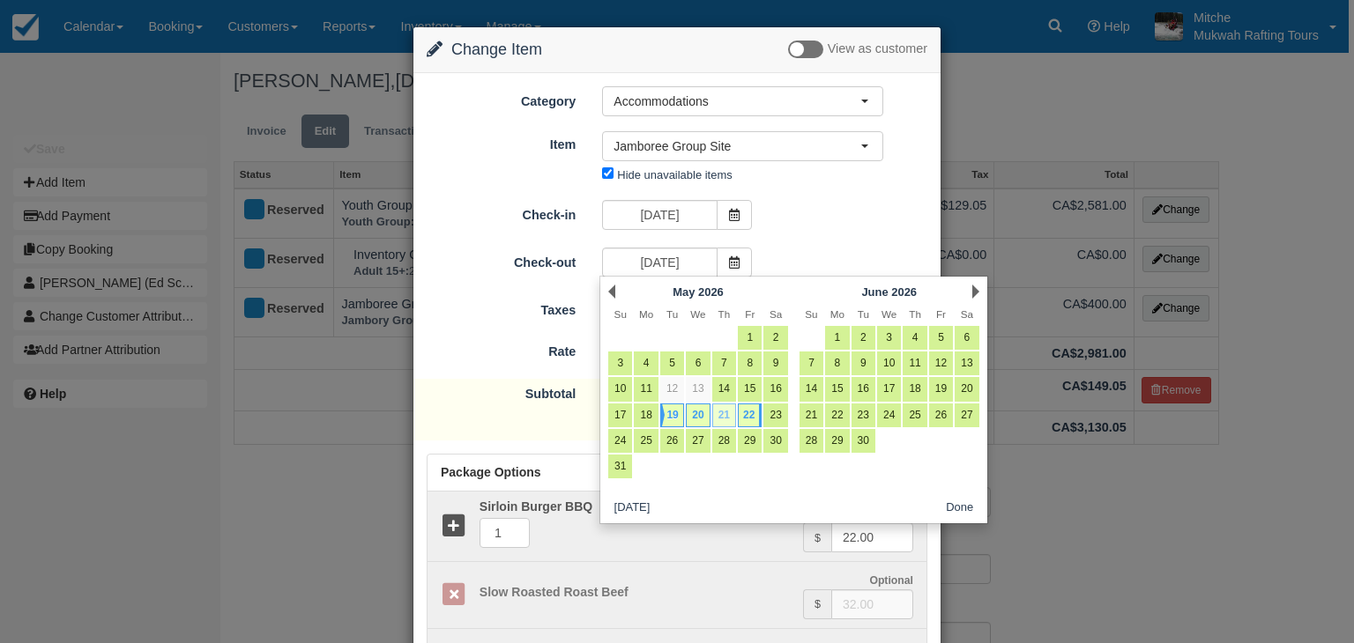
click at [726, 414] on link "21" at bounding box center [724, 416] width 24 height 24
type input "05/21/26"
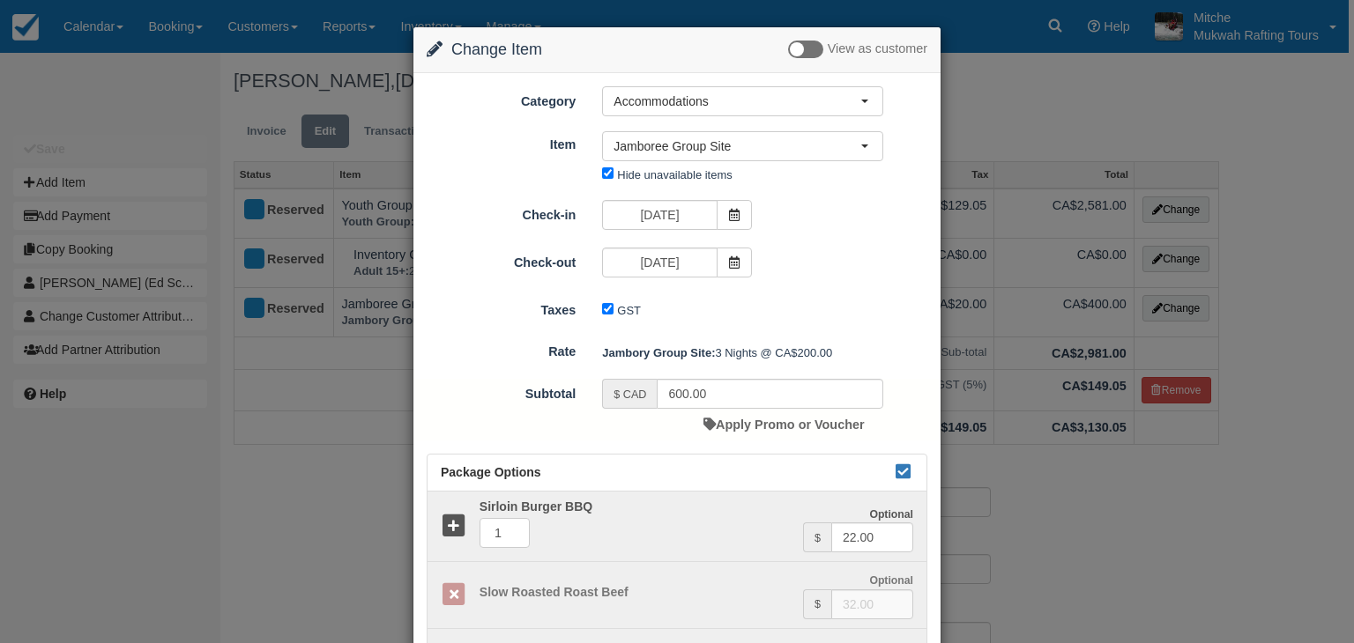
type input "400.00"
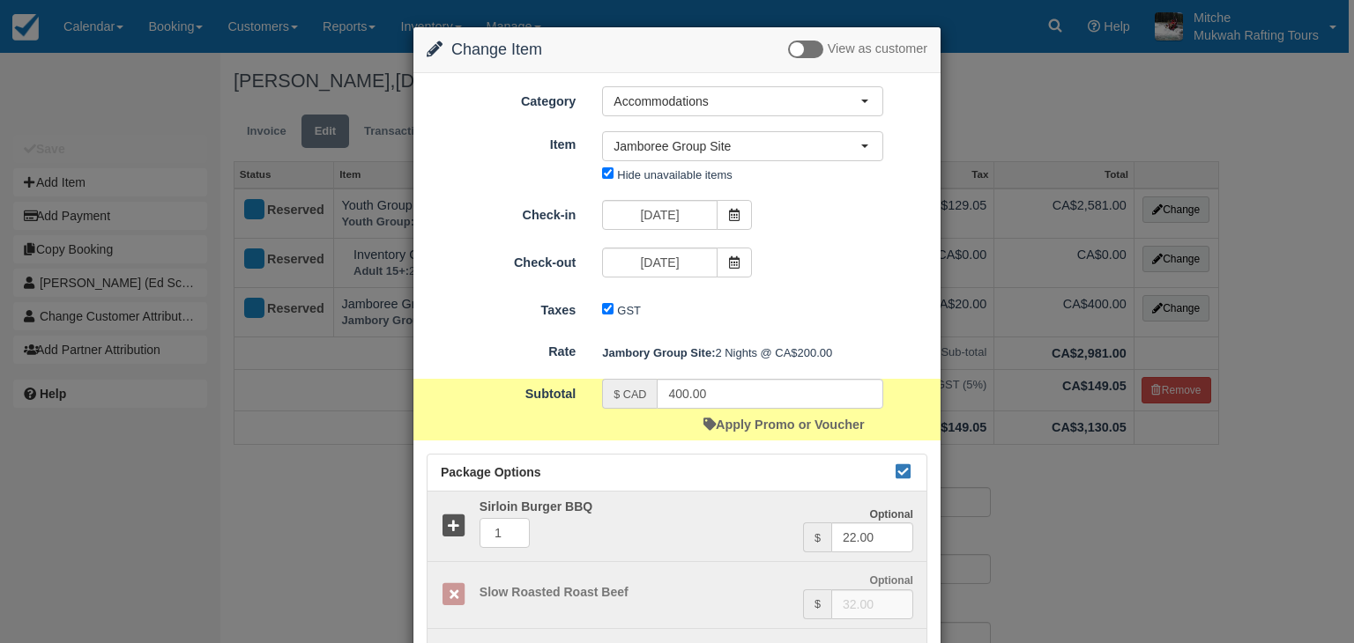
click at [832, 242] on div "Check-in 05/19/26 Check-out 05/21/26" at bounding box center [677, 241] width 501 height 82
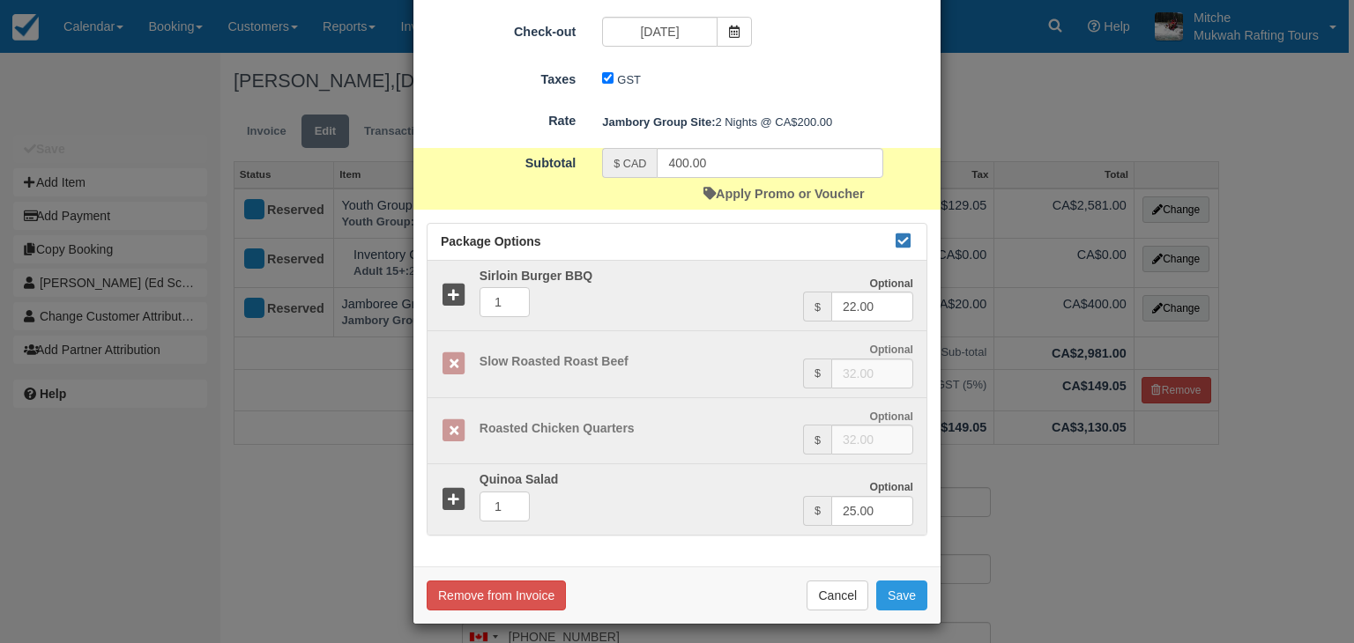
scroll to position [234, 0]
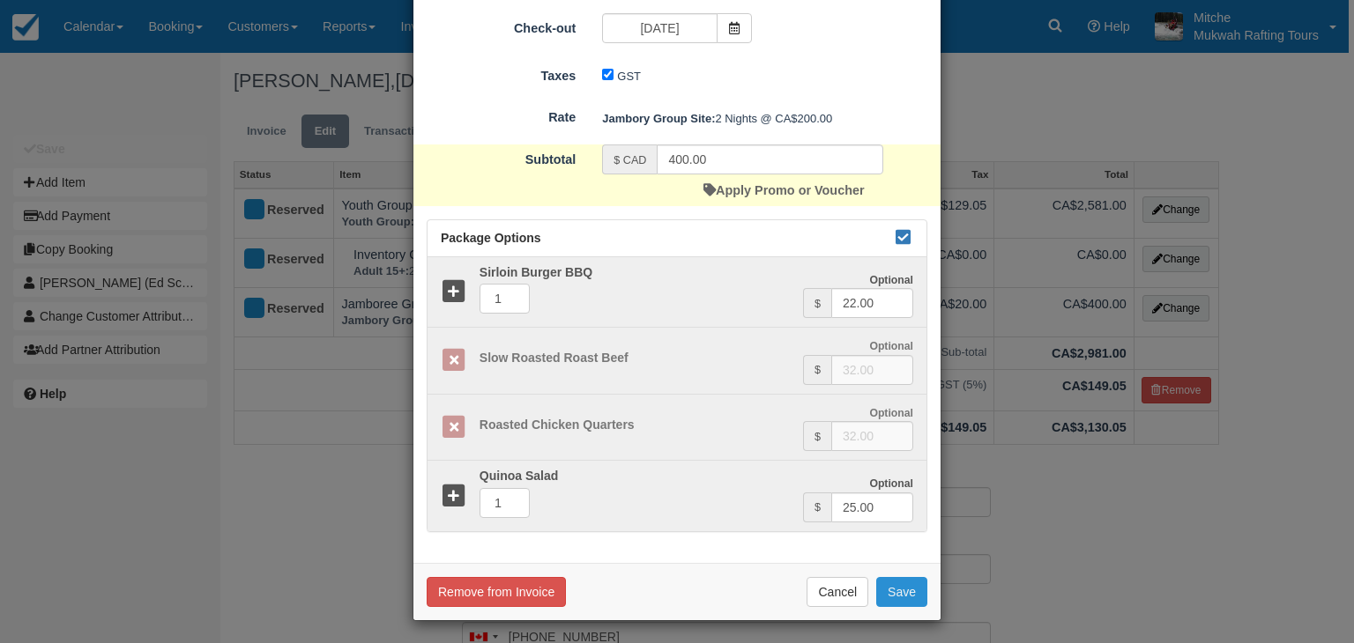
click at [910, 591] on button "Save" at bounding box center [901, 592] width 51 height 30
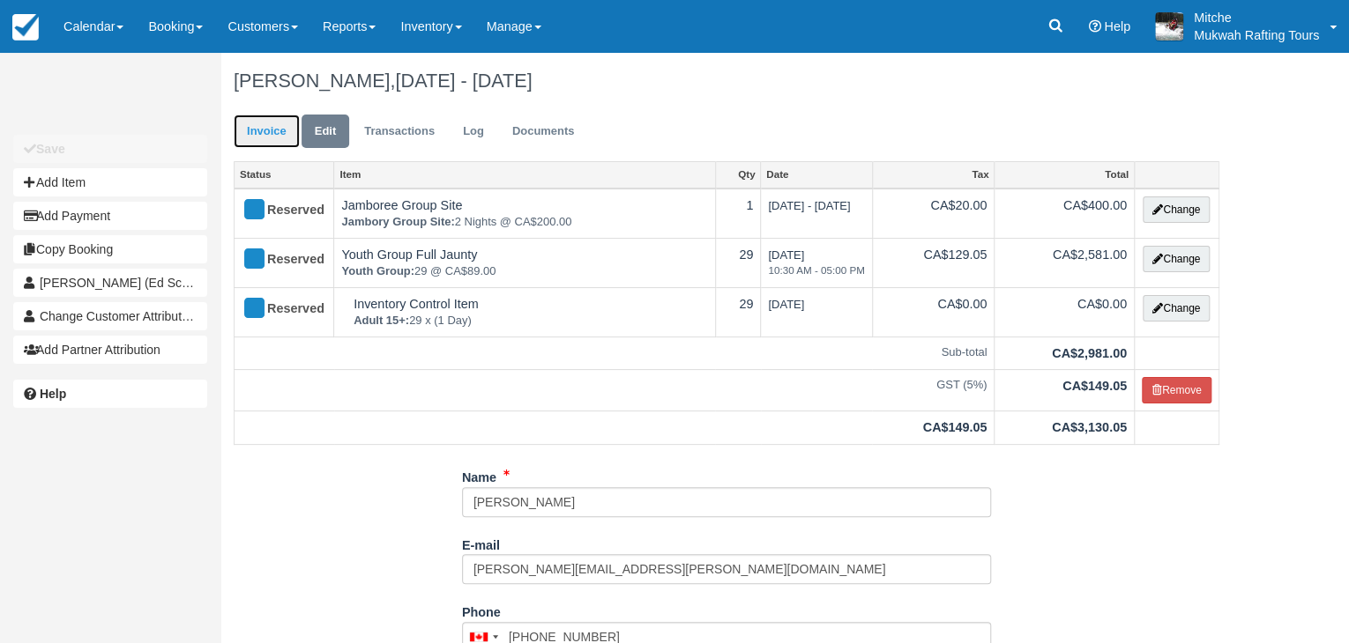
click at [260, 124] on link "Invoice" at bounding box center [267, 132] width 66 height 34
